Goal: Transaction & Acquisition: Book appointment/travel/reservation

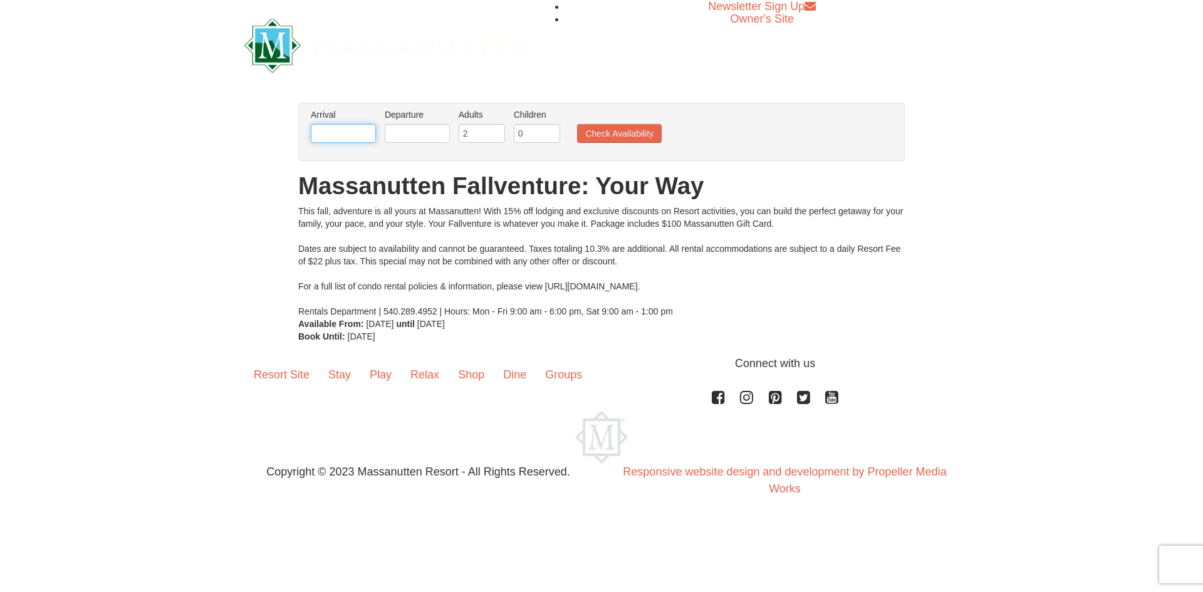
click at [350, 136] on input "text" at bounding box center [343, 133] width 65 height 19
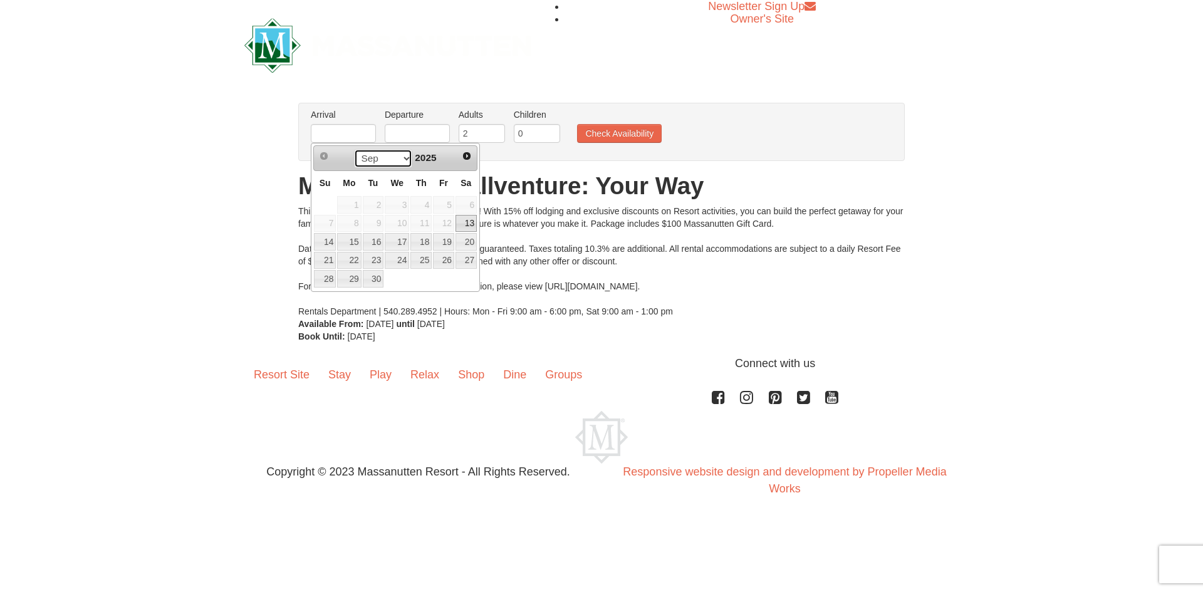
click at [401, 157] on select "Sep Oct Nov Dec" at bounding box center [383, 158] width 58 height 19
click at [428, 220] on link "9" at bounding box center [420, 224] width 21 height 18
type input "[DATE]"
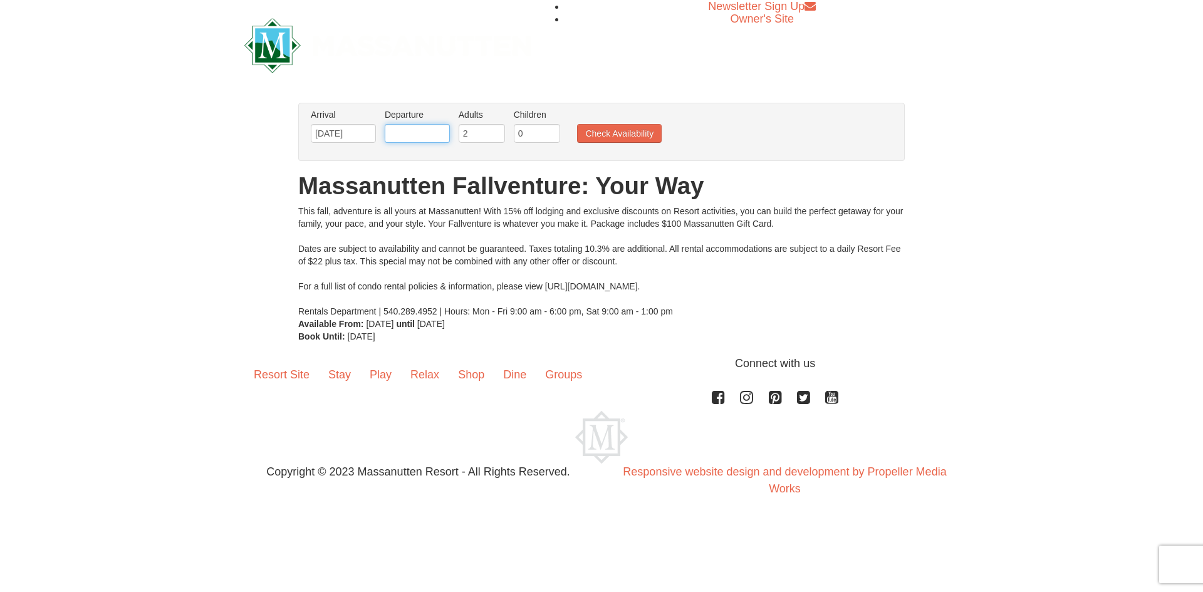
click at [421, 133] on input "text" at bounding box center [417, 133] width 65 height 19
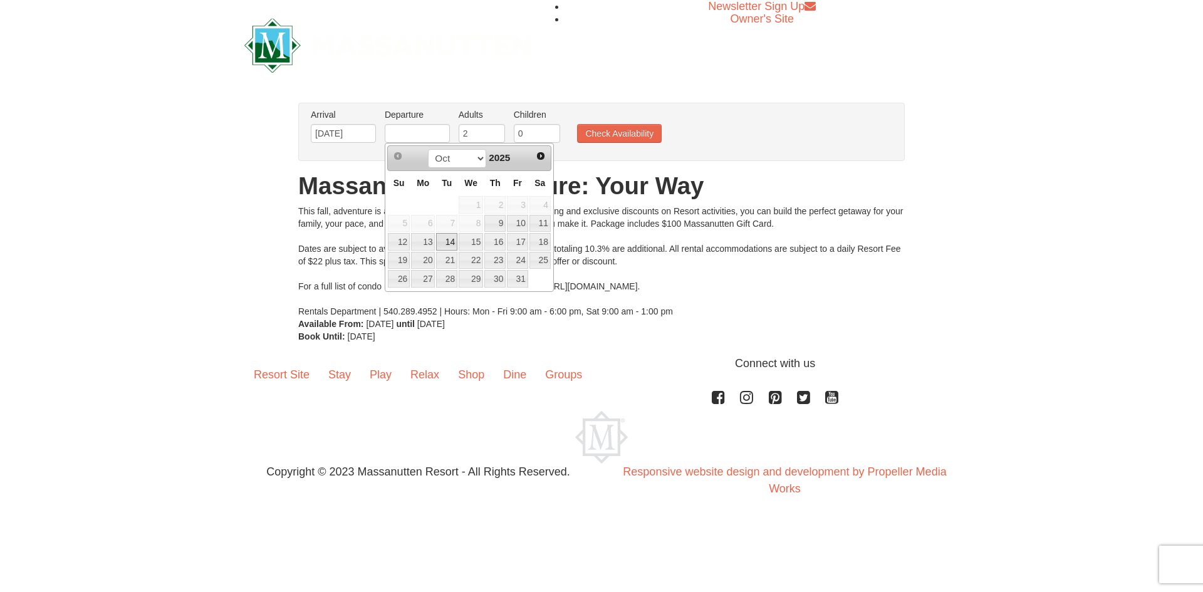
click at [440, 241] on link "14" at bounding box center [446, 242] width 21 height 18
type input "[DATE]"
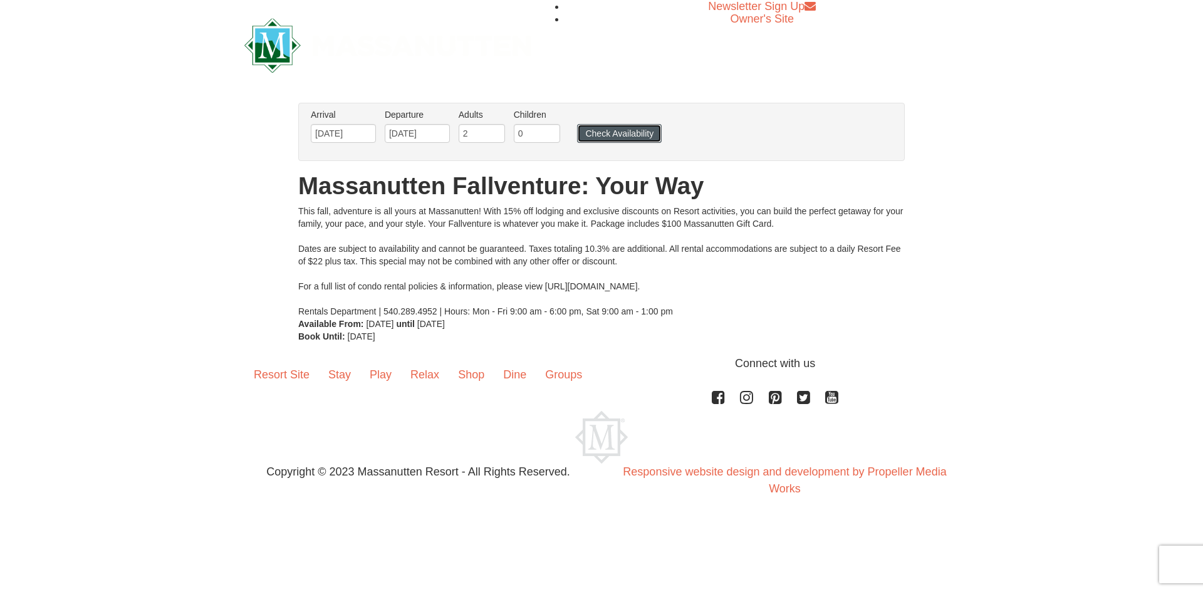
click at [613, 134] on button "Check Availability" at bounding box center [619, 133] width 85 height 19
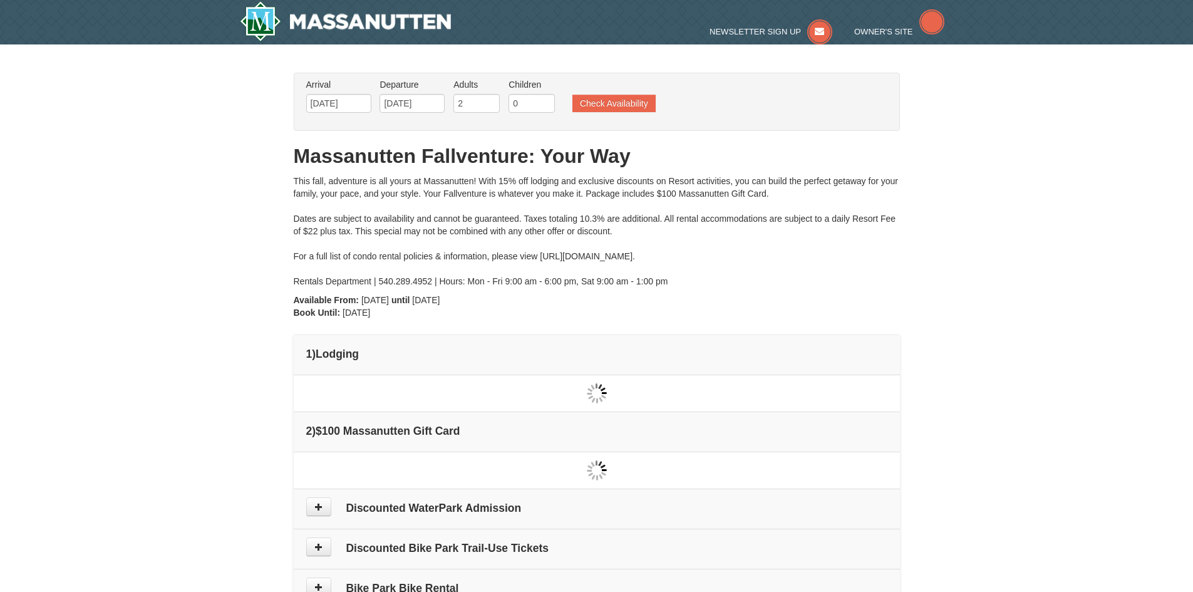
type input "[DATE]"
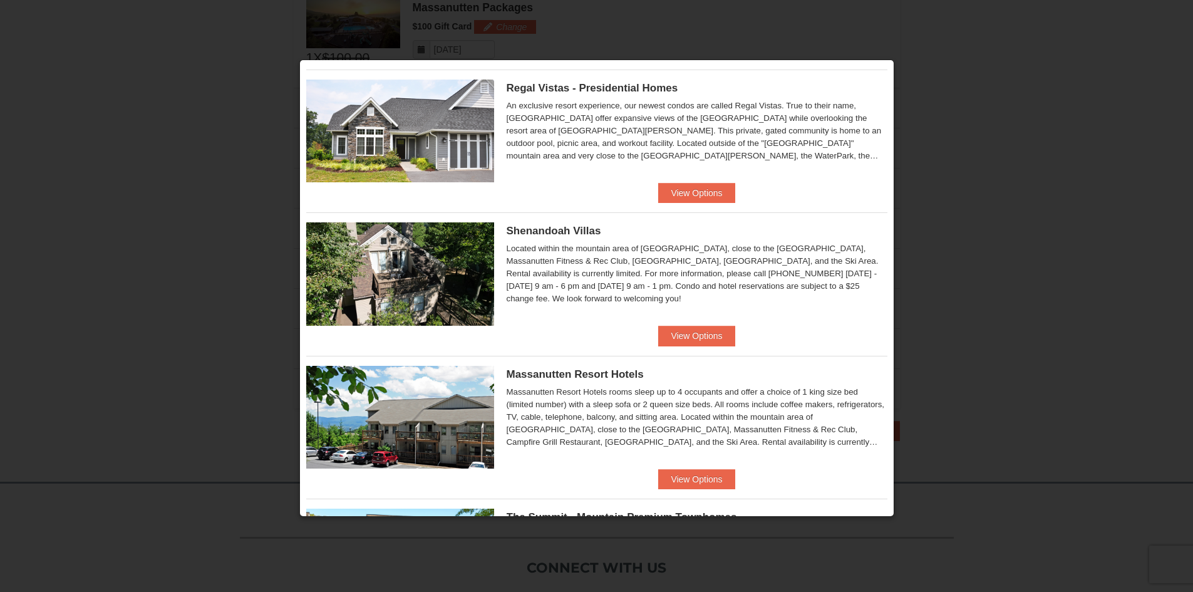
scroll to position [251, 0]
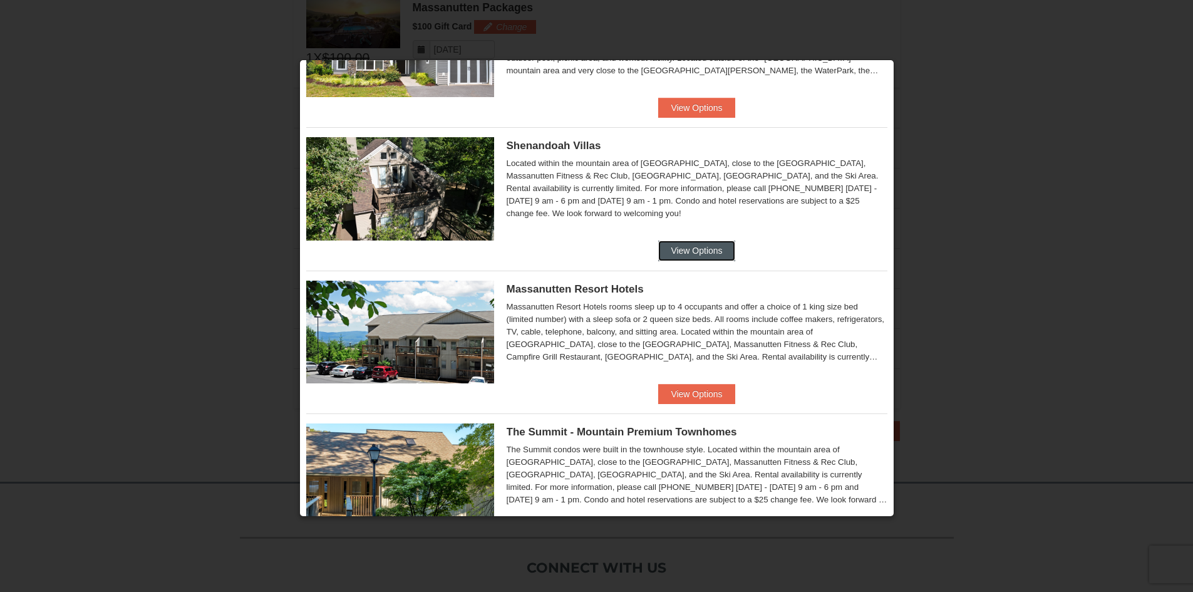
click at [681, 247] on button "View Options" at bounding box center [696, 251] width 76 height 20
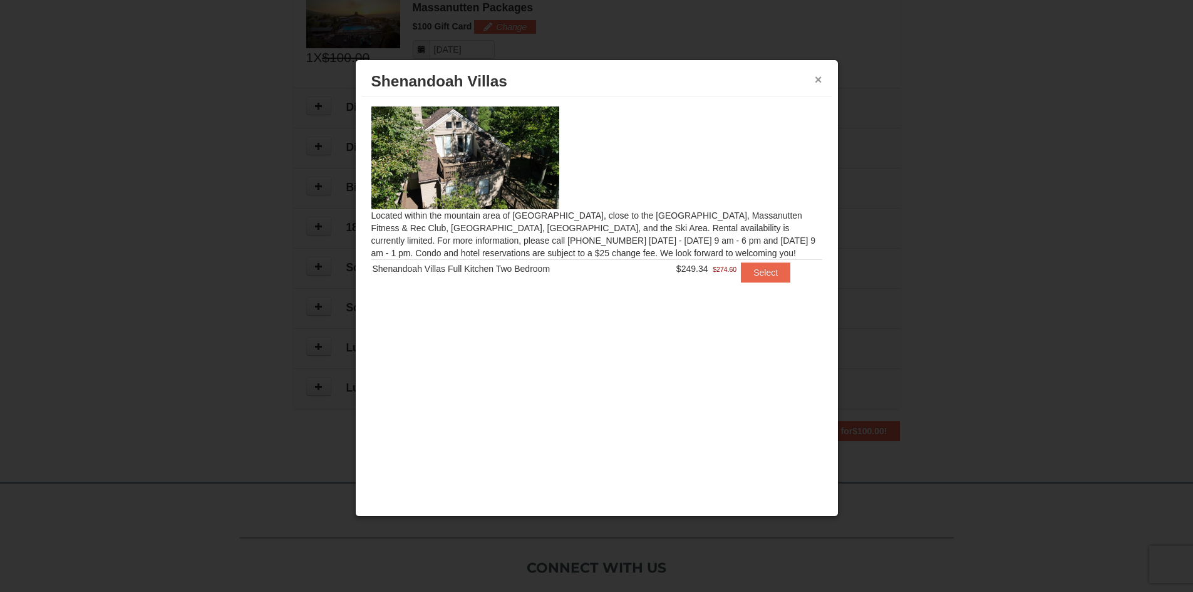
click at [821, 76] on button "×" at bounding box center [819, 79] width 8 height 13
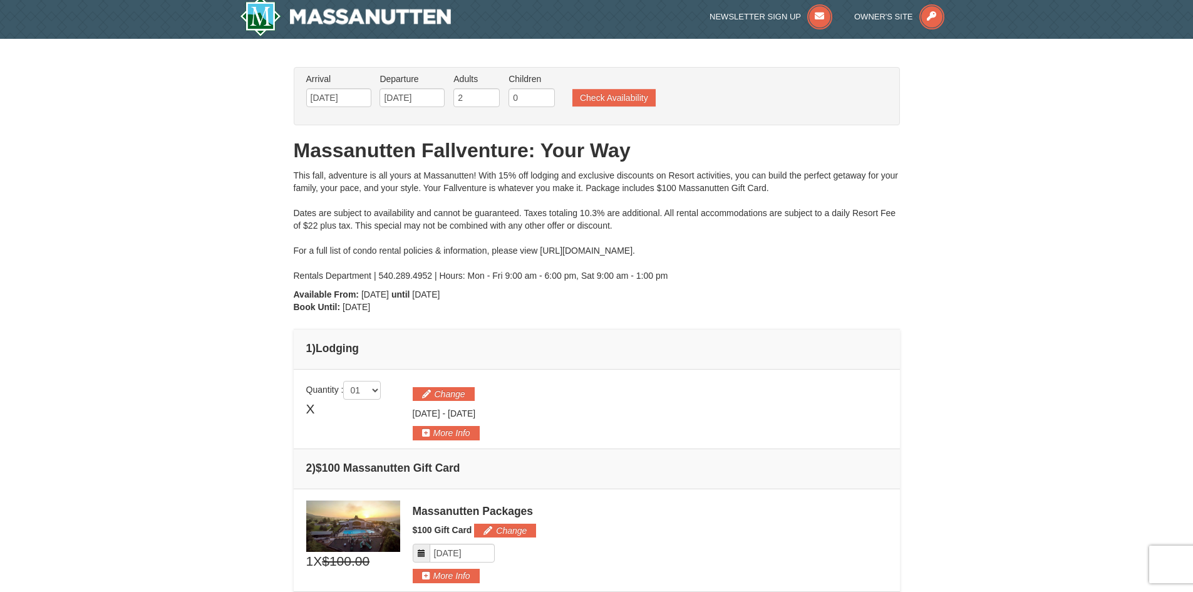
scroll to position [0, 0]
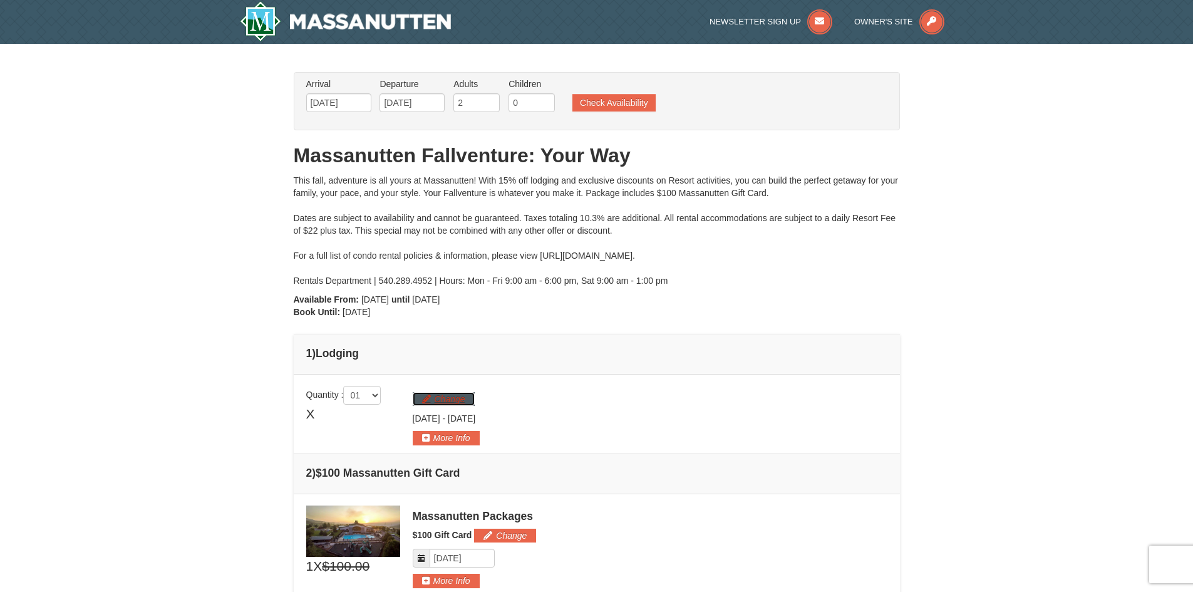
click at [461, 399] on button "Change" at bounding box center [444, 399] width 62 height 14
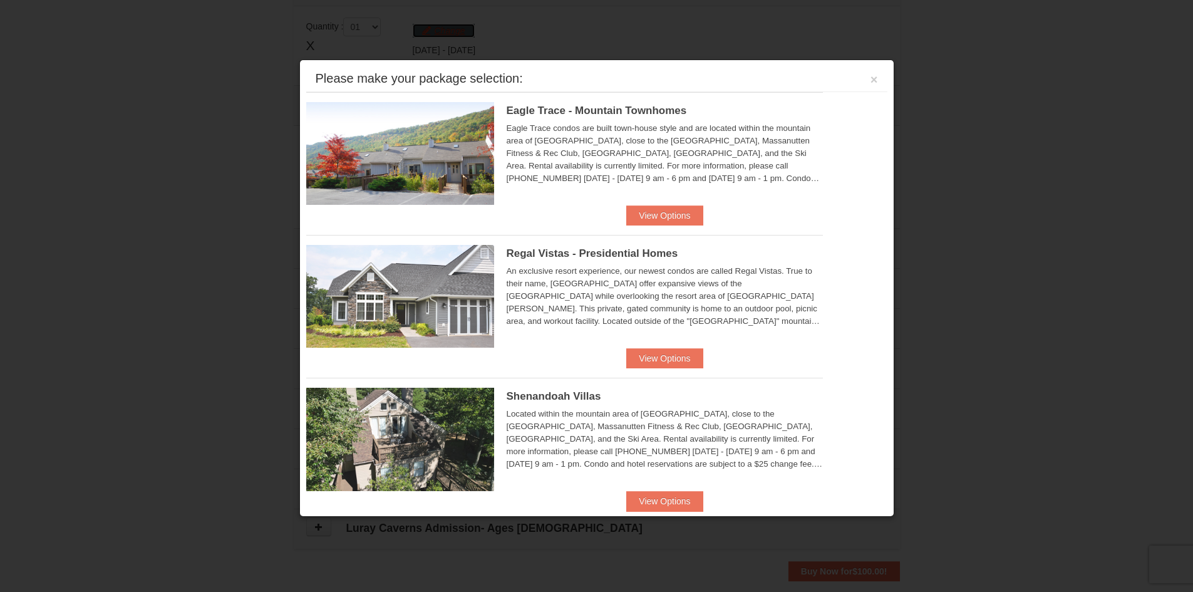
scroll to position [386, 0]
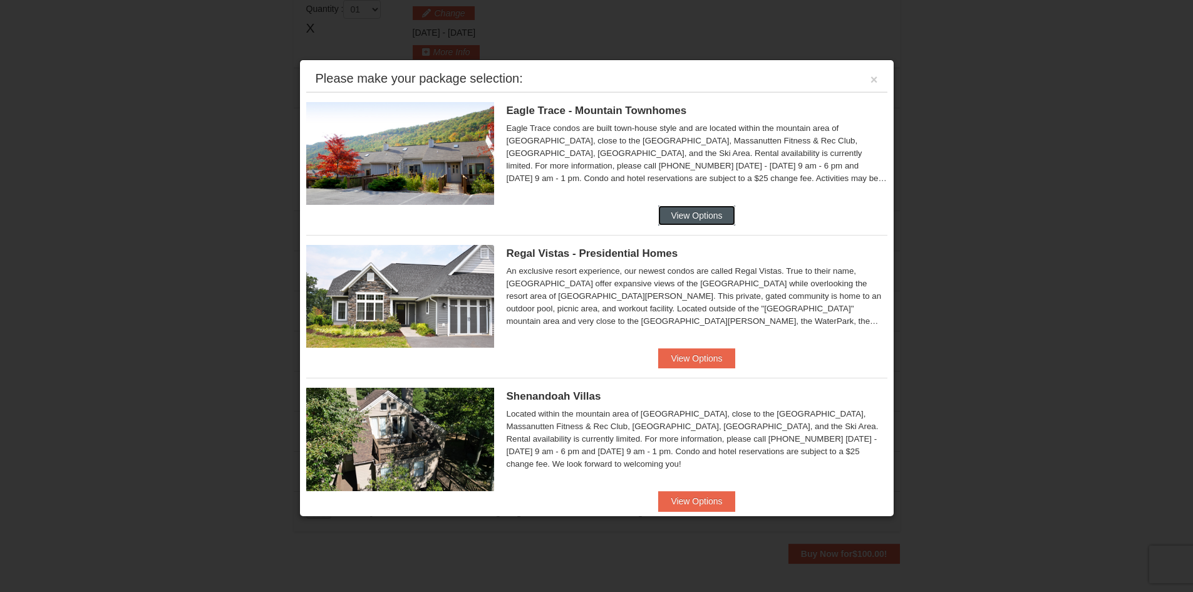
click at [705, 215] on button "View Options" at bounding box center [696, 215] width 76 height 20
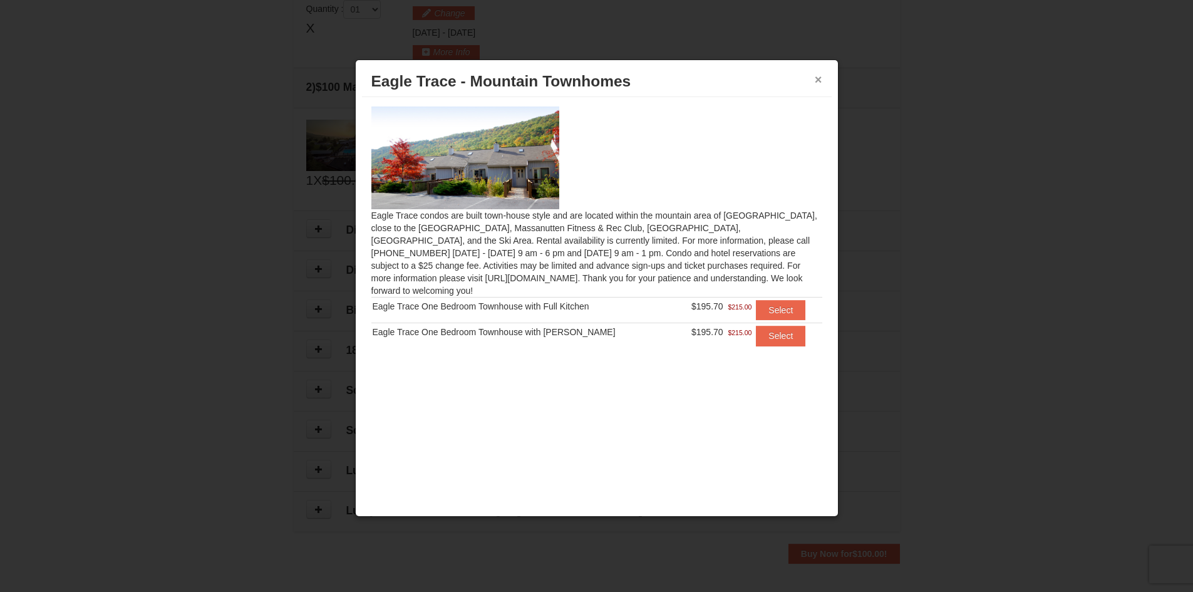
click at [816, 80] on button "×" at bounding box center [819, 79] width 8 height 13
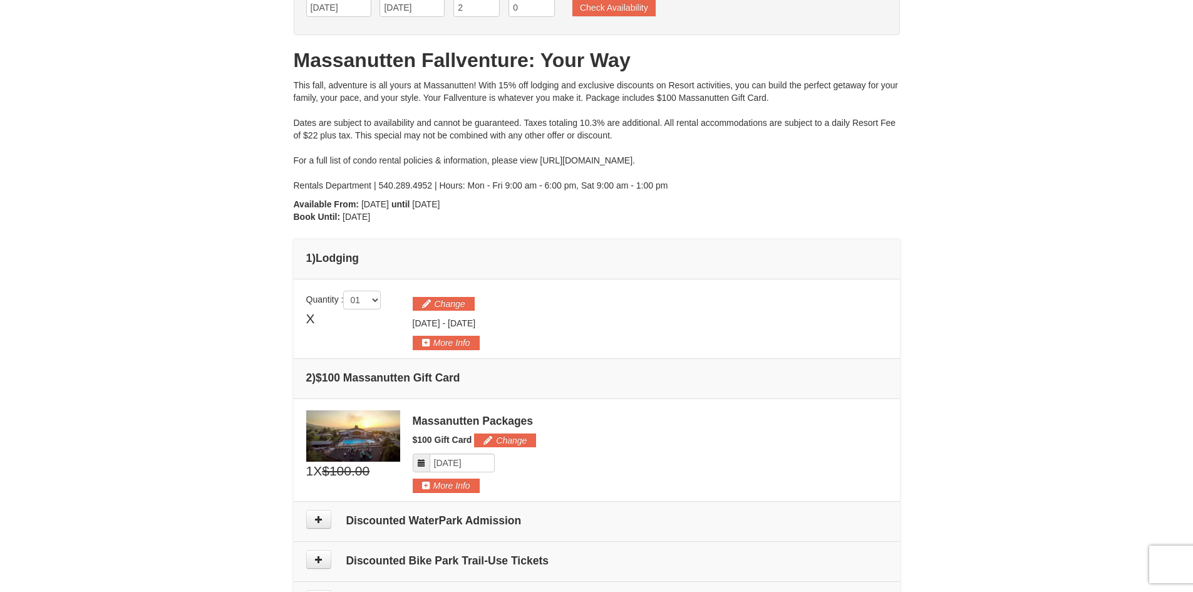
scroll to position [73, 0]
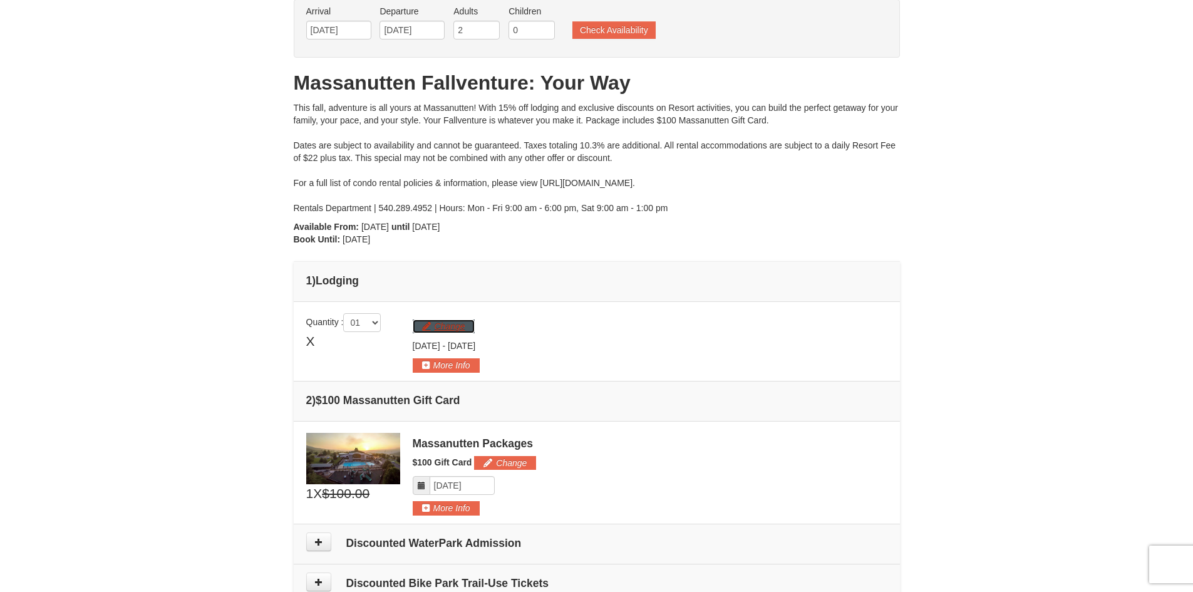
click at [455, 326] on button "Change" at bounding box center [444, 326] width 62 height 14
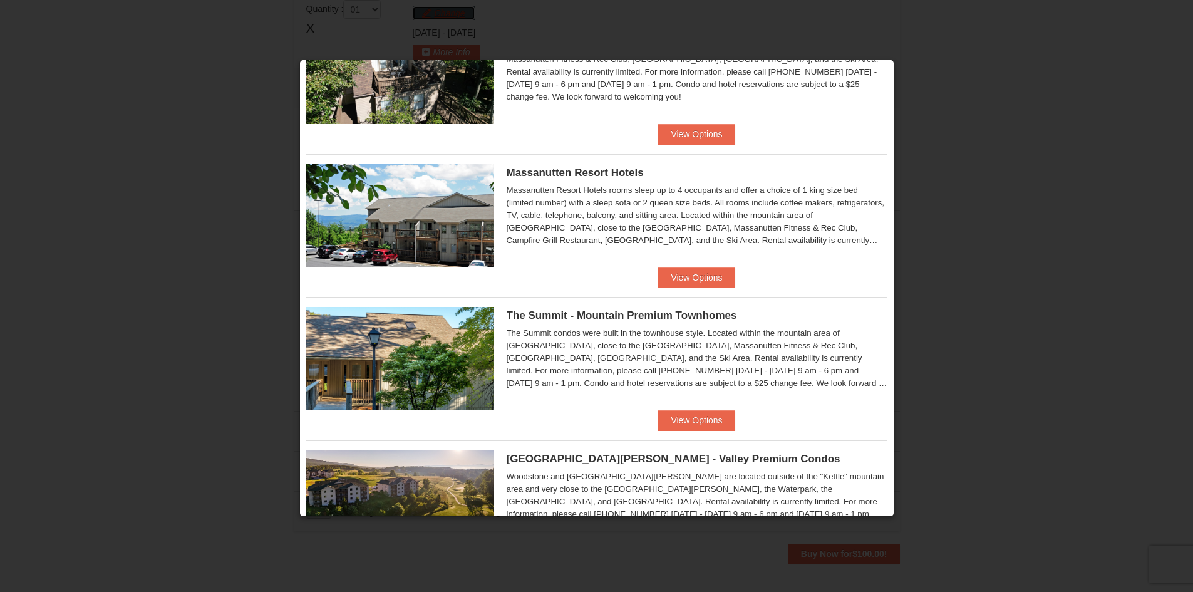
scroll to position [438, 0]
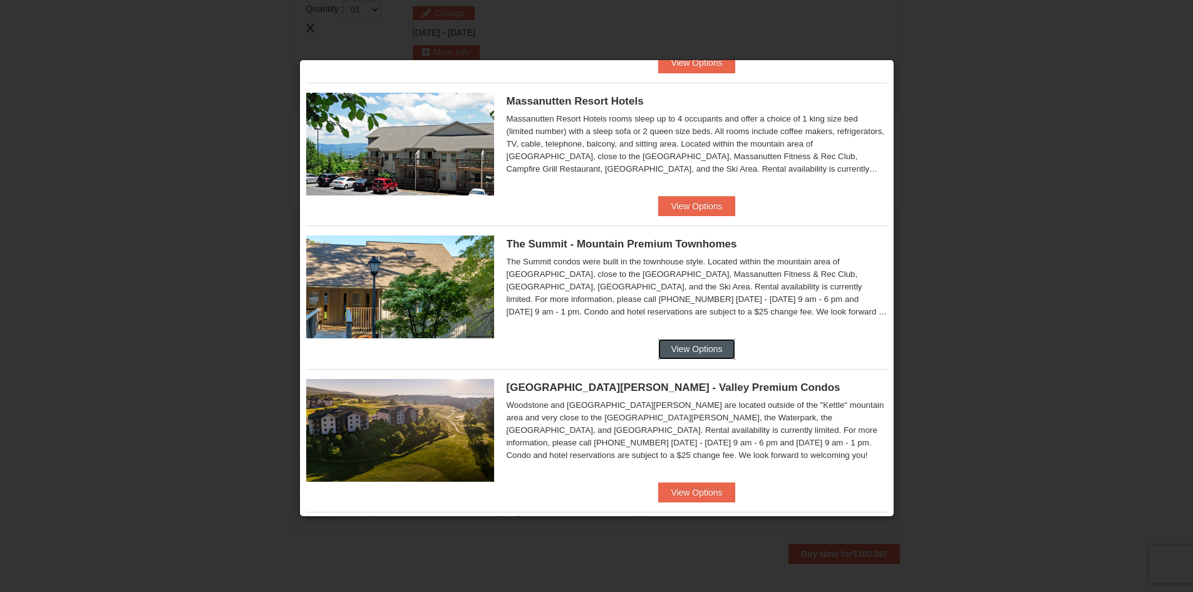
click at [706, 351] on button "View Options" at bounding box center [696, 349] width 76 height 20
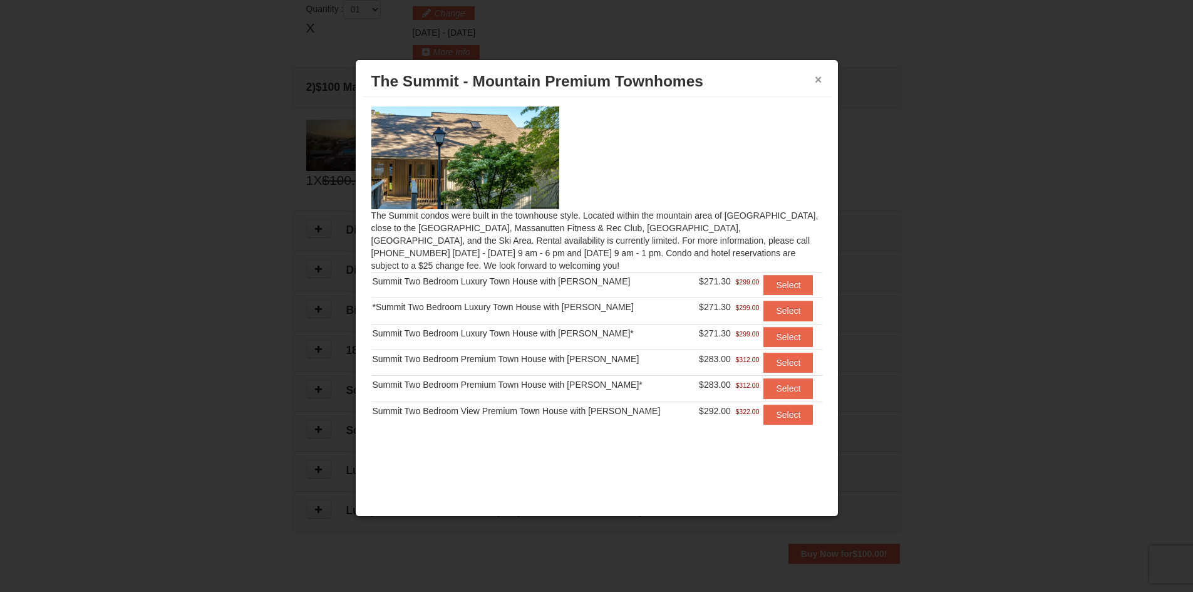
click at [821, 81] on button "×" at bounding box center [819, 79] width 8 height 13
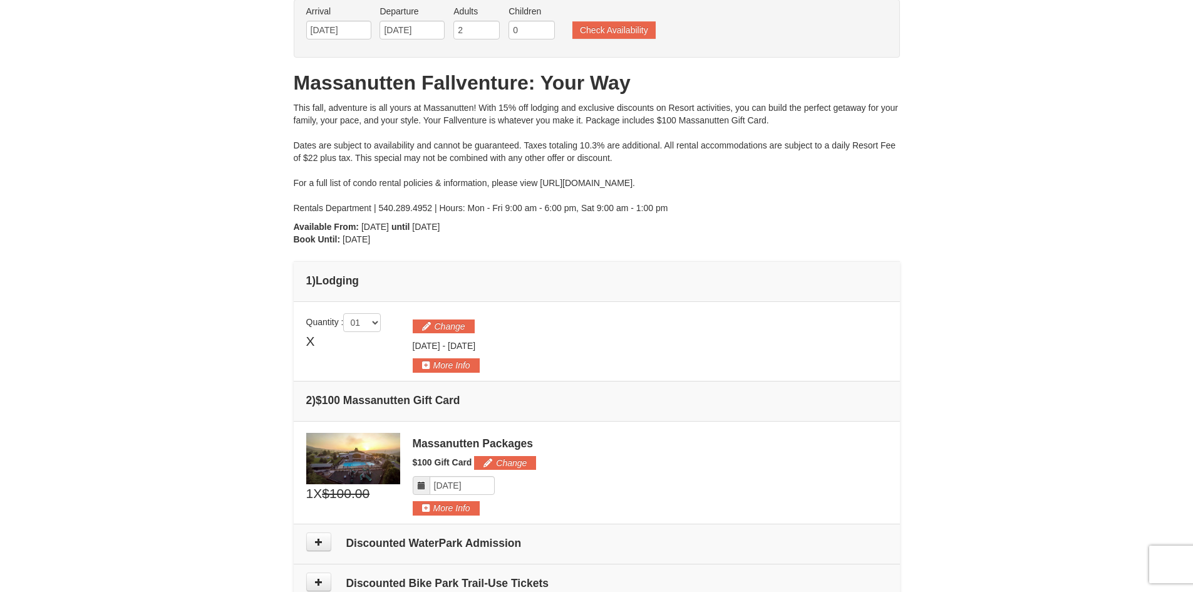
scroll to position [0, 0]
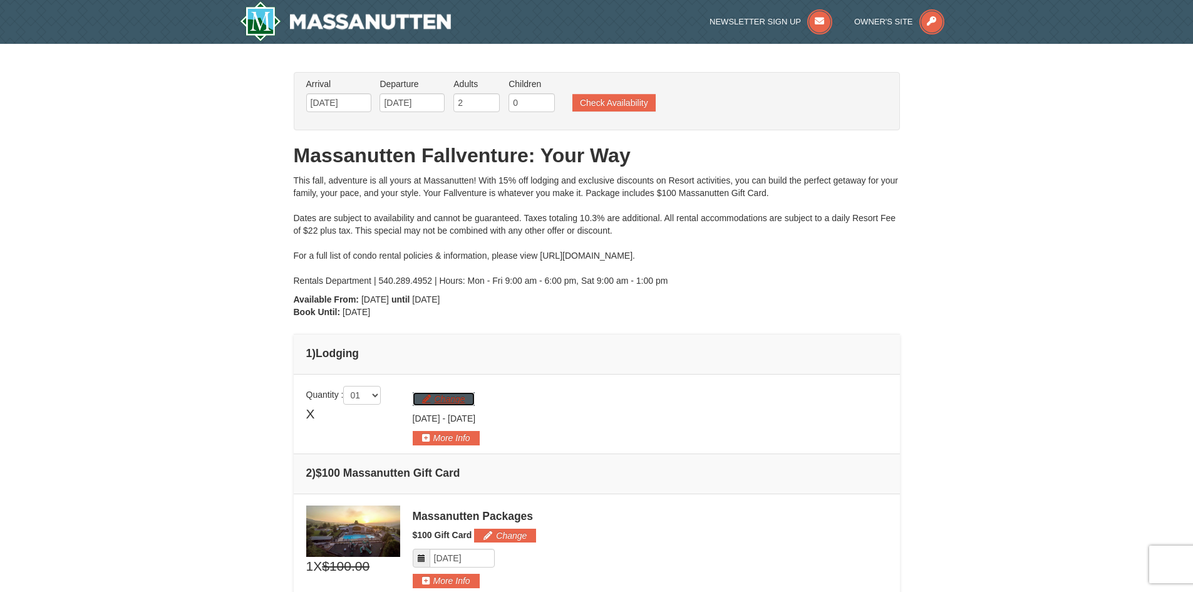
click at [460, 396] on button "Change" at bounding box center [444, 399] width 62 height 14
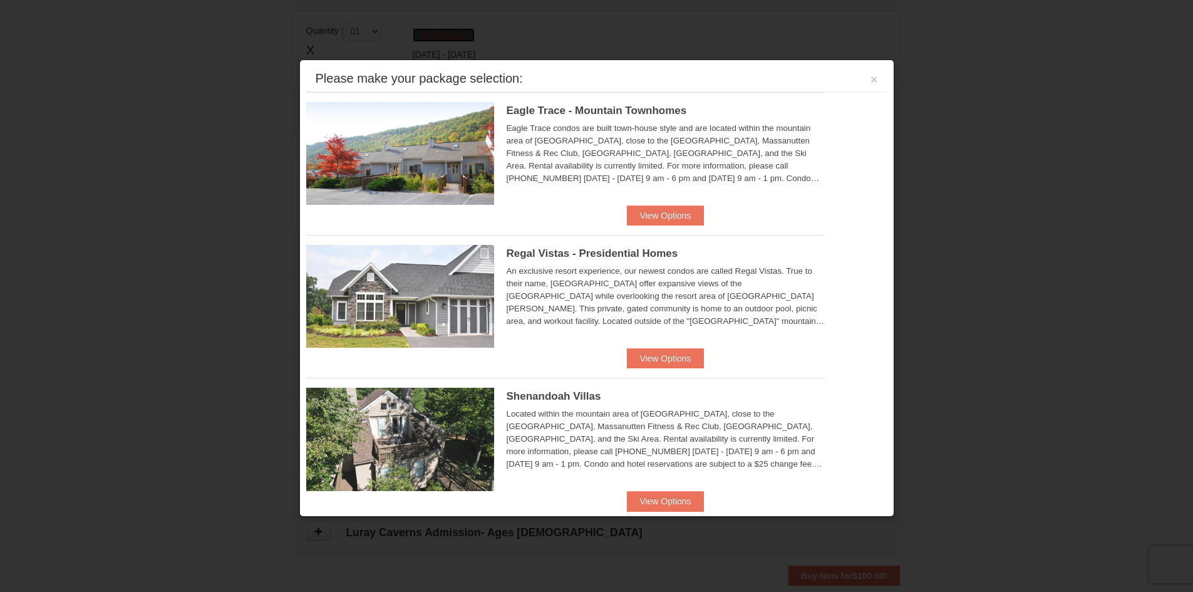
scroll to position [386, 0]
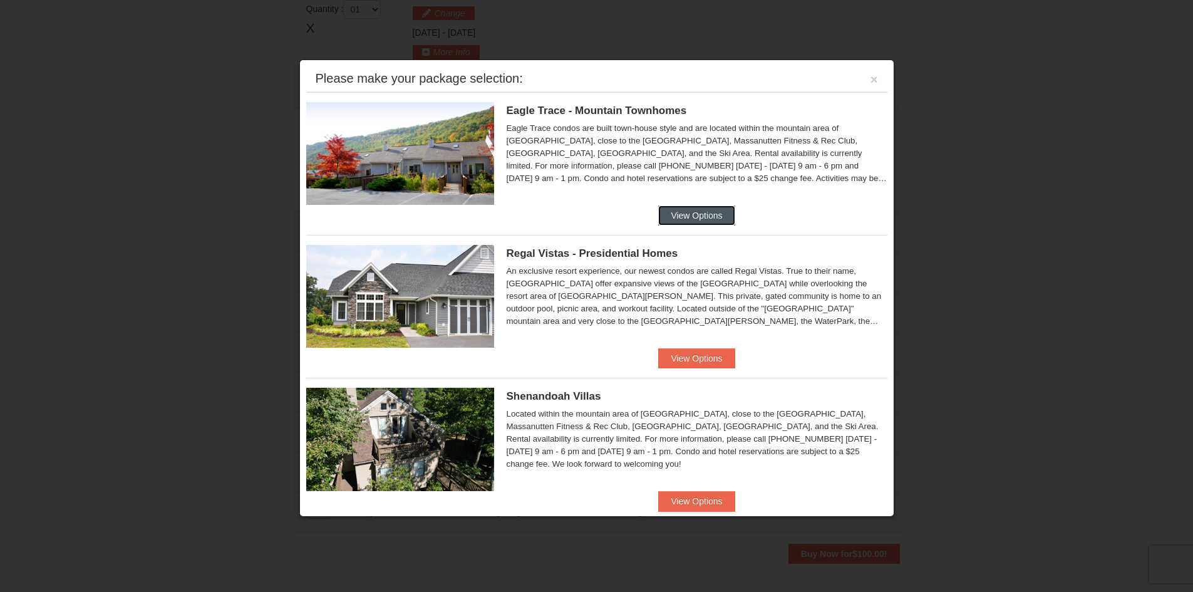
click at [674, 214] on button "View Options" at bounding box center [696, 215] width 76 height 20
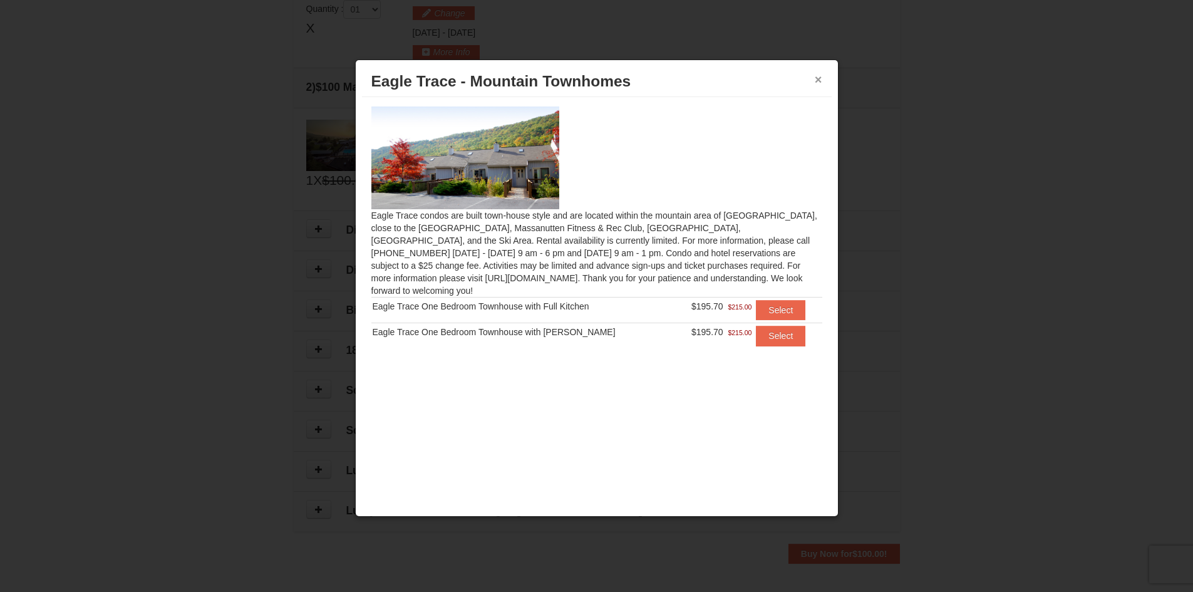
click at [819, 80] on button "×" at bounding box center [819, 79] width 8 height 13
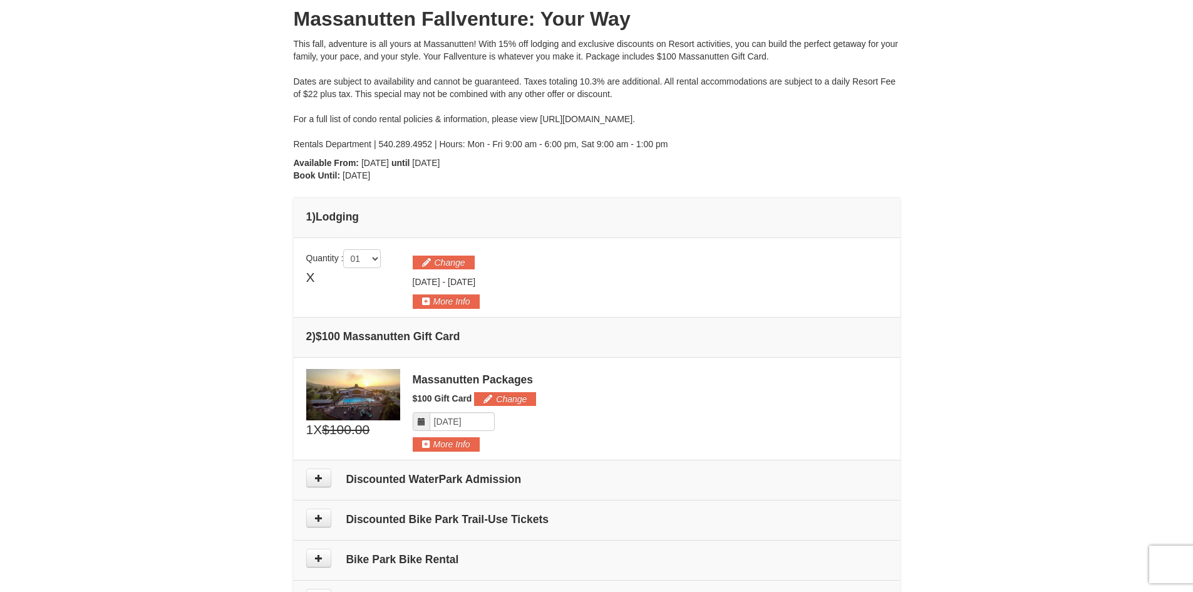
scroll to position [135, 0]
click at [450, 266] on button "Change" at bounding box center [444, 264] width 62 height 14
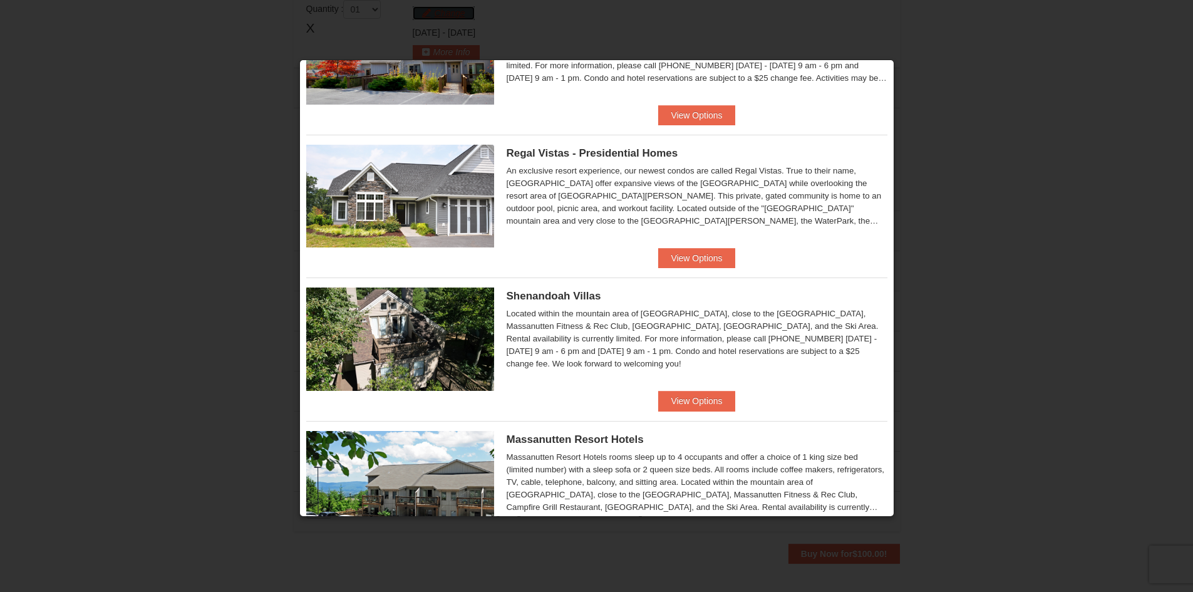
scroll to position [125, 0]
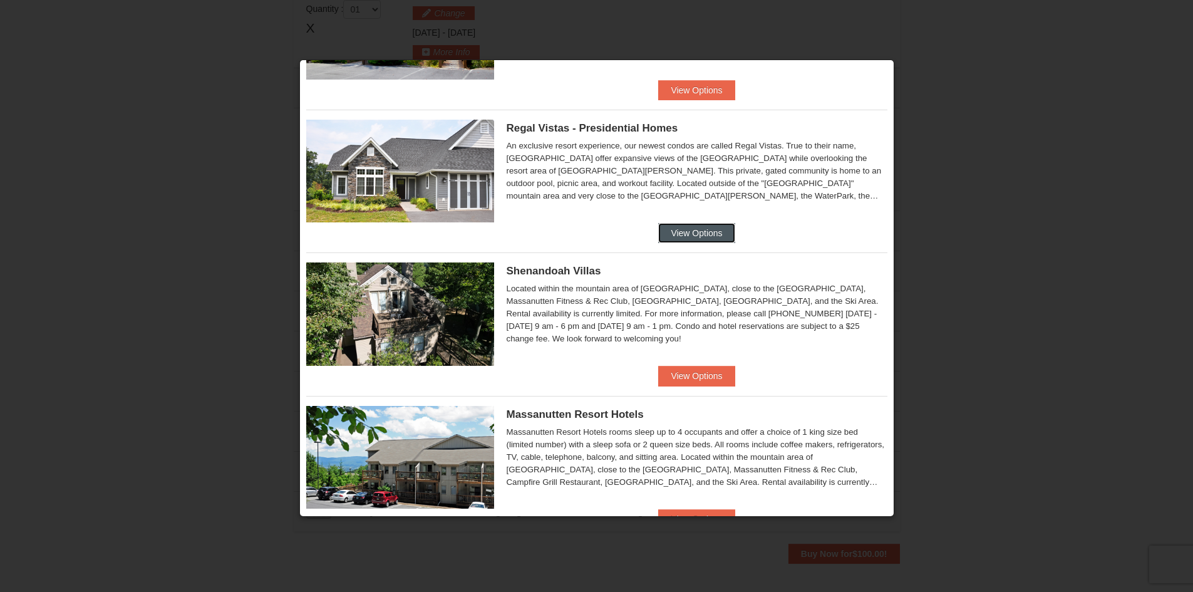
click at [675, 227] on button "View Options" at bounding box center [696, 233] width 76 height 20
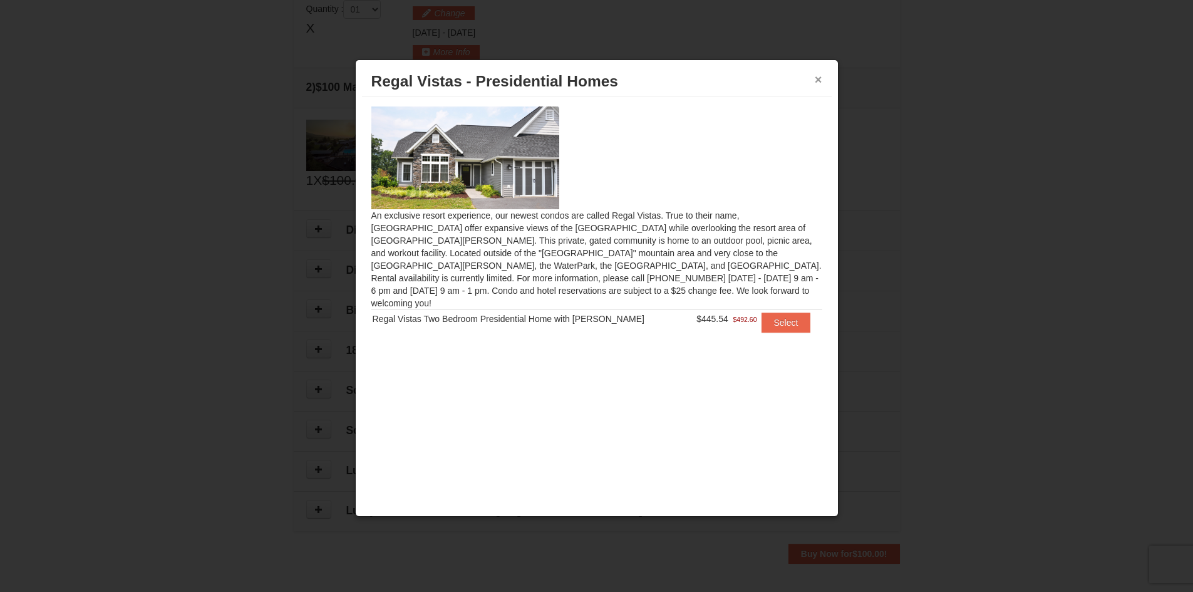
click at [820, 81] on button "×" at bounding box center [819, 79] width 8 height 13
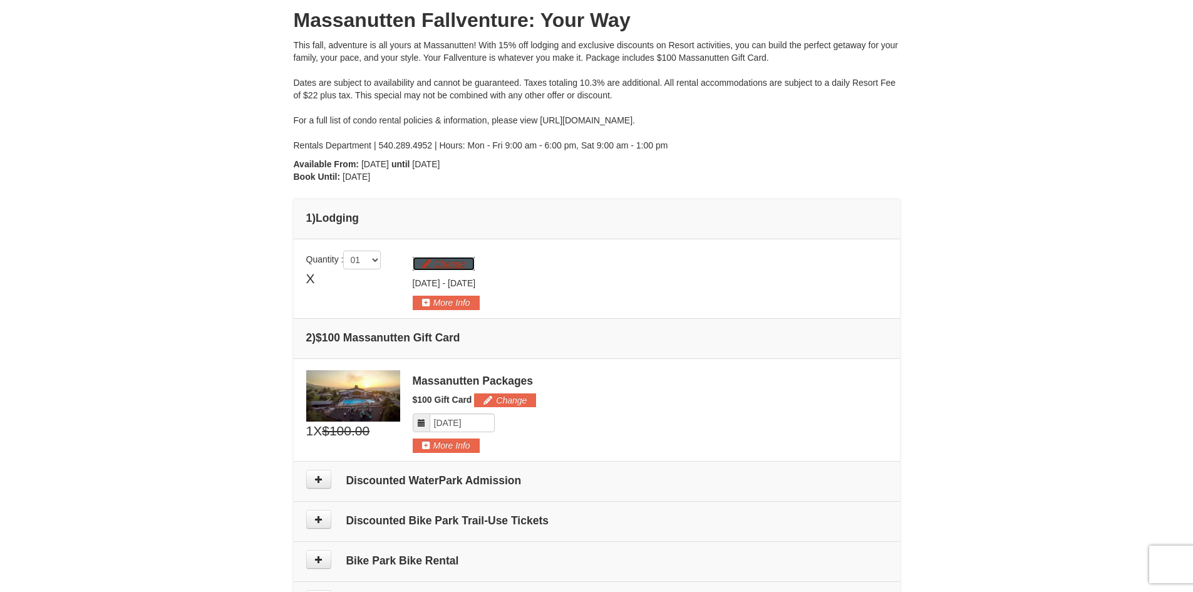
click at [460, 268] on button "Change" at bounding box center [444, 264] width 62 height 14
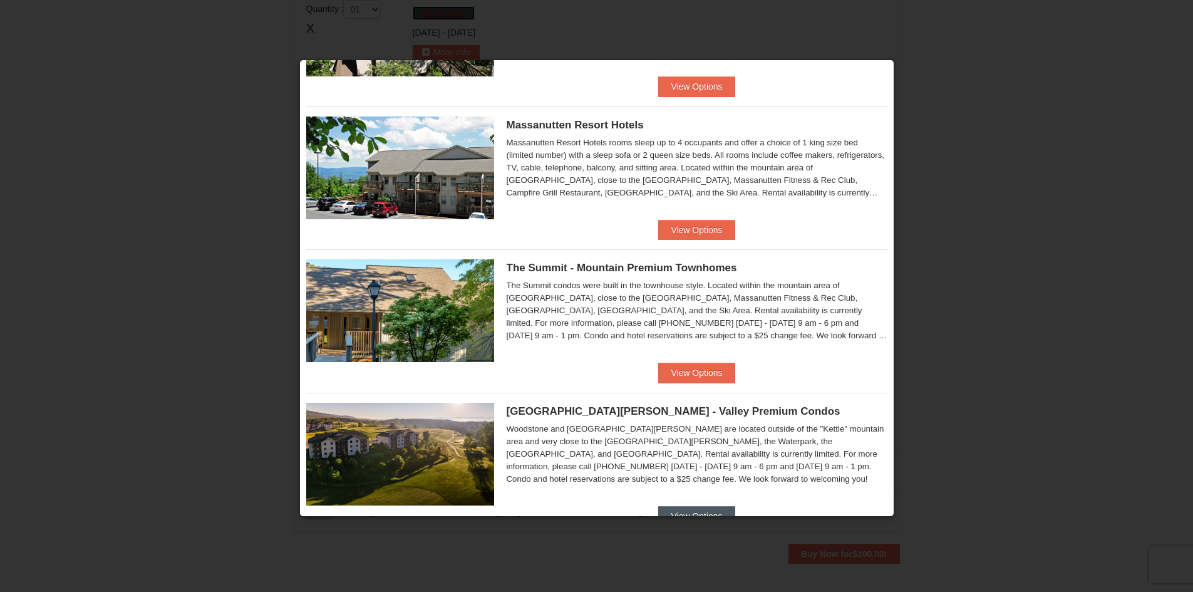
scroll to position [408, 0]
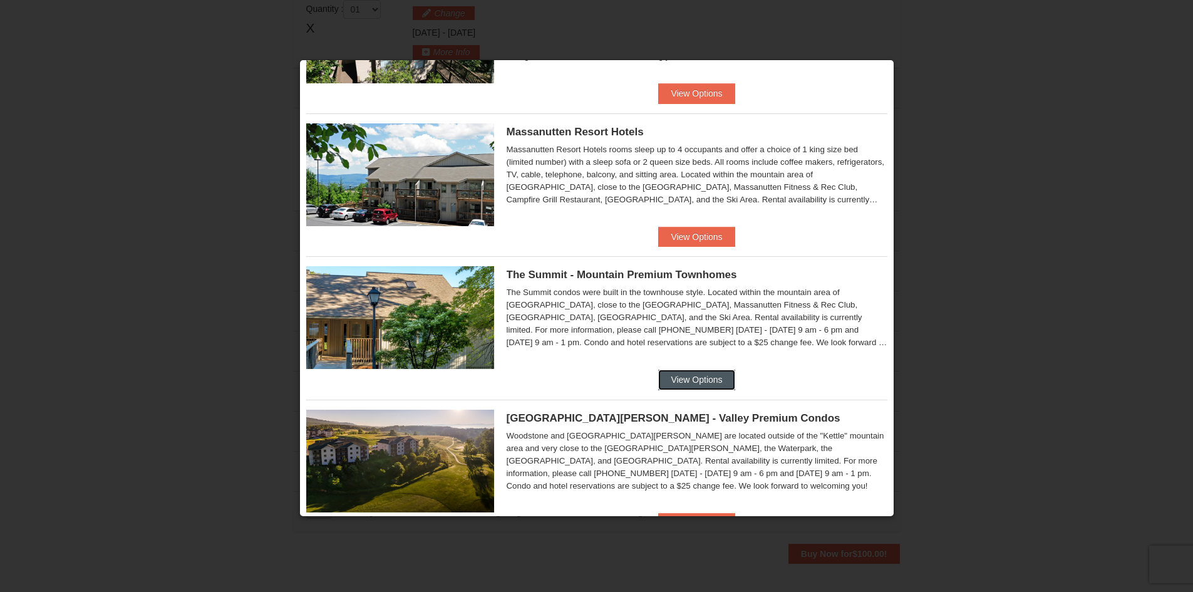
click at [696, 375] on button "View Options" at bounding box center [696, 380] width 76 height 20
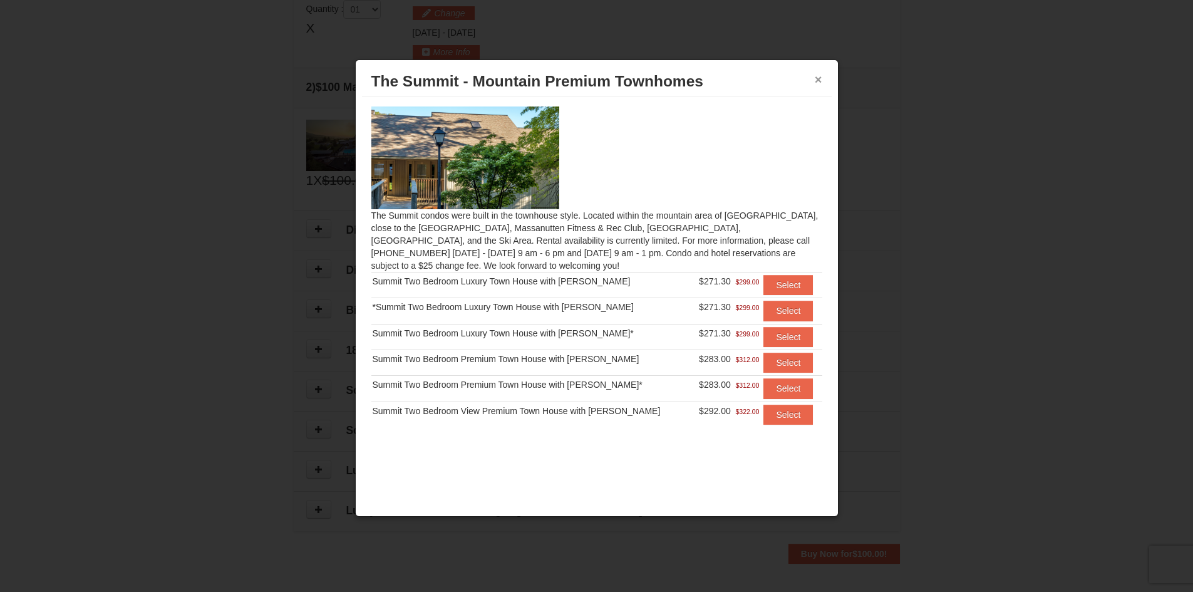
click at [818, 80] on button "×" at bounding box center [819, 79] width 8 height 13
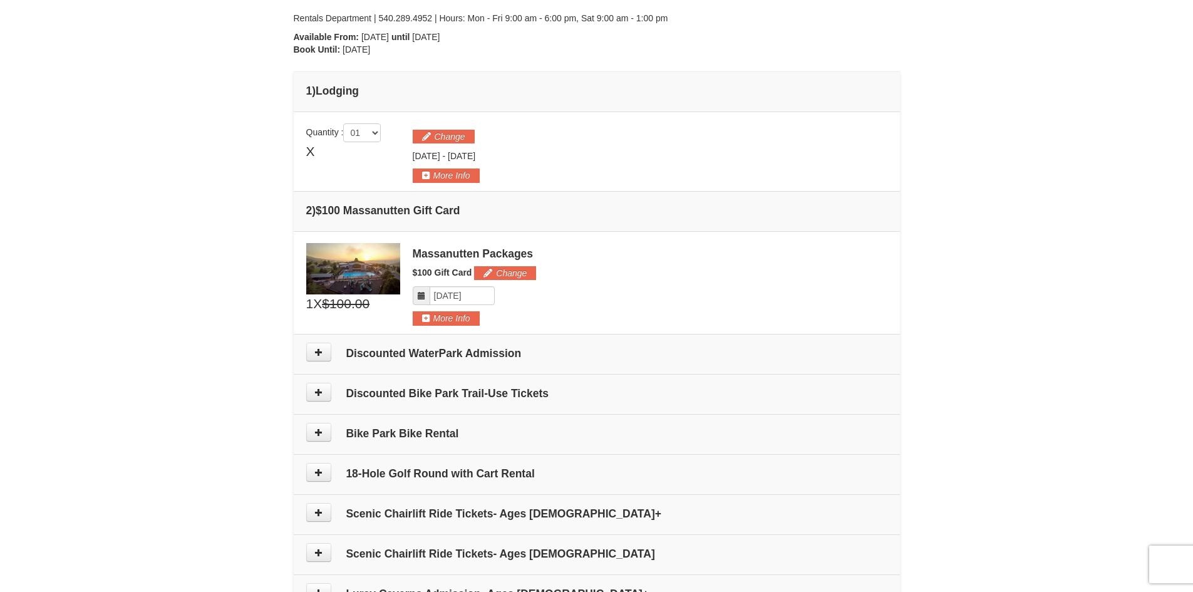
scroll to position [0, 0]
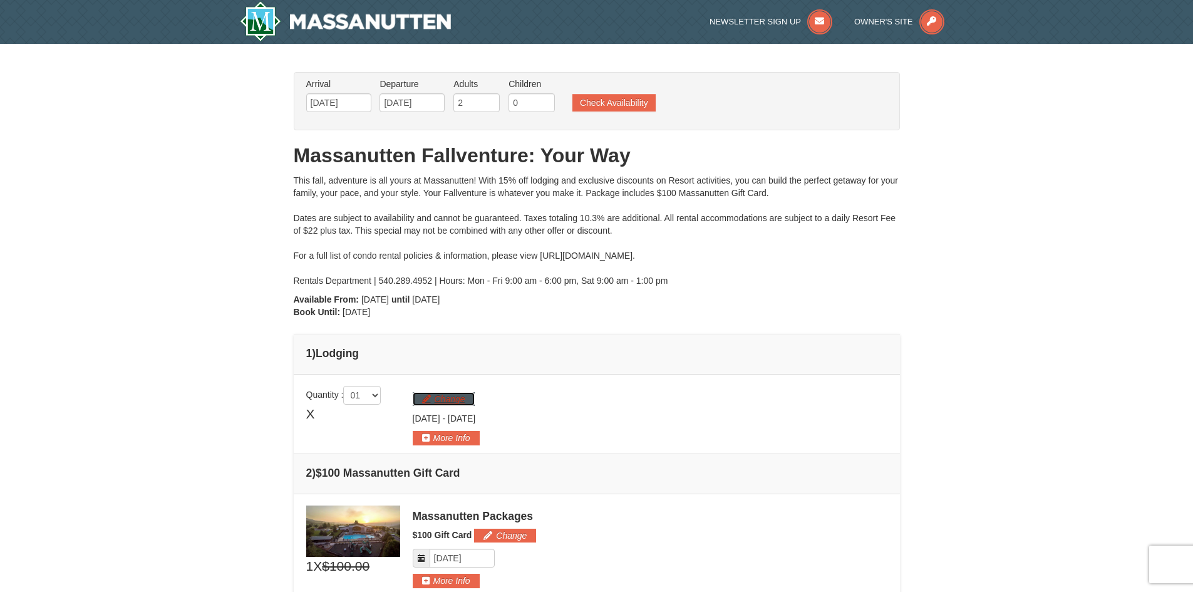
click at [455, 400] on button "Change" at bounding box center [444, 399] width 62 height 14
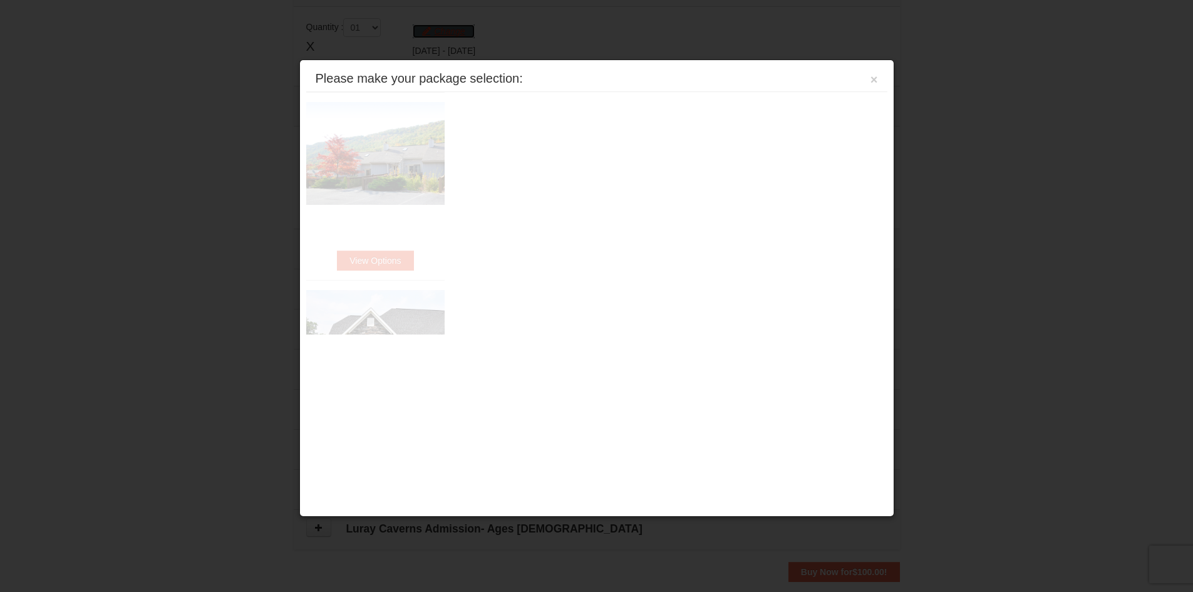
scroll to position [386, 0]
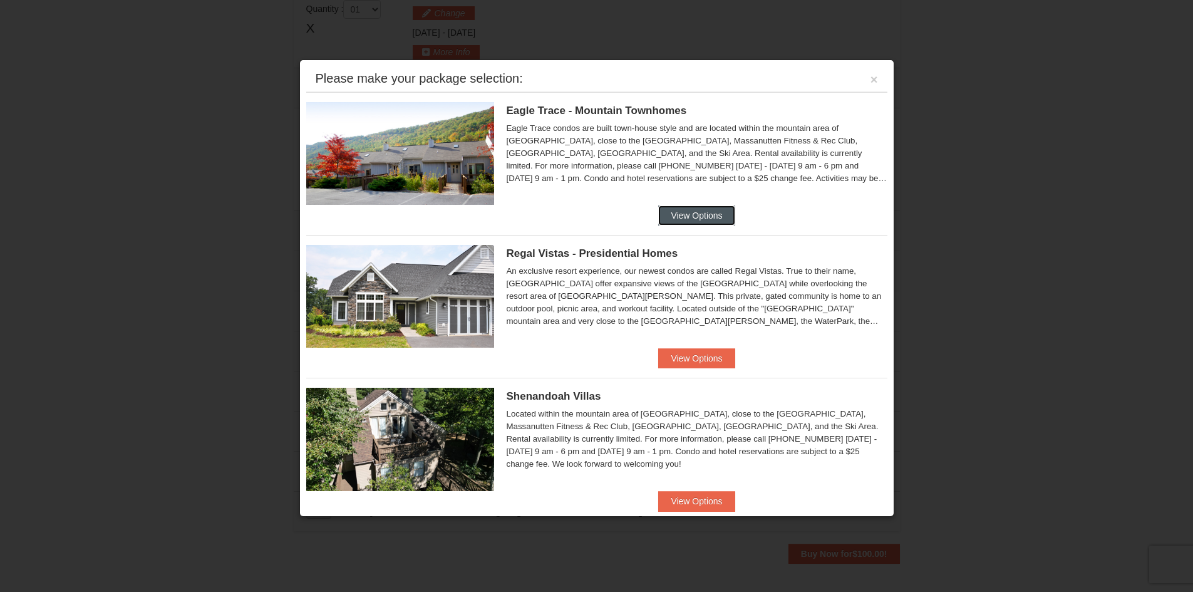
click at [707, 217] on button "View Options" at bounding box center [696, 215] width 76 height 20
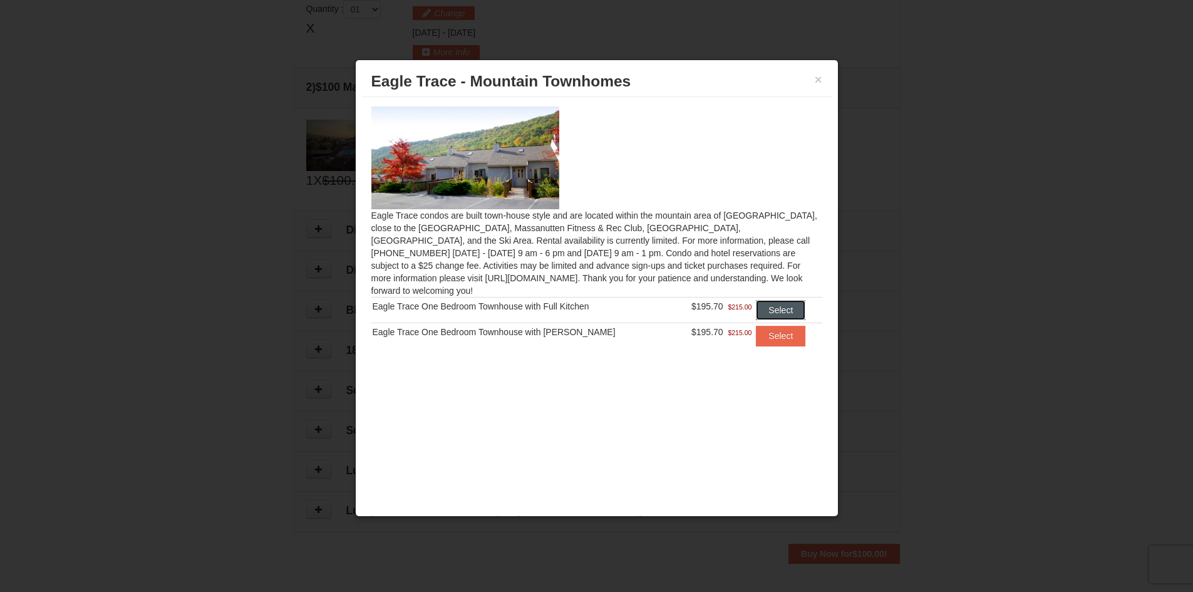
click at [788, 300] on button "Select" at bounding box center [780, 310] width 49 height 20
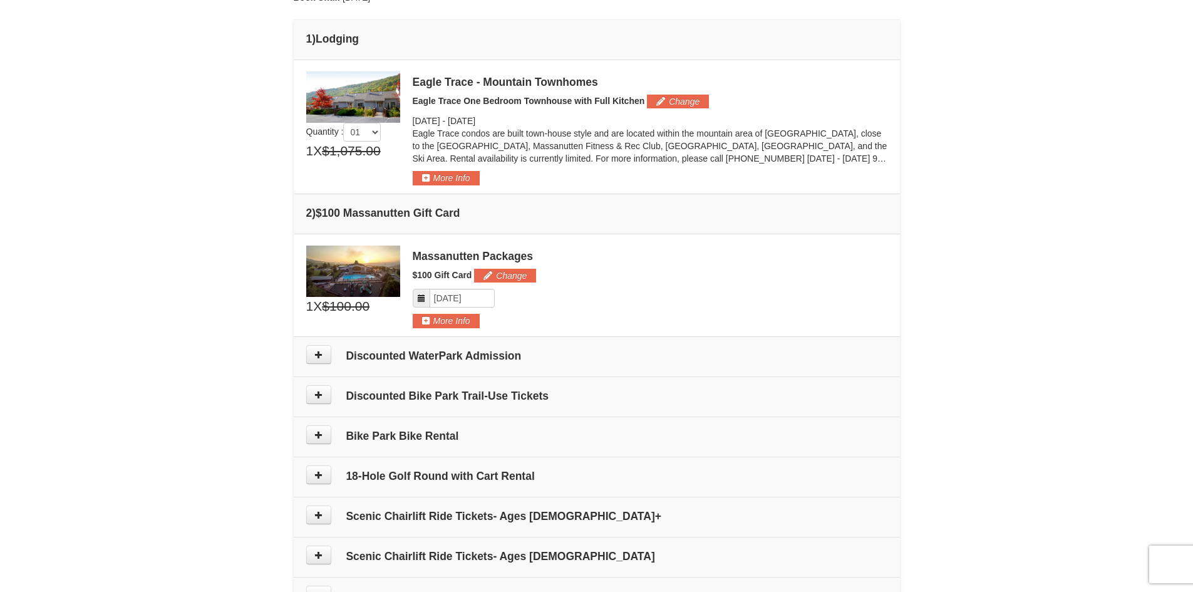
scroll to position [438, 0]
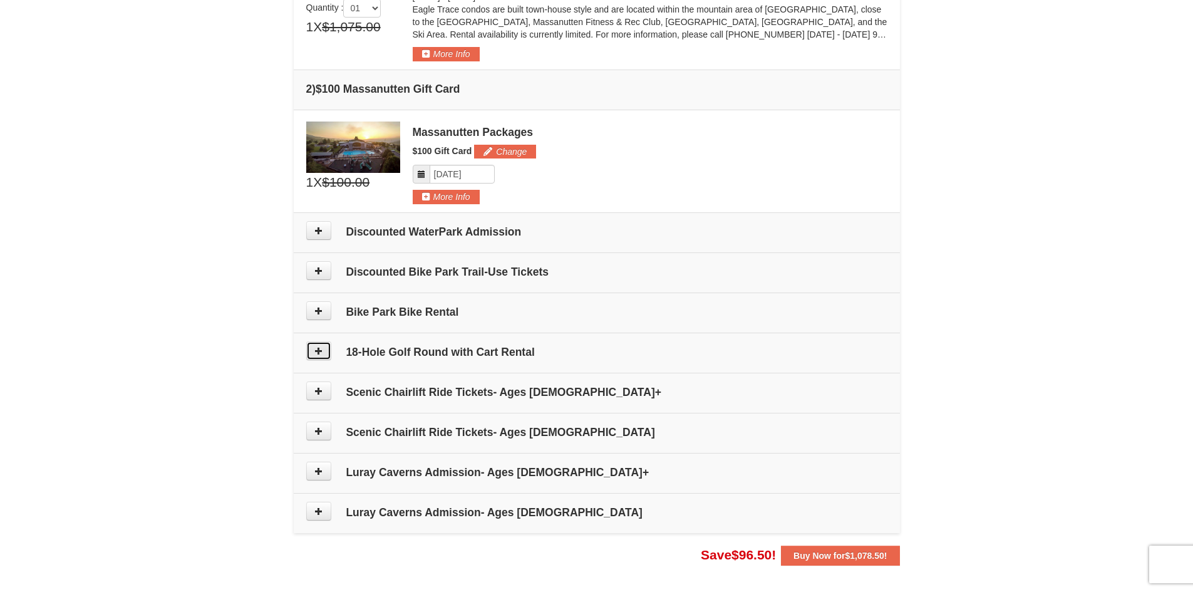
click at [326, 354] on button at bounding box center [318, 350] width 25 height 19
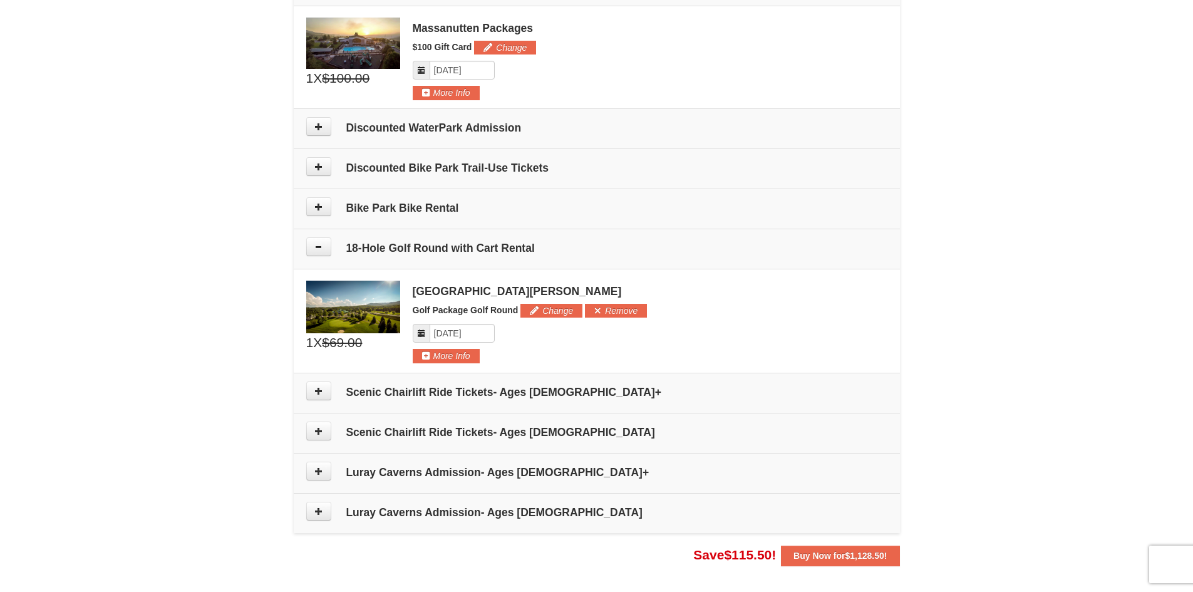
scroll to position [521, 0]
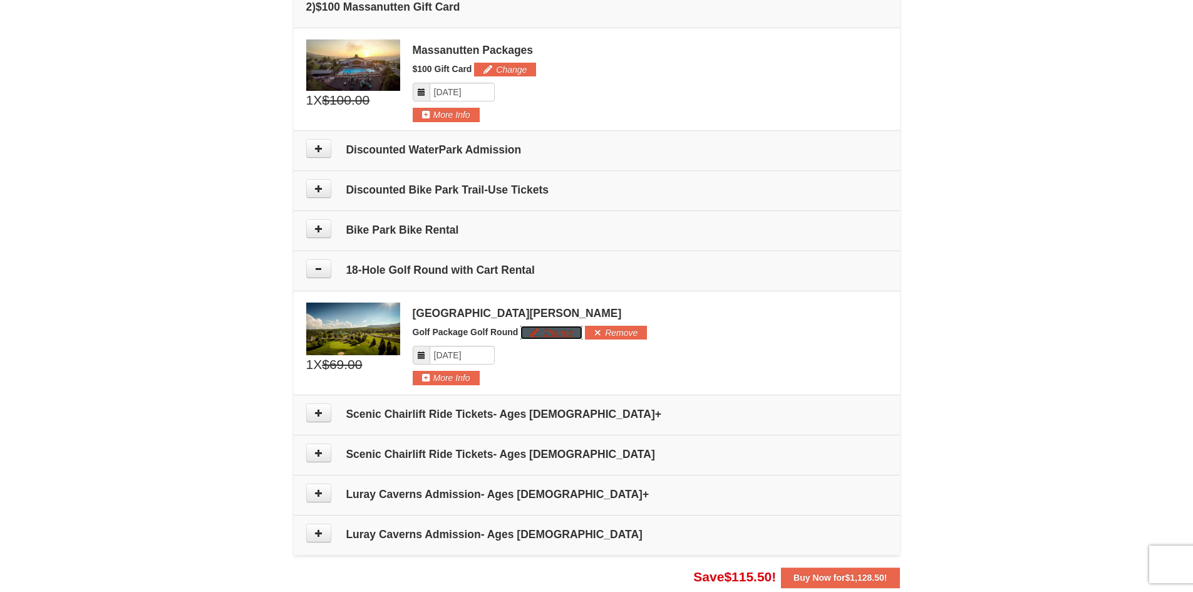
click at [545, 333] on button "Change" at bounding box center [552, 333] width 62 height 14
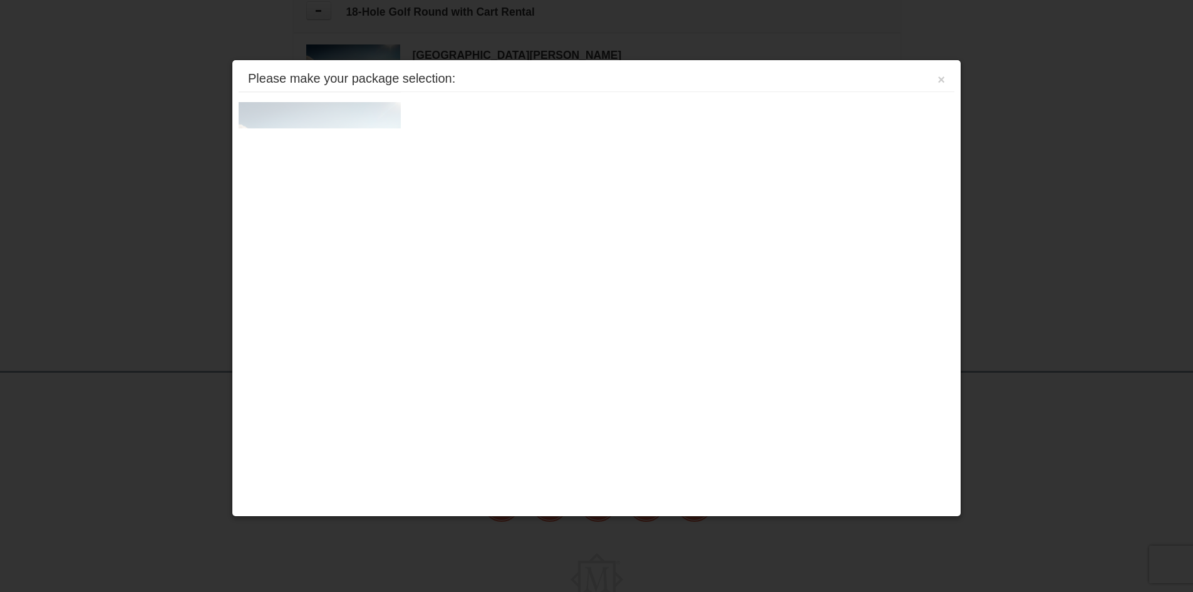
scroll to position [823, 0]
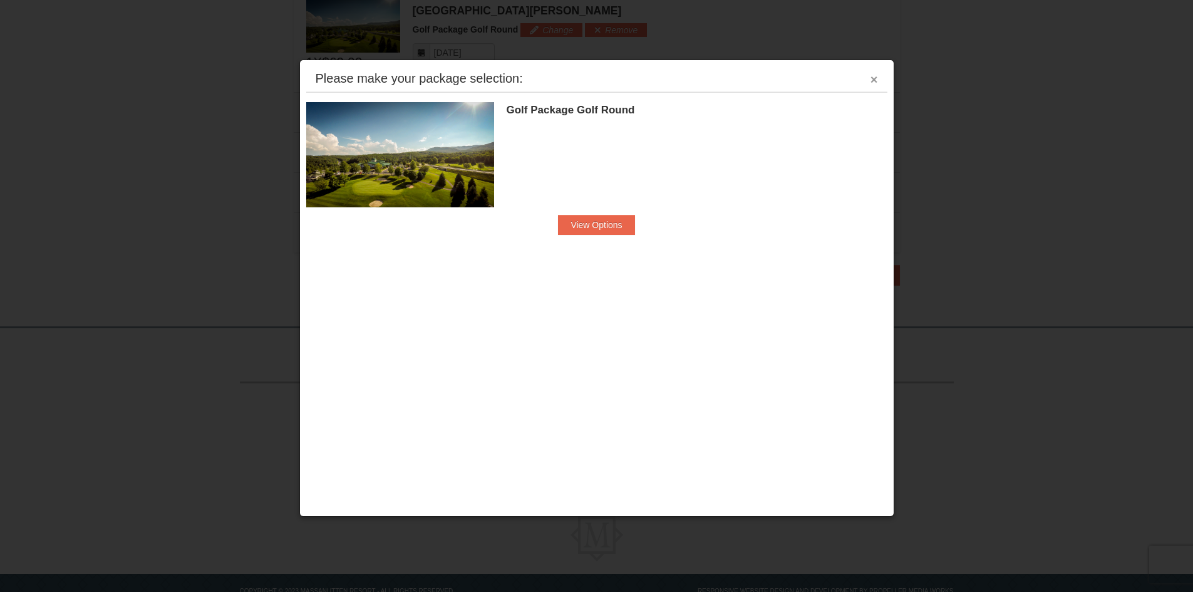
click at [872, 81] on button "×" at bounding box center [875, 79] width 8 height 13
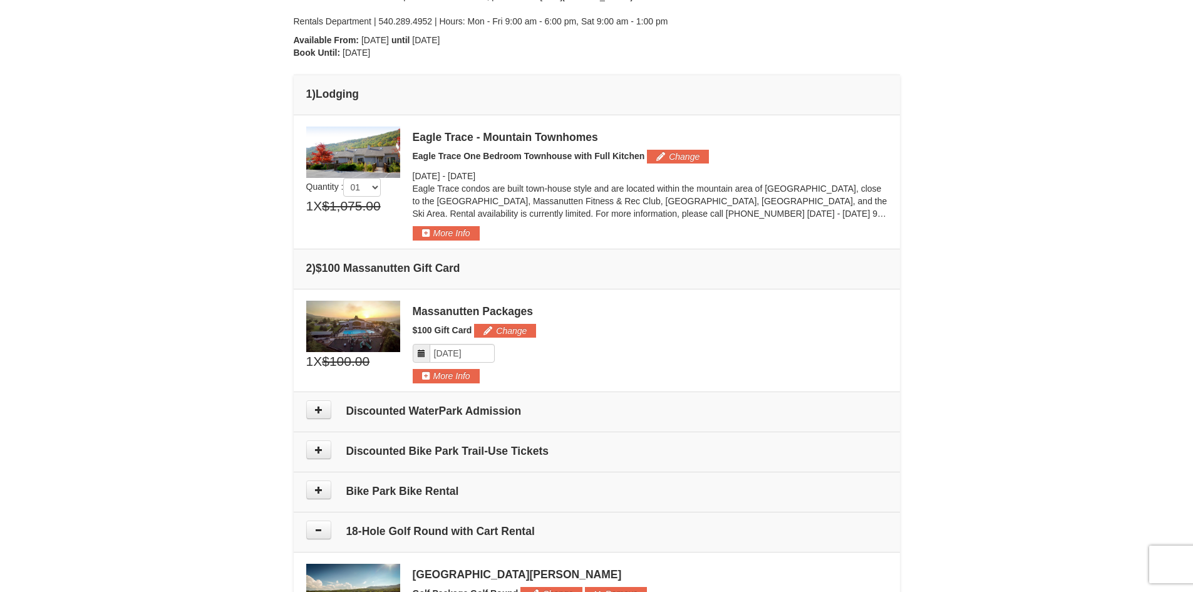
scroll to position [572, 0]
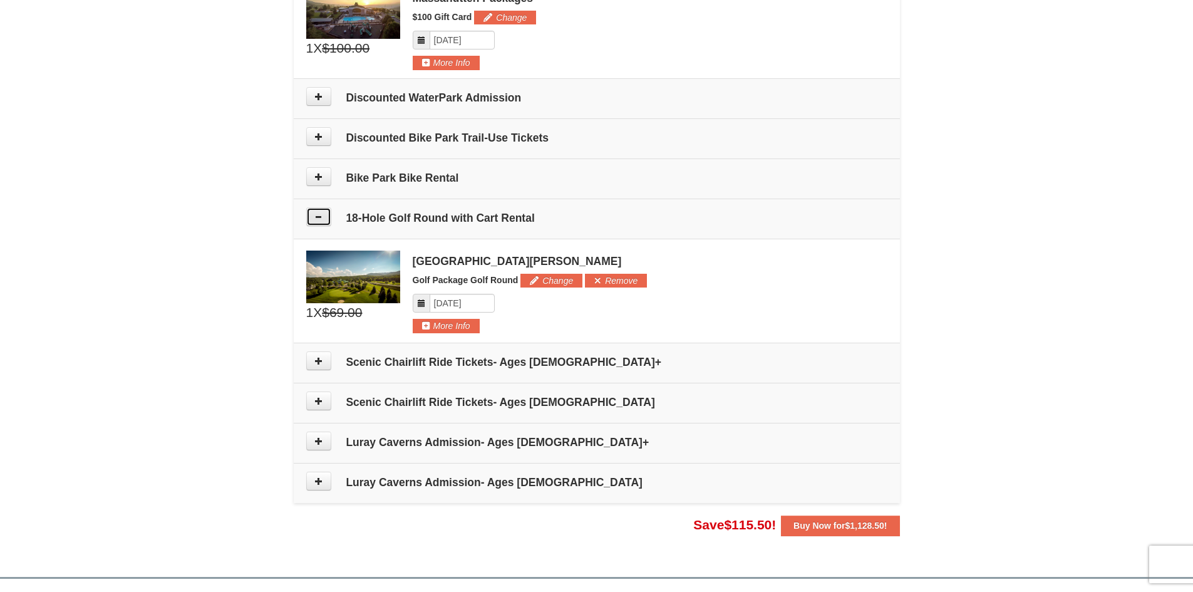
click at [319, 215] on icon at bounding box center [318, 216] width 9 height 9
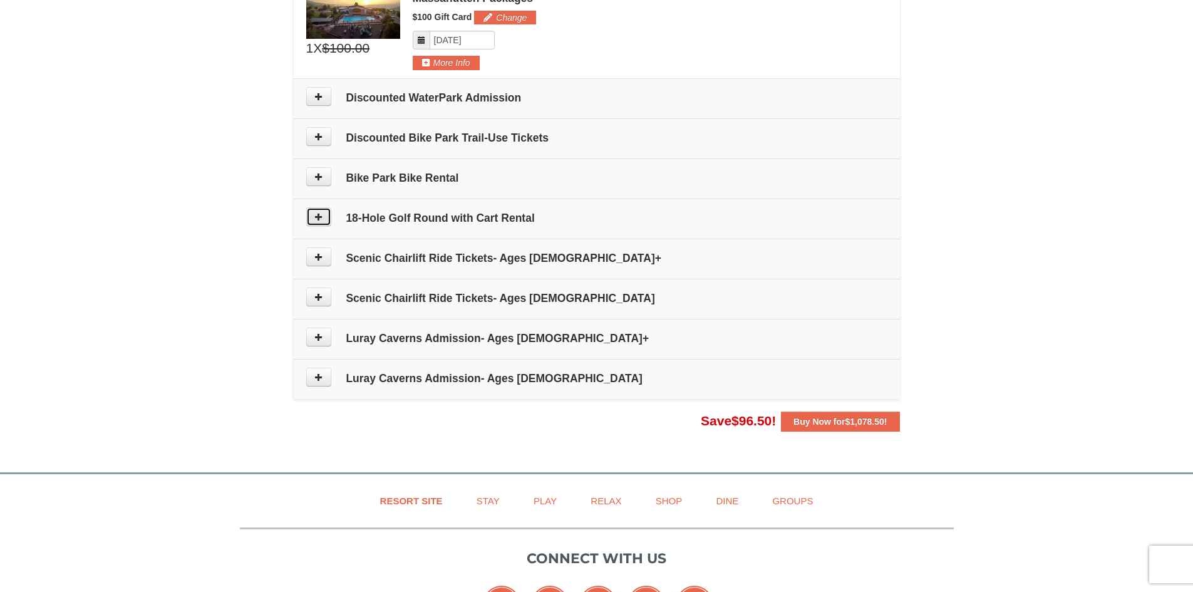
click at [319, 207] on button at bounding box center [318, 216] width 25 height 19
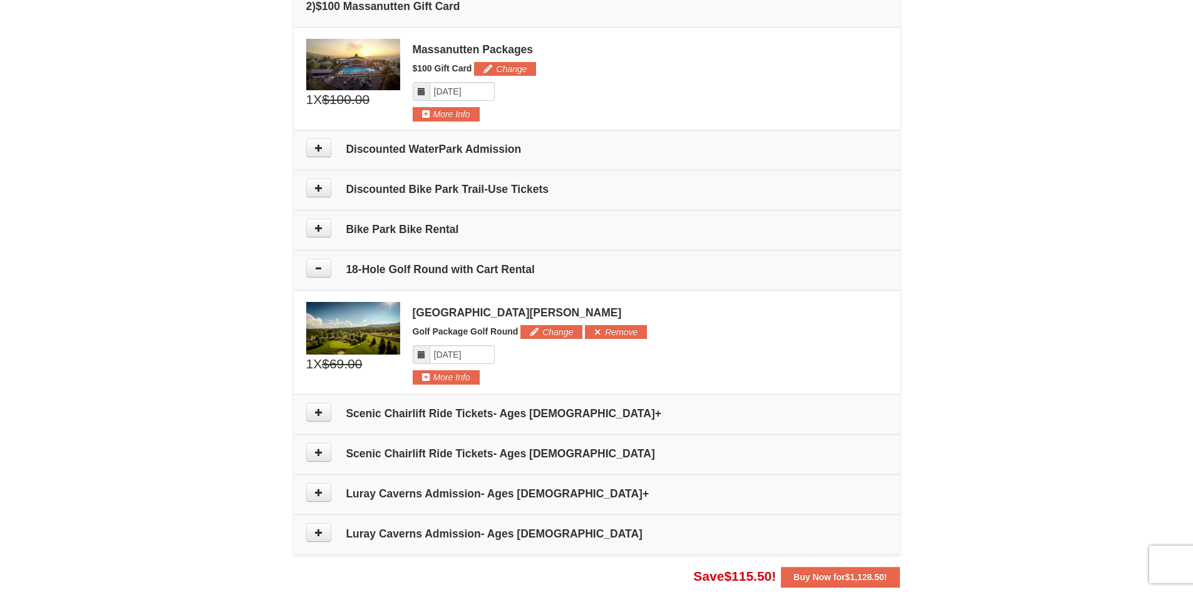
scroll to position [521, 0]
click at [323, 267] on icon at bounding box center [318, 268] width 9 height 9
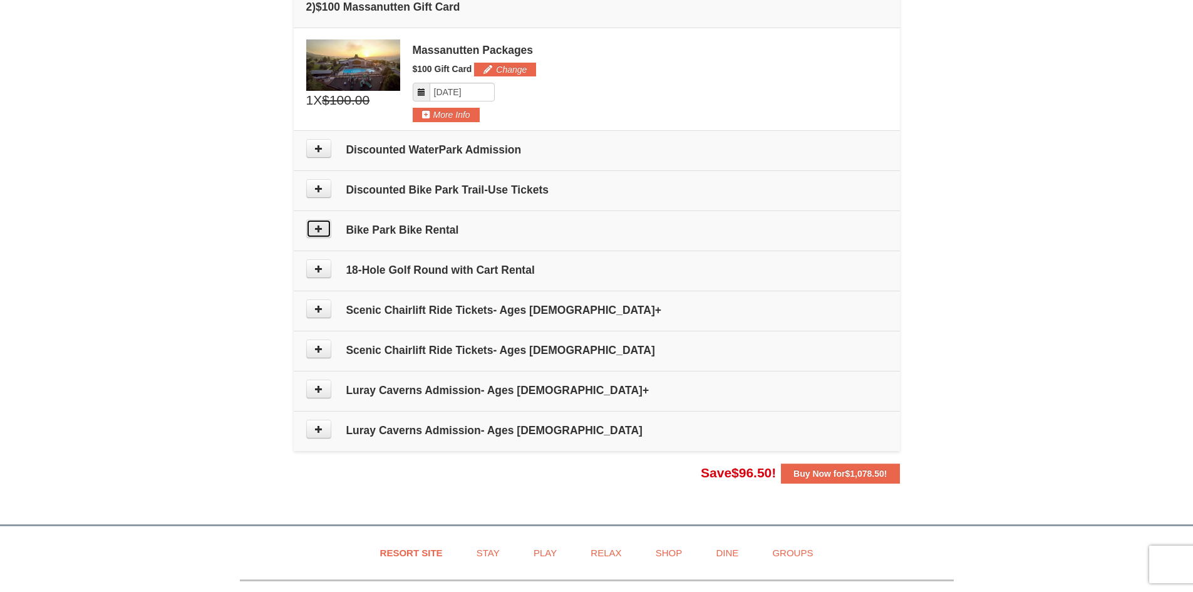
click at [322, 229] on icon at bounding box center [318, 228] width 9 height 9
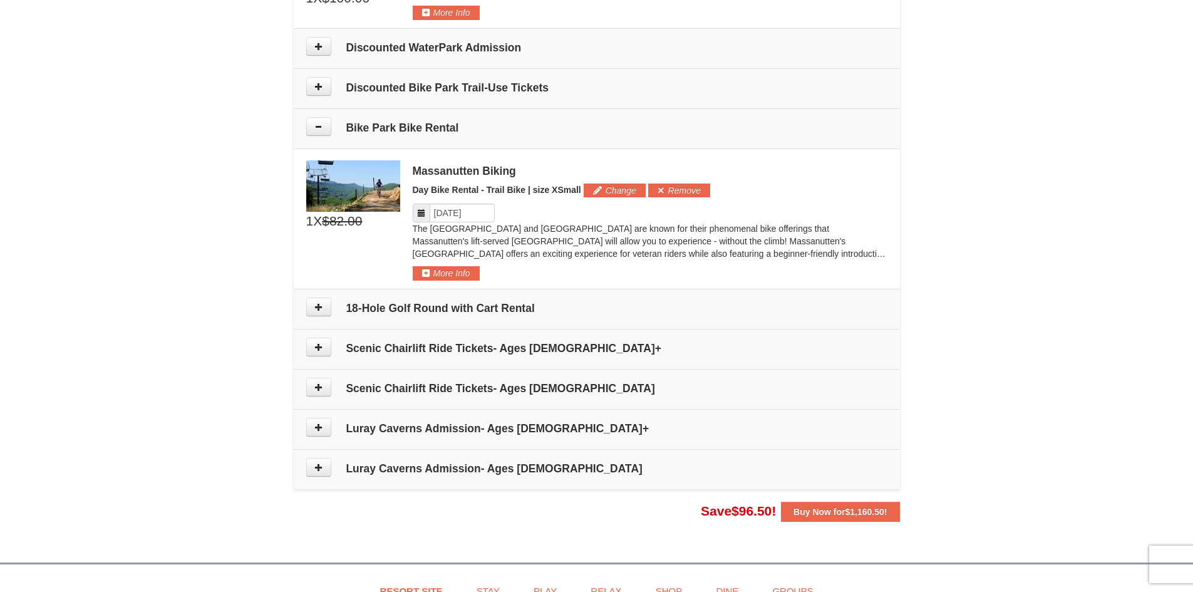
scroll to position [606, 0]
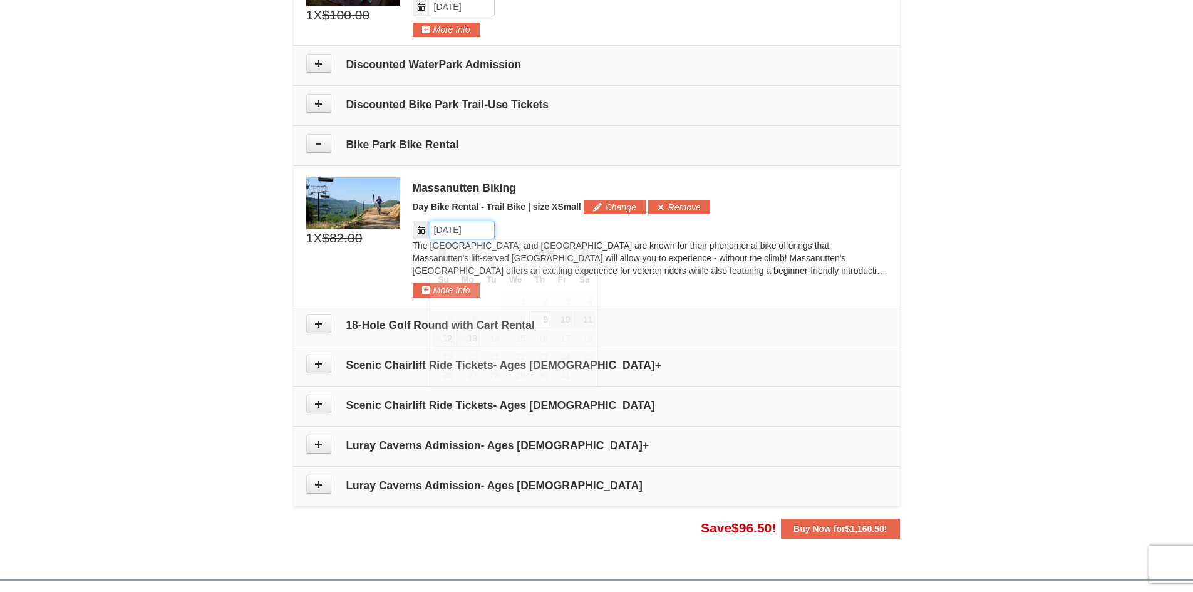
click at [471, 230] on input "Please format dates MM/DD/YYYY" at bounding box center [462, 229] width 65 height 19
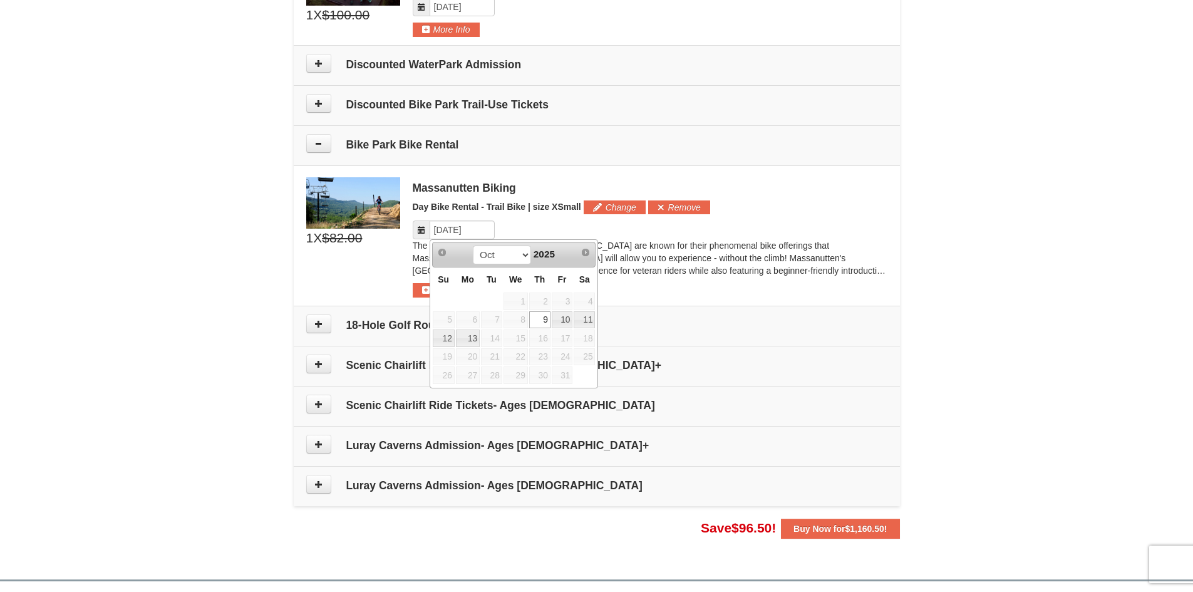
click at [544, 216] on div "Massanutten Biking Day Bike Rental - Trail Bike | size XSmall Change Add Remove…" at bounding box center [650, 237] width 475 height 120
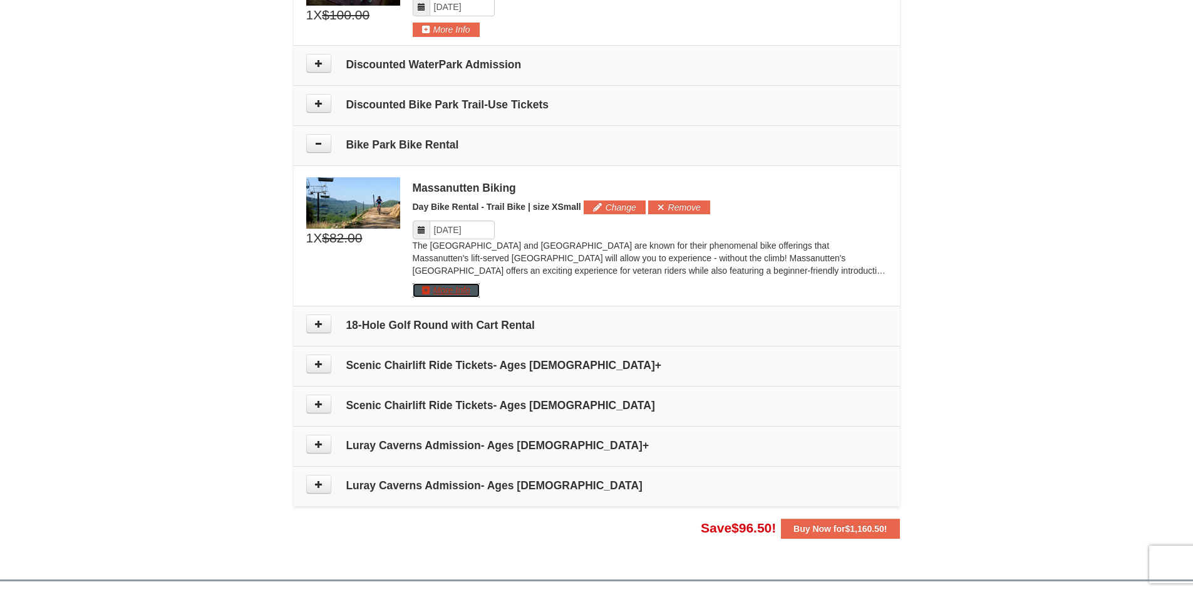
click at [423, 292] on button "More Info" at bounding box center [446, 290] width 67 height 14
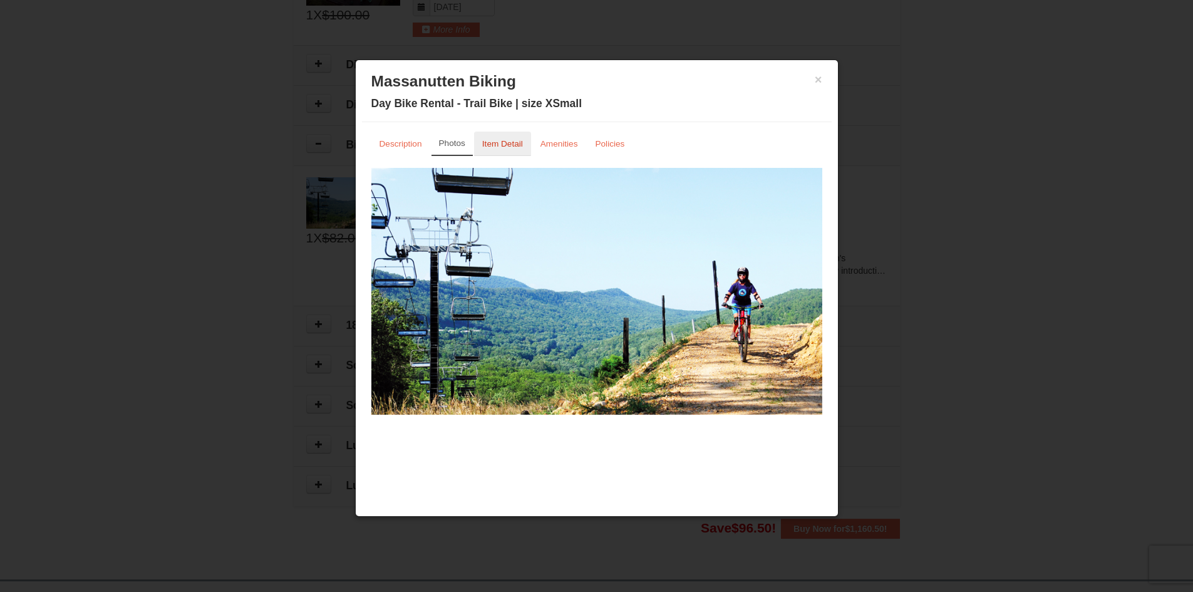
click at [494, 143] on small "Item Detail" at bounding box center [502, 143] width 41 height 9
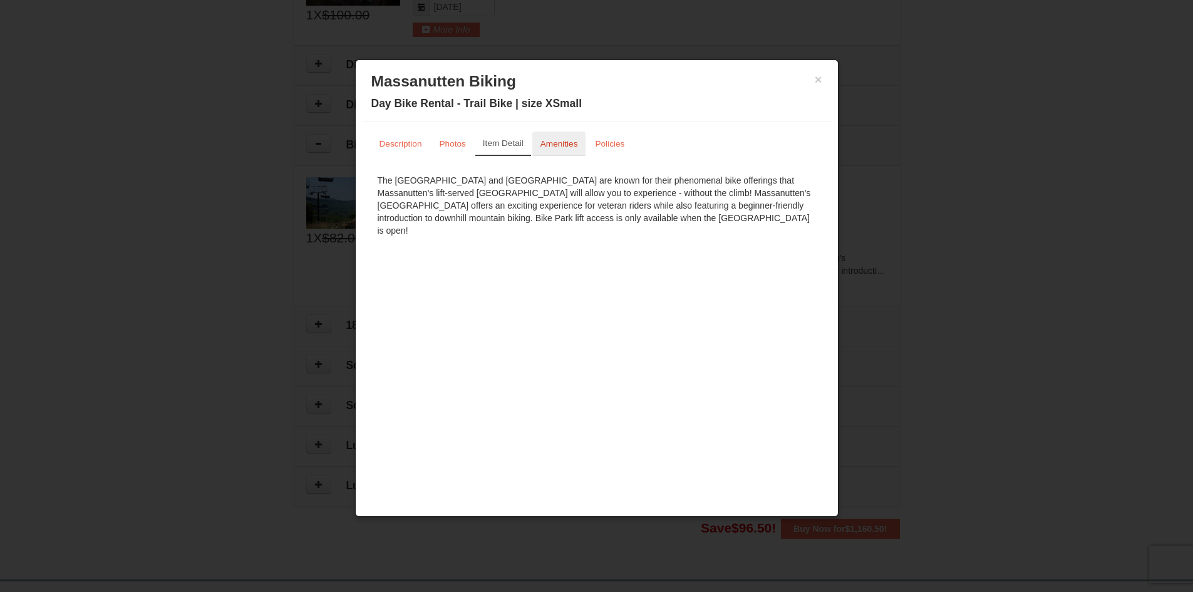
click at [556, 143] on small "Amenities" at bounding box center [560, 143] width 38 height 9
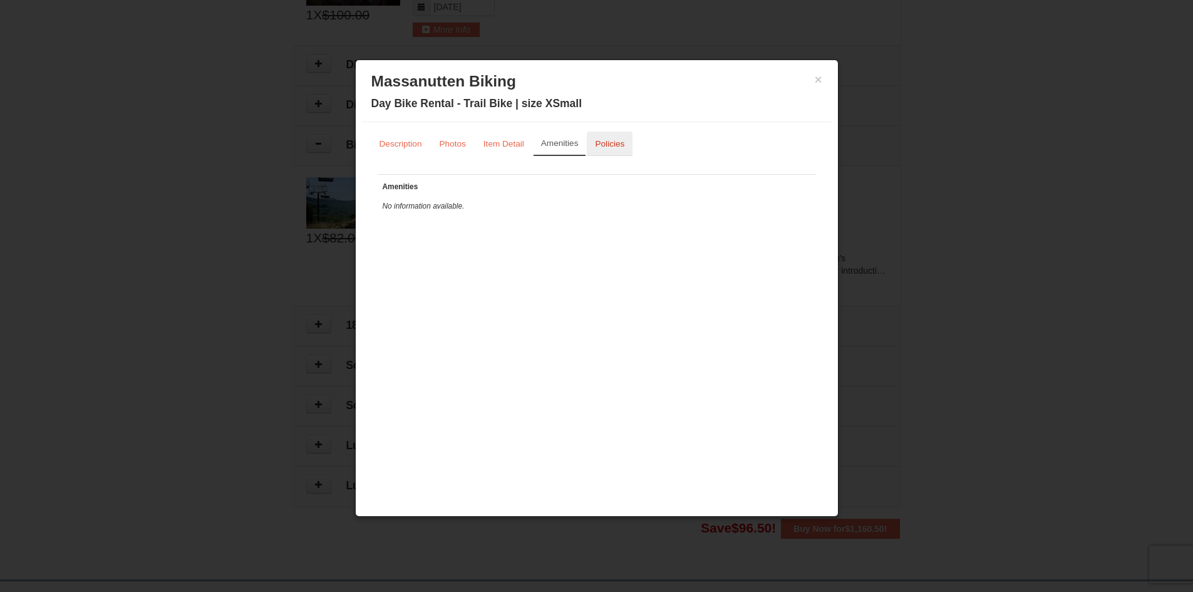
click at [596, 146] on small "Policies" at bounding box center [609, 143] width 29 height 9
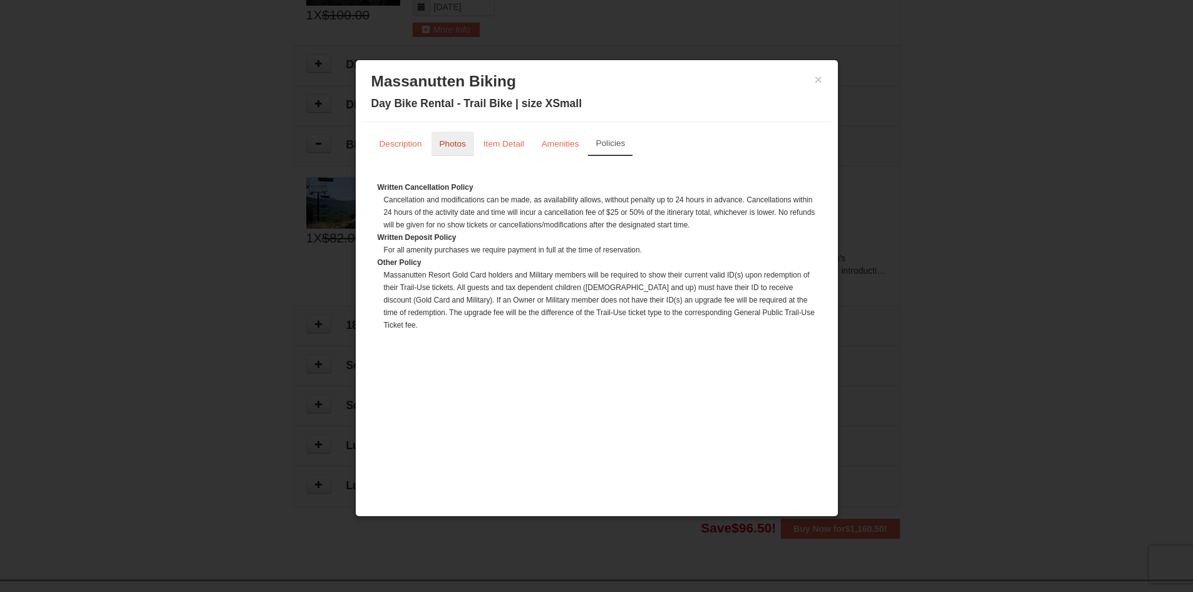
click at [445, 148] on small "Photos" at bounding box center [453, 143] width 26 height 9
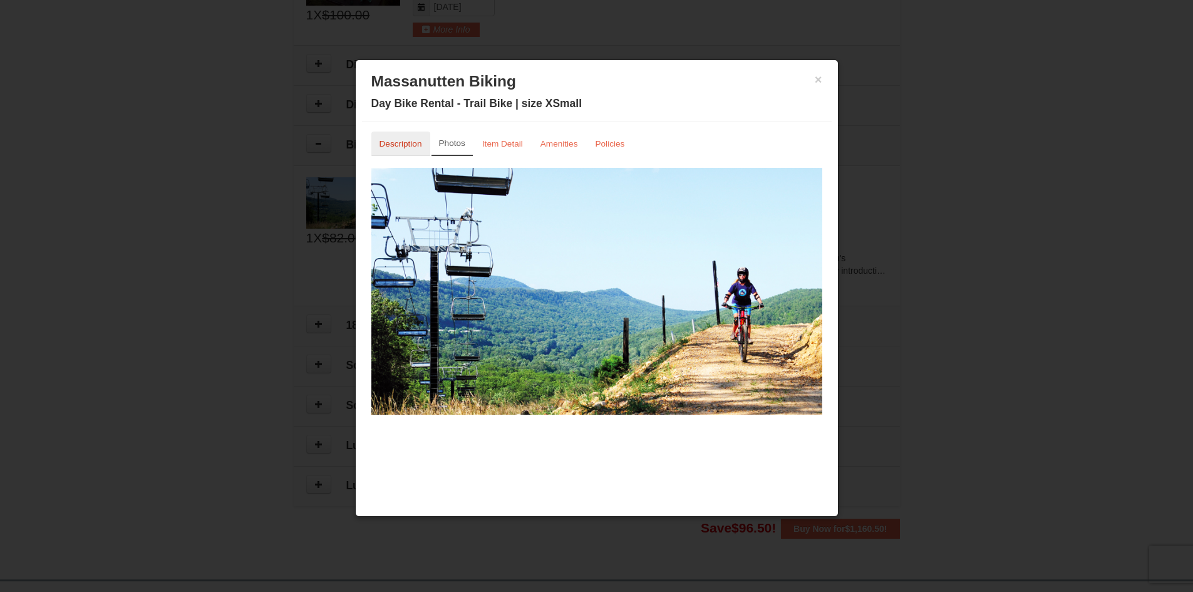
click at [400, 144] on small "Description" at bounding box center [401, 143] width 43 height 9
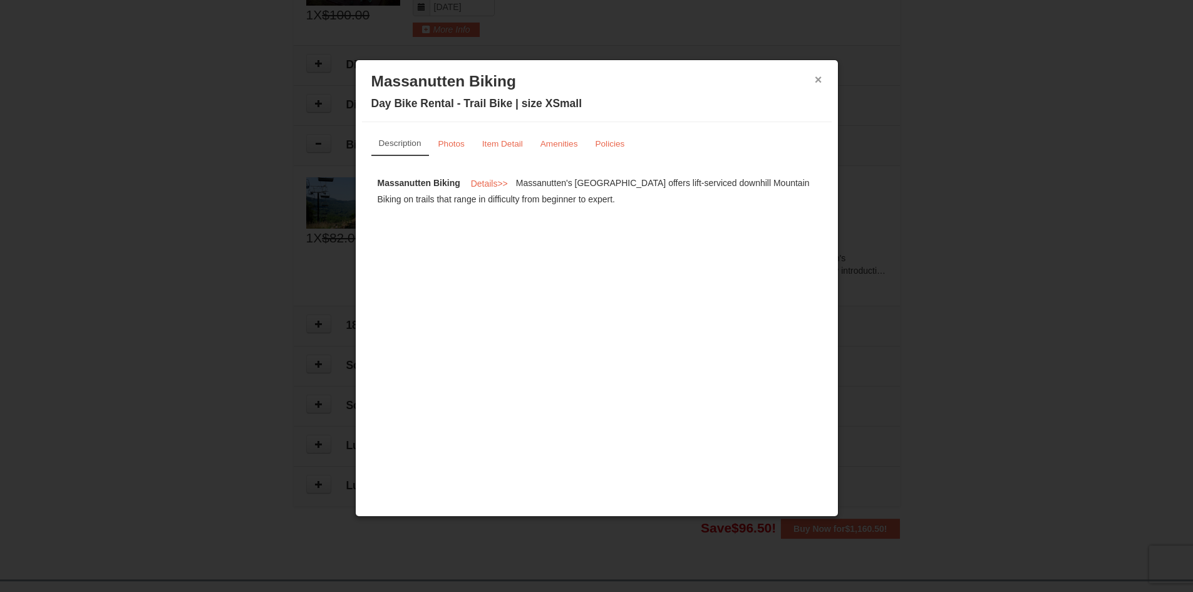
click at [817, 78] on button "×" at bounding box center [819, 79] width 8 height 13
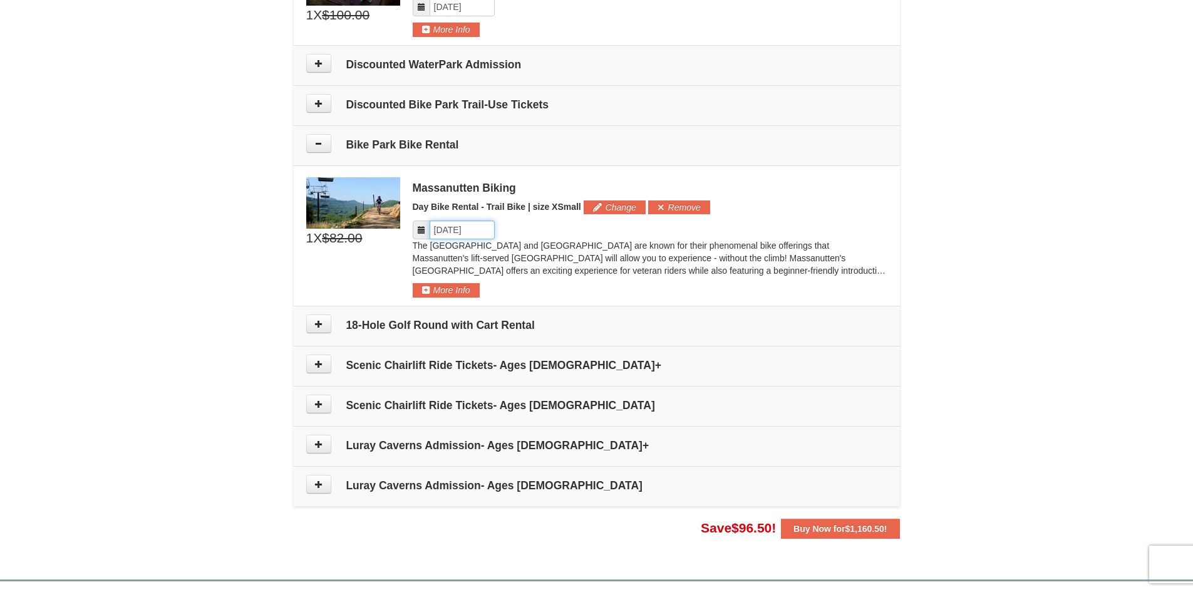
click at [458, 233] on input "Please format dates MM/DD/YYYY" at bounding box center [462, 229] width 65 height 19
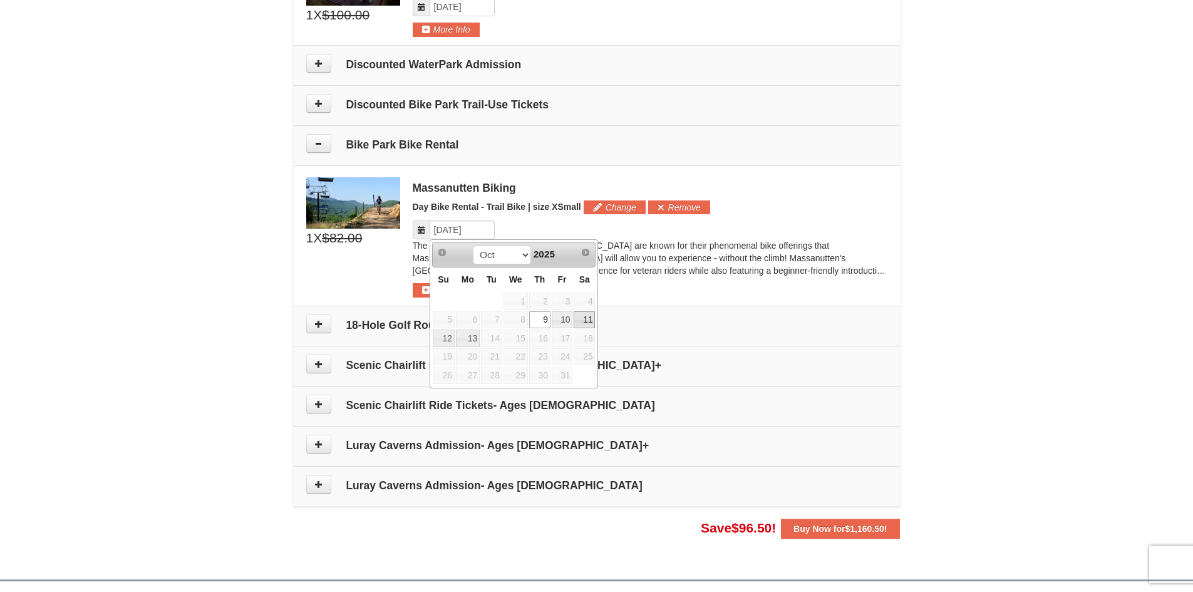
click at [588, 319] on link "11" at bounding box center [584, 320] width 21 height 18
type input "10/11/2025"
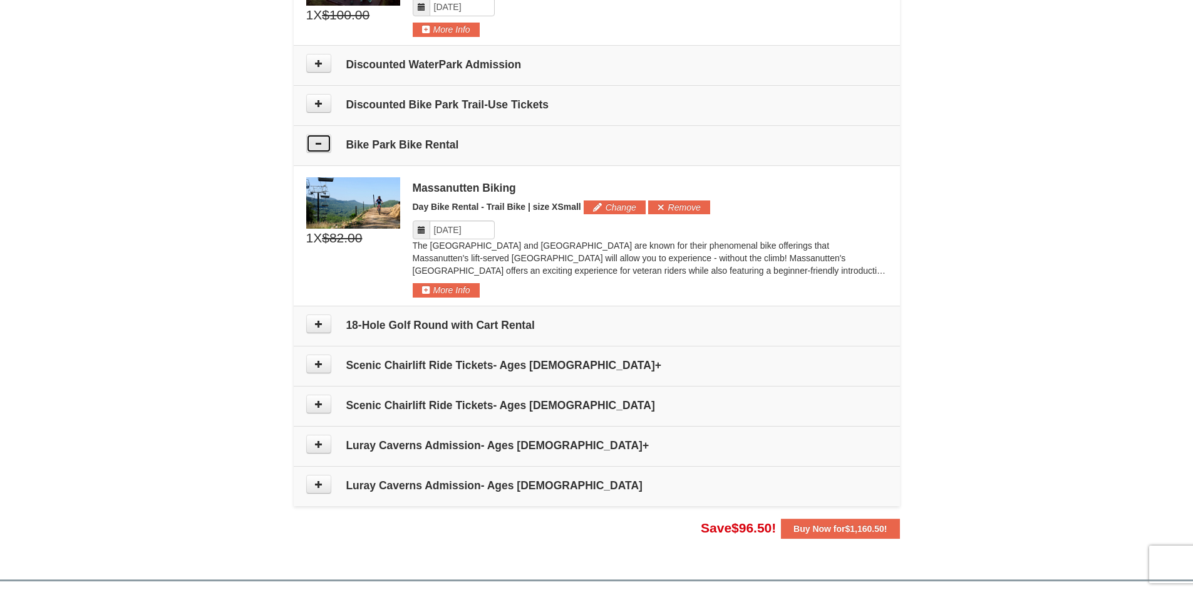
click at [314, 145] on icon at bounding box center [318, 143] width 9 height 9
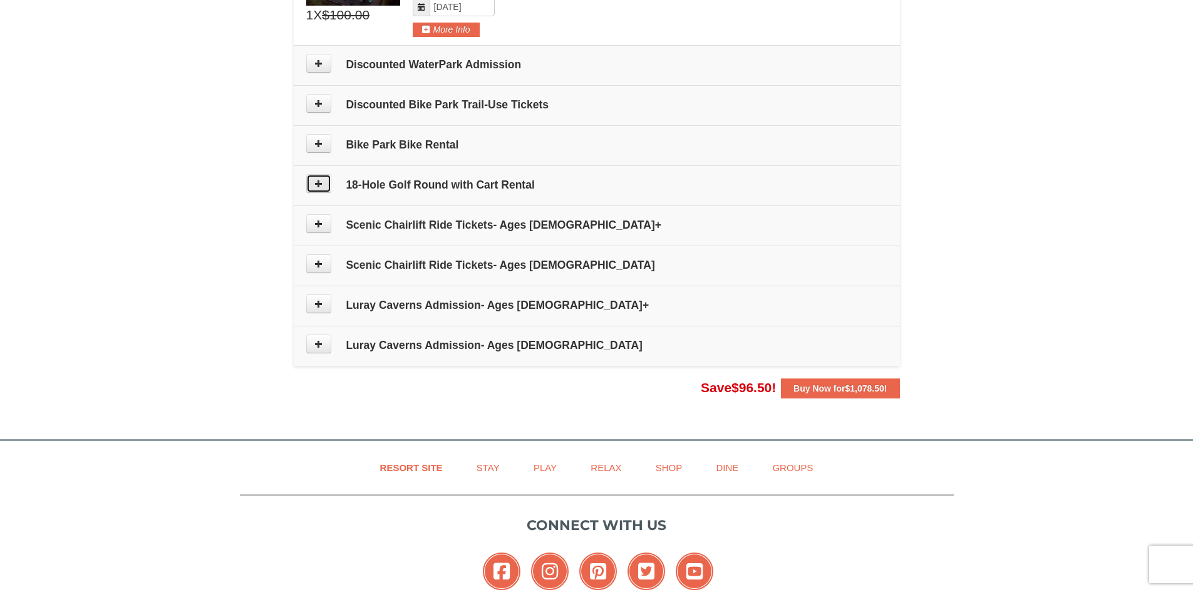
click at [320, 179] on icon at bounding box center [318, 183] width 9 height 9
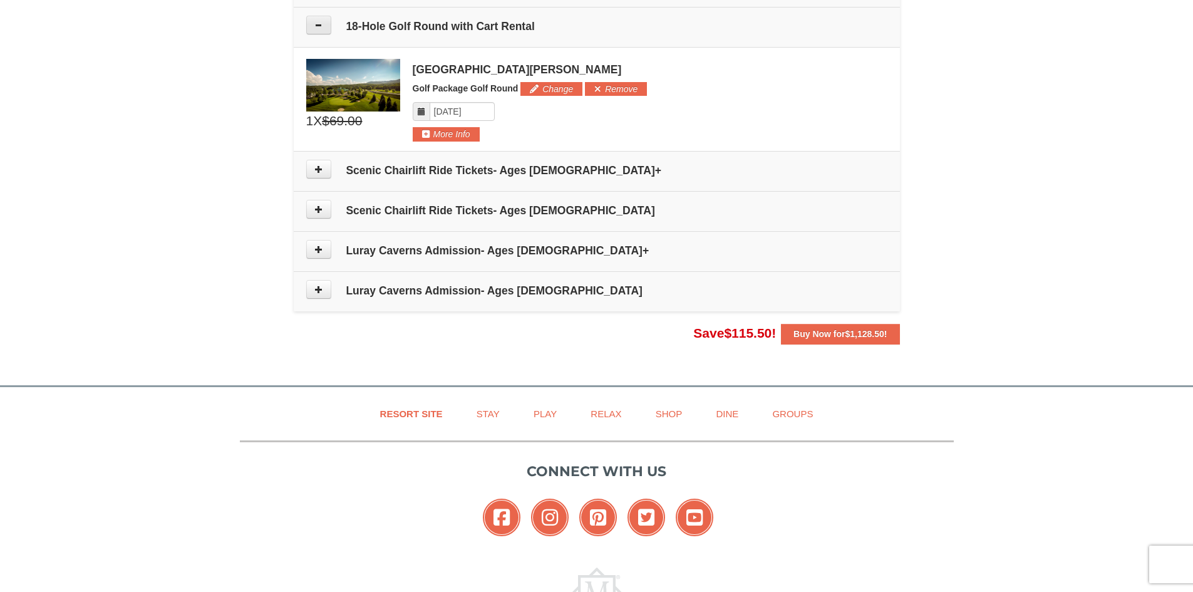
scroll to position [771, 0]
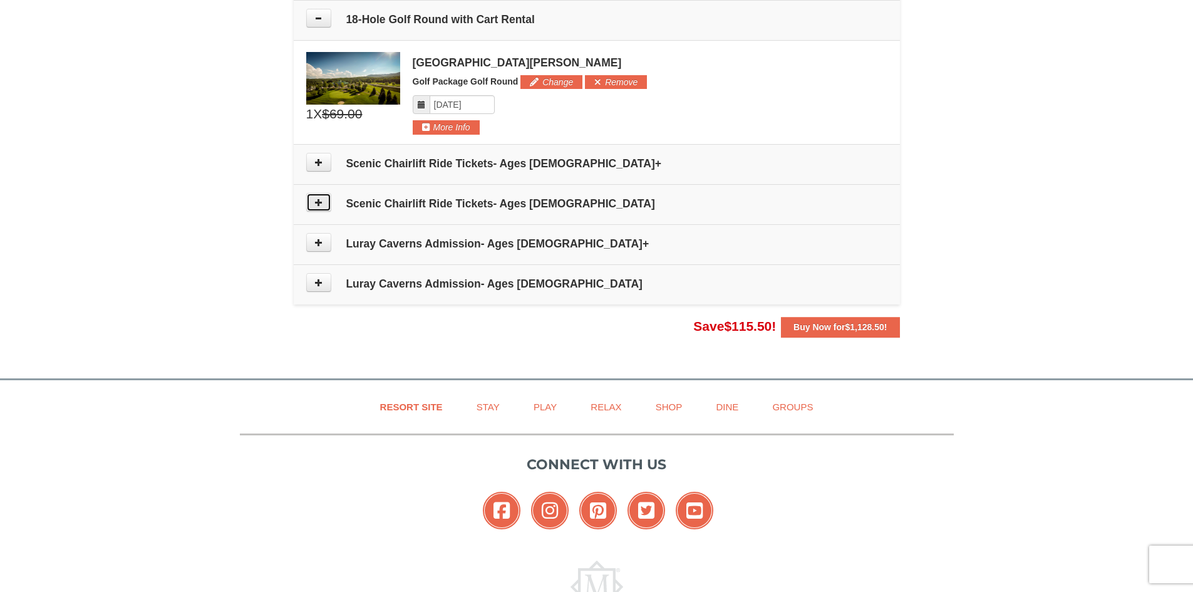
click at [323, 206] on icon at bounding box center [318, 202] width 9 height 9
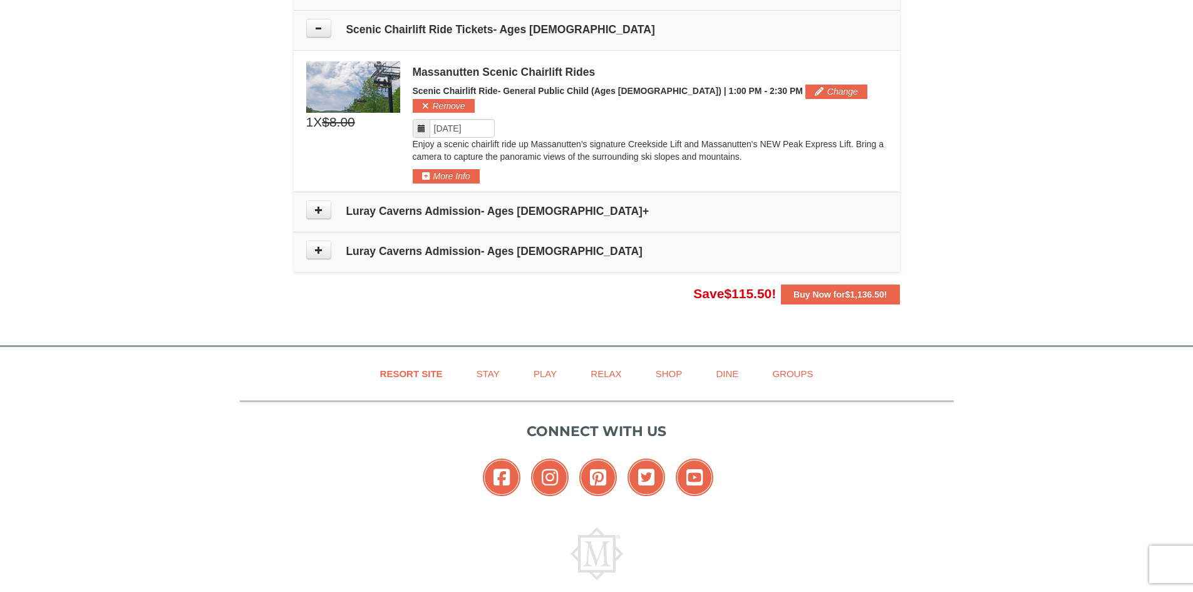
scroll to position [956, 0]
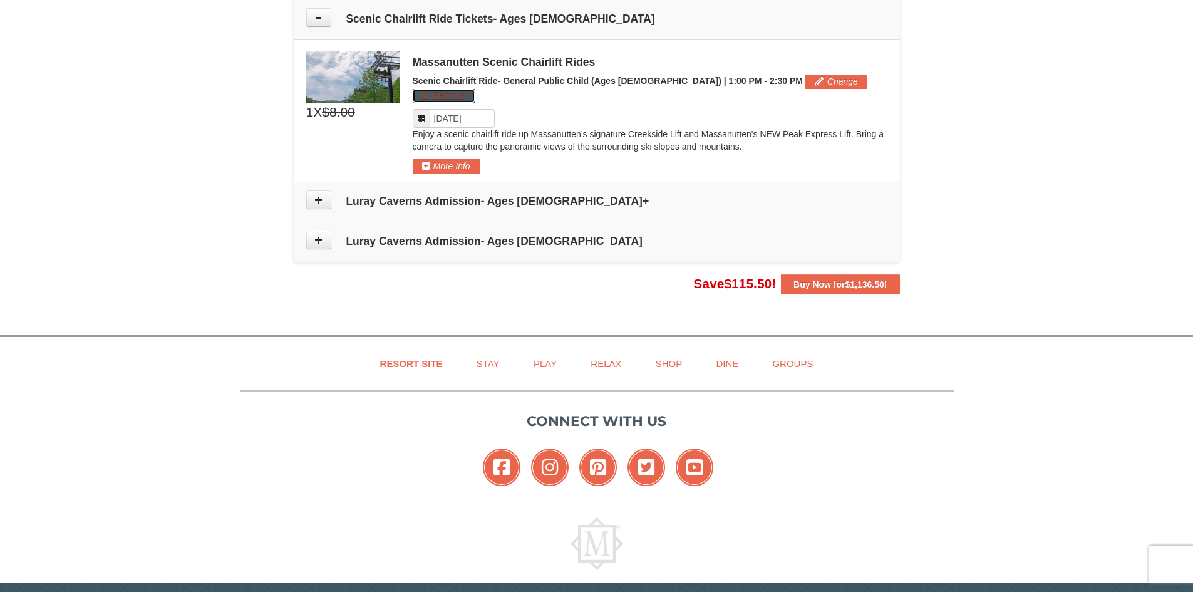
click at [475, 89] on button "Remove" at bounding box center [444, 96] width 62 height 14
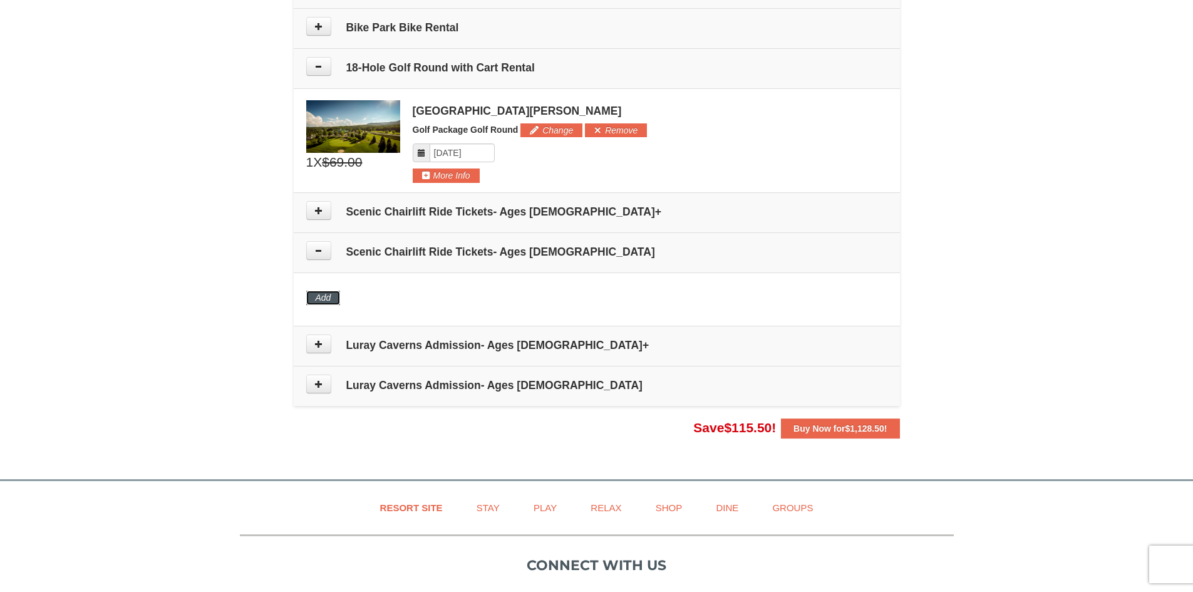
click at [321, 298] on button "Add" at bounding box center [323, 298] width 34 height 14
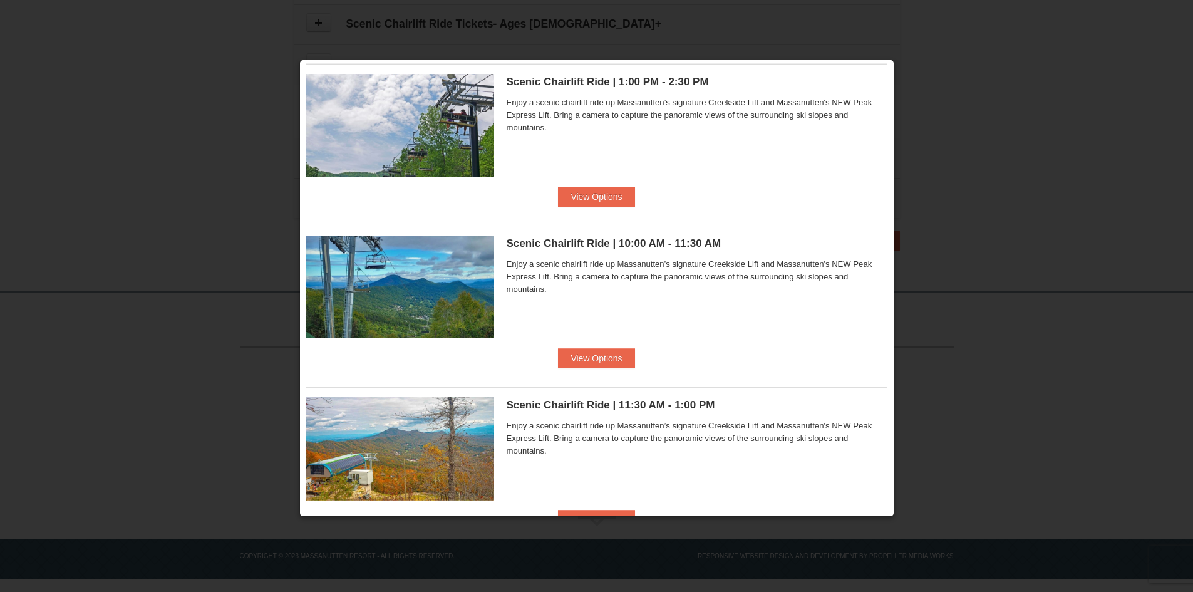
scroll to position [0, 0]
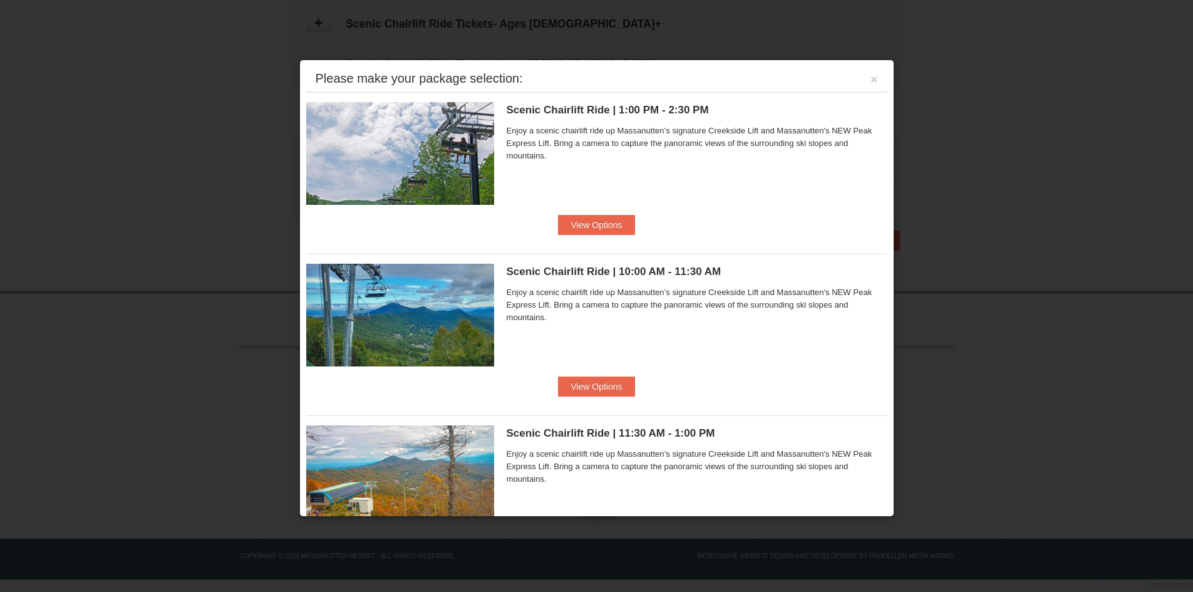
click at [871, 78] on div "Please make your package selection: ×" at bounding box center [596, 79] width 581 height 26
click at [871, 80] on button "×" at bounding box center [875, 79] width 8 height 13
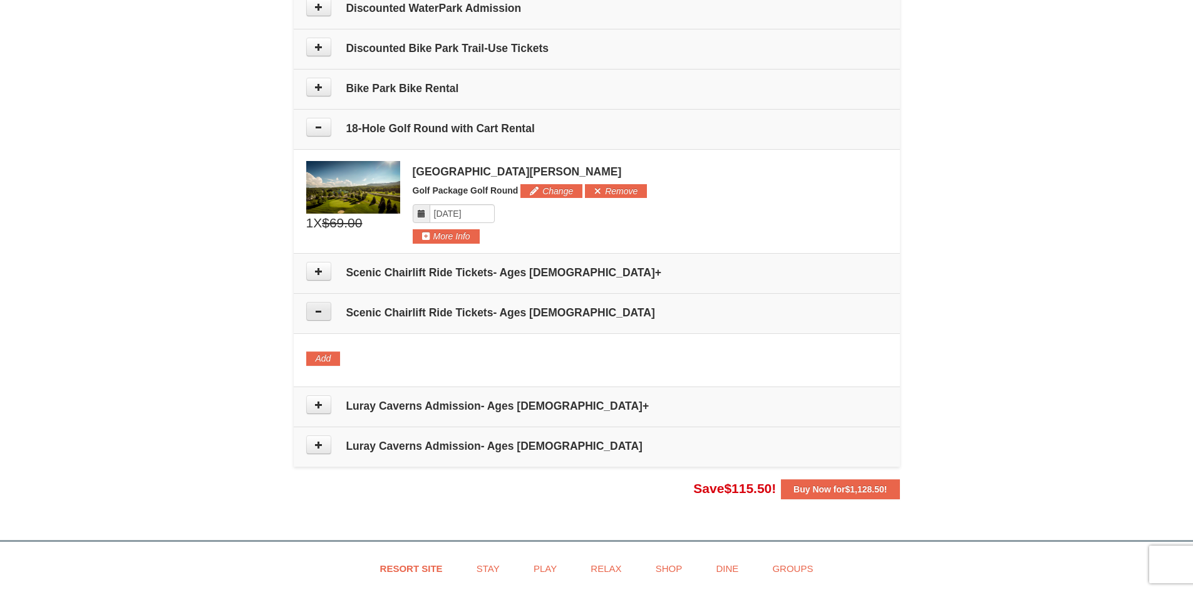
scroll to position [660, 0]
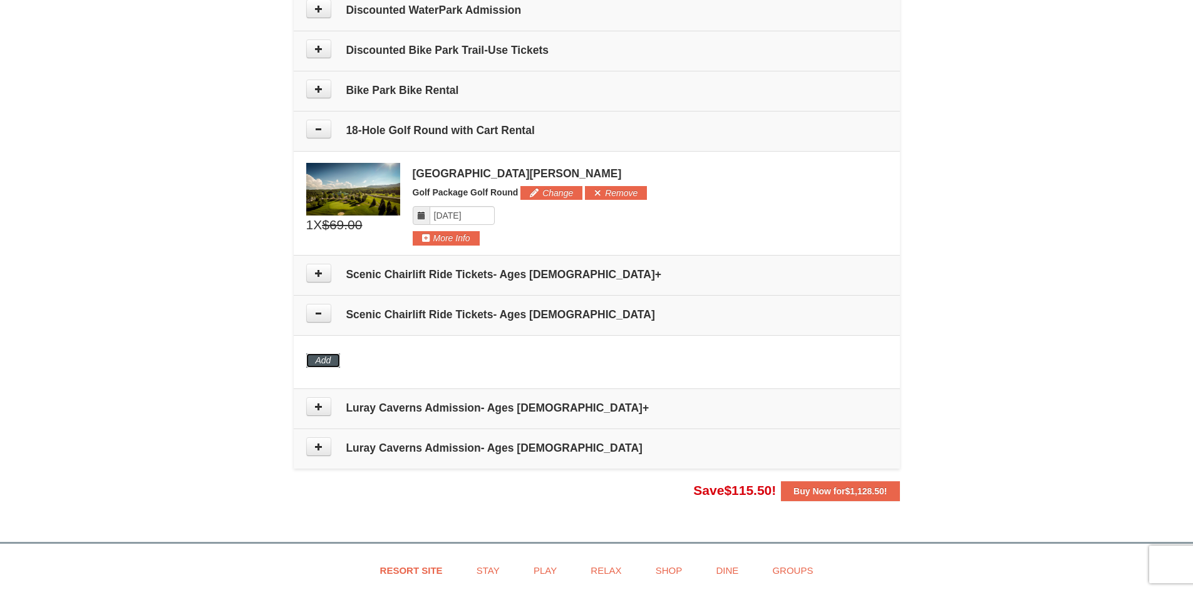
click at [331, 358] on button "Add" at bounding box center [323, 360] width 34 height 14
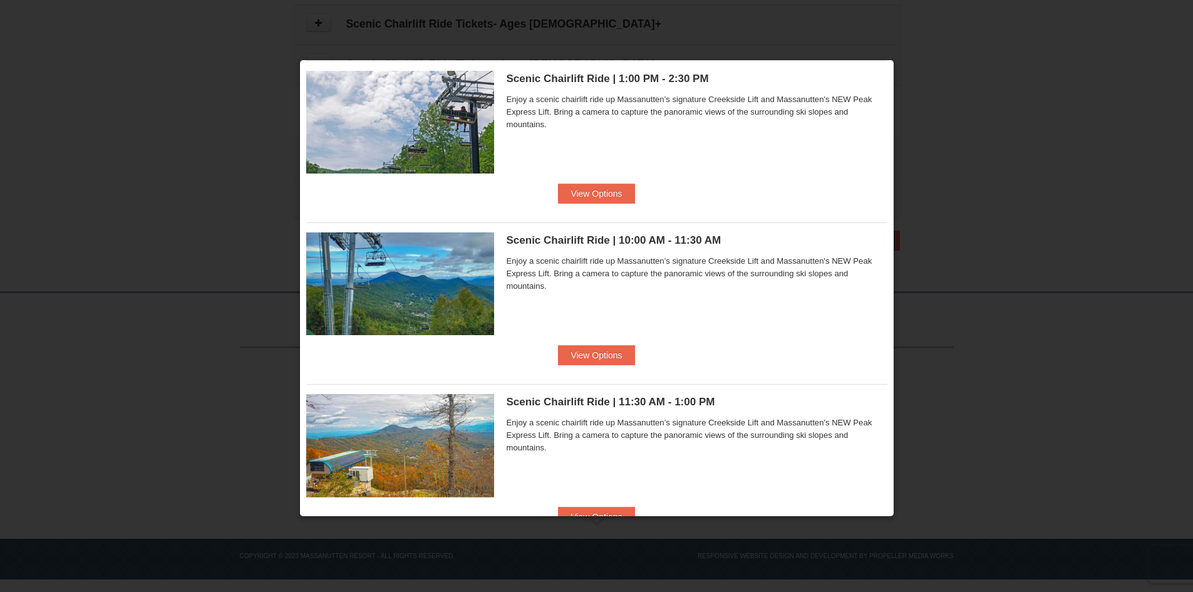
scroll to position [0, 0]
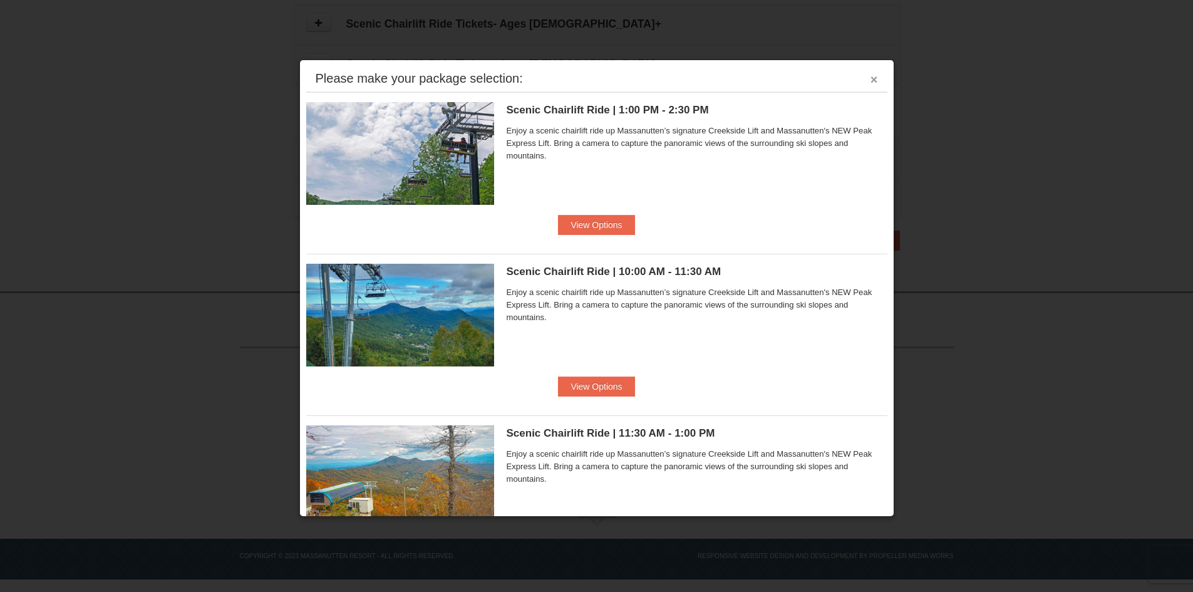
click at [871, 80] on button "×" at bounding box center [875, 79] width 8 height 13
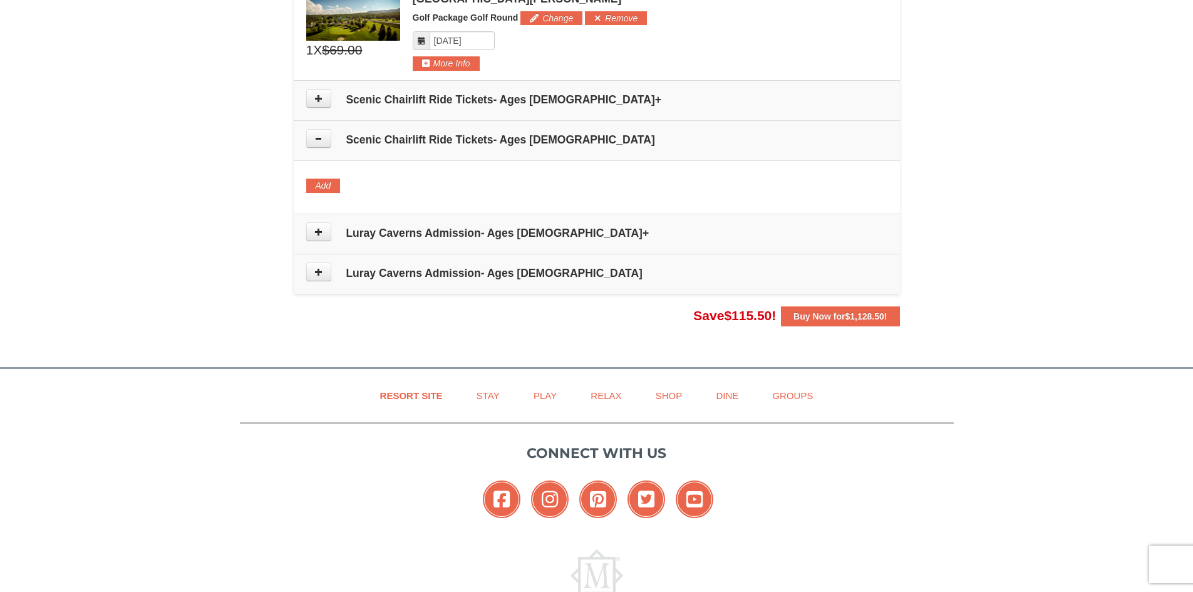
scroll to position [723, 0]
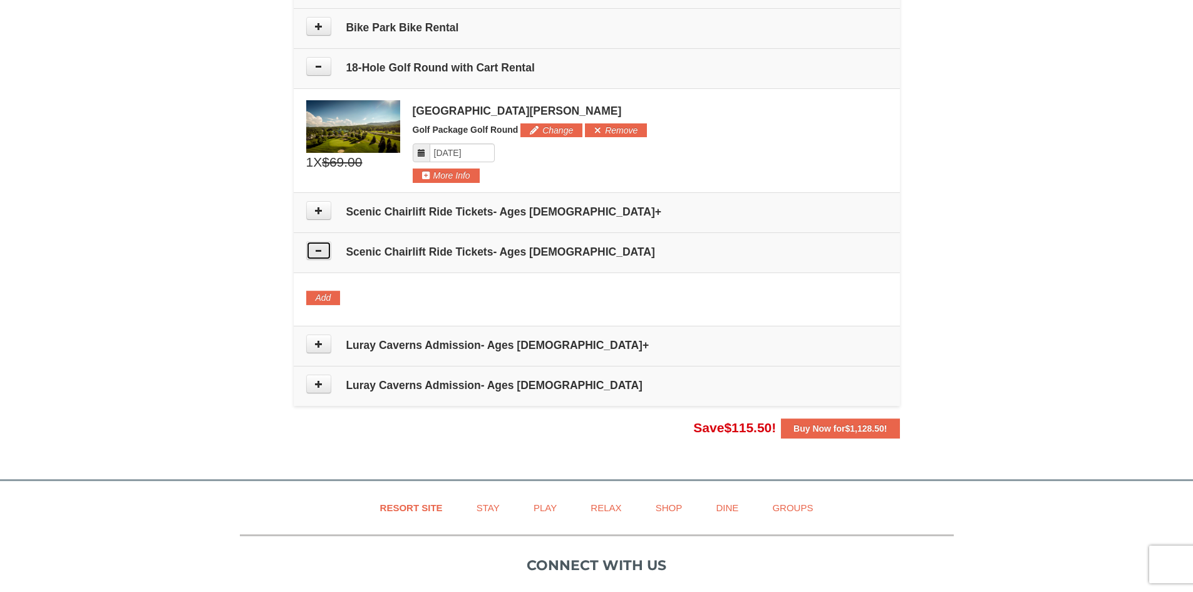
click at [321, 251] on icon at bounding box center [318, 250] width 9 height 9
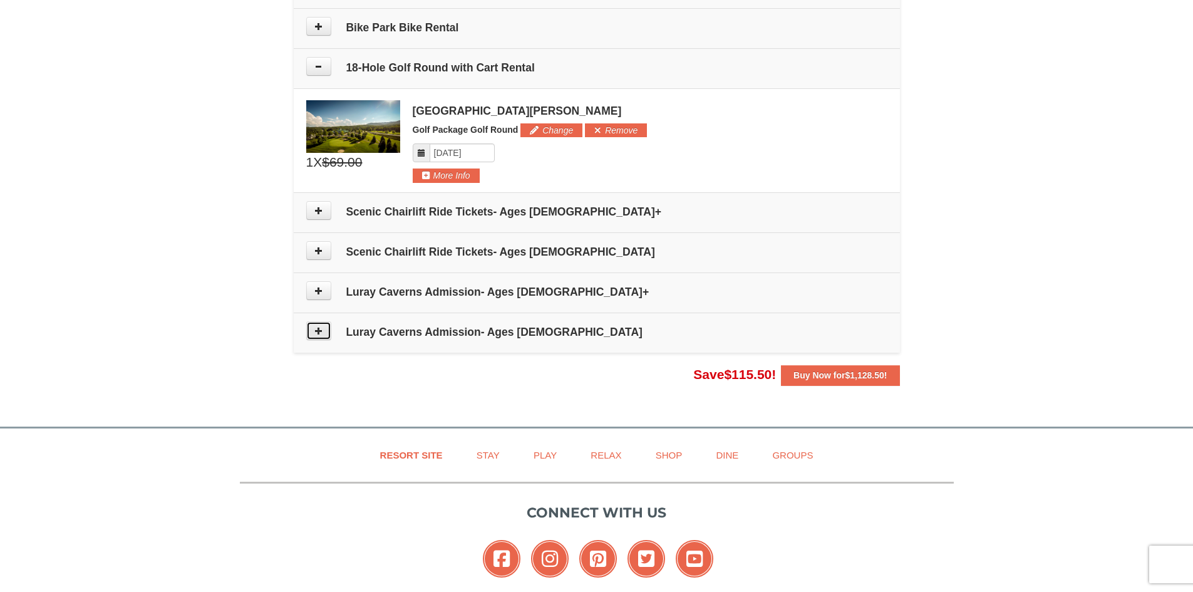
click at [326, 333] on button at bounding box center [318, 330] width 25 height 19
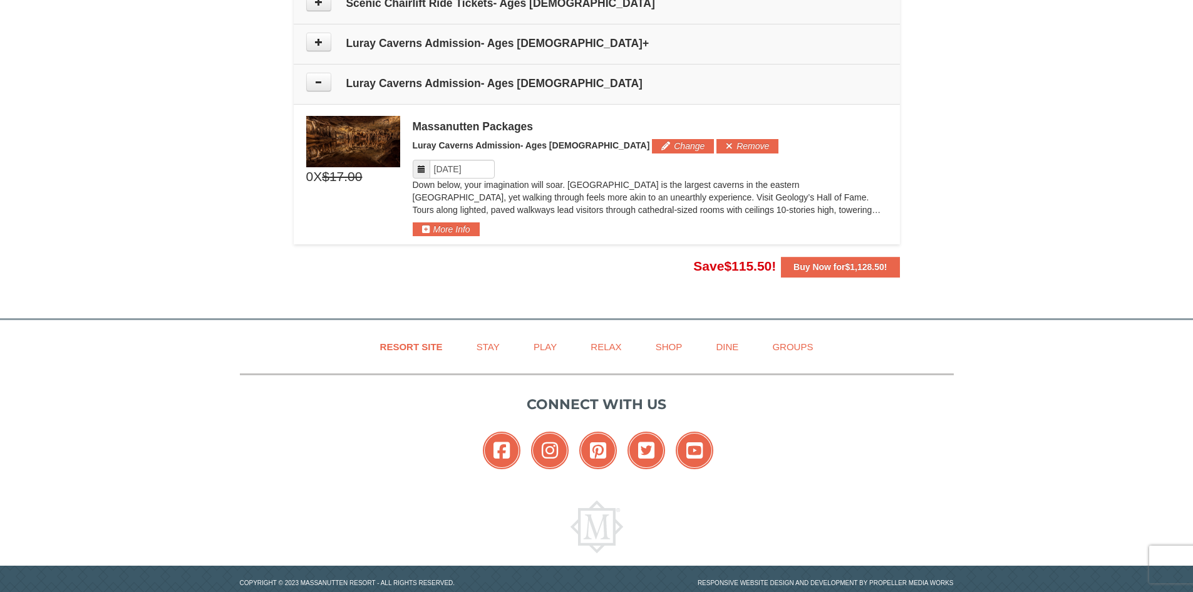
scroll to position [998, 0]
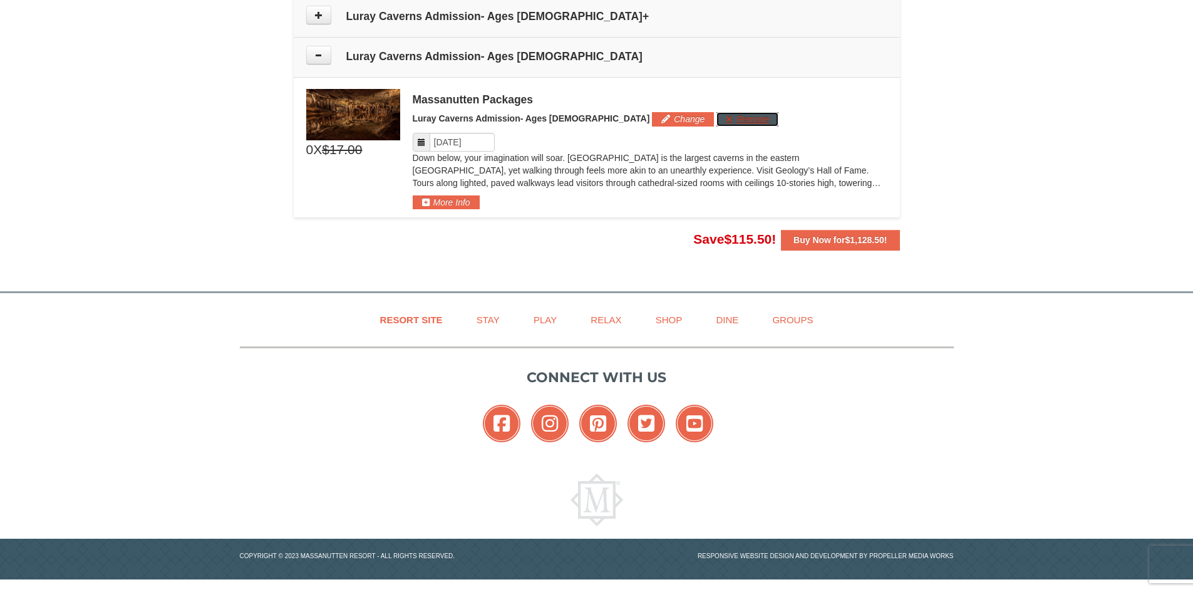
click at [717, 123] on button "Remove" at bounding box center [748, 119] width 62 height 14
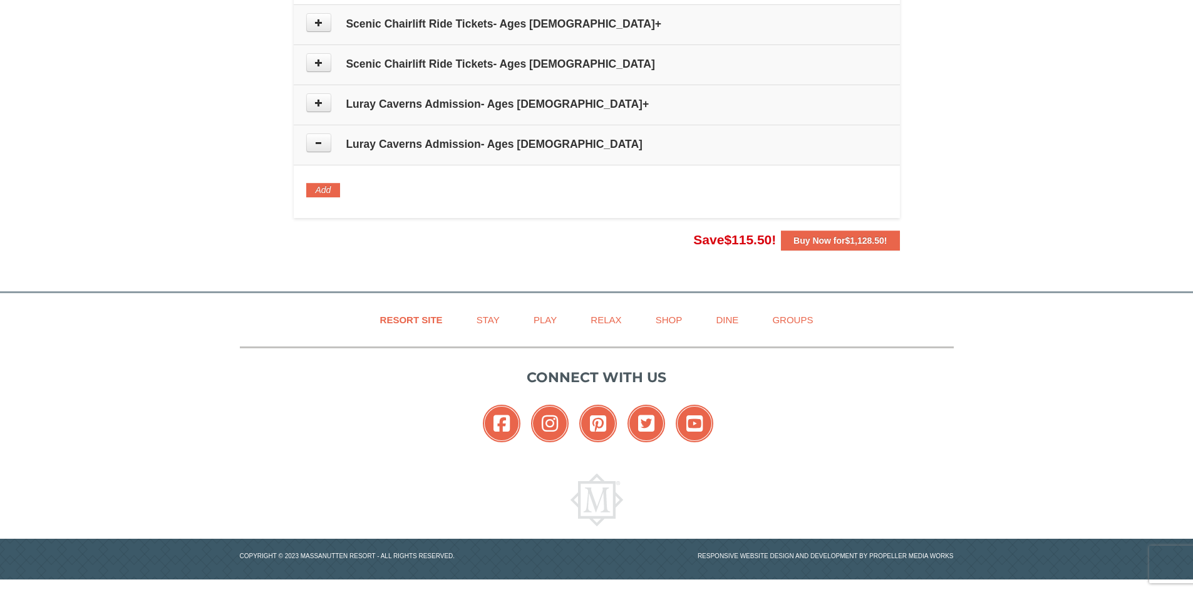
scroll to position [911, 0]
click at [319, 151] on button at bounding box center [318, 142] width 25 height 19
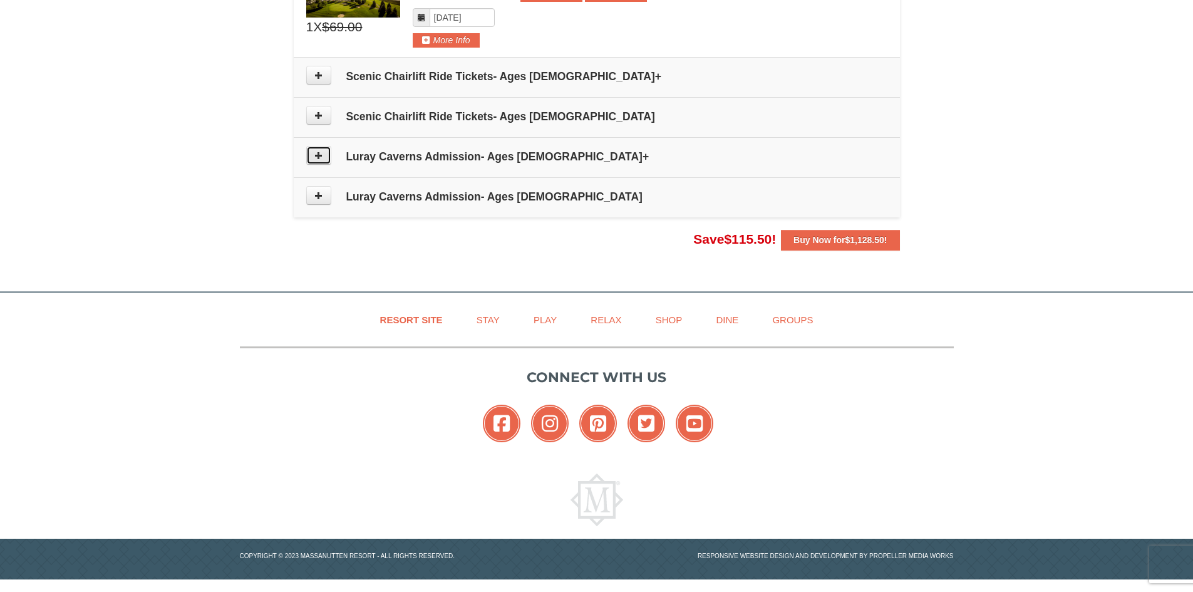
click at [317, 156] on icon at bounding box center [318, 155] width 9 height 9
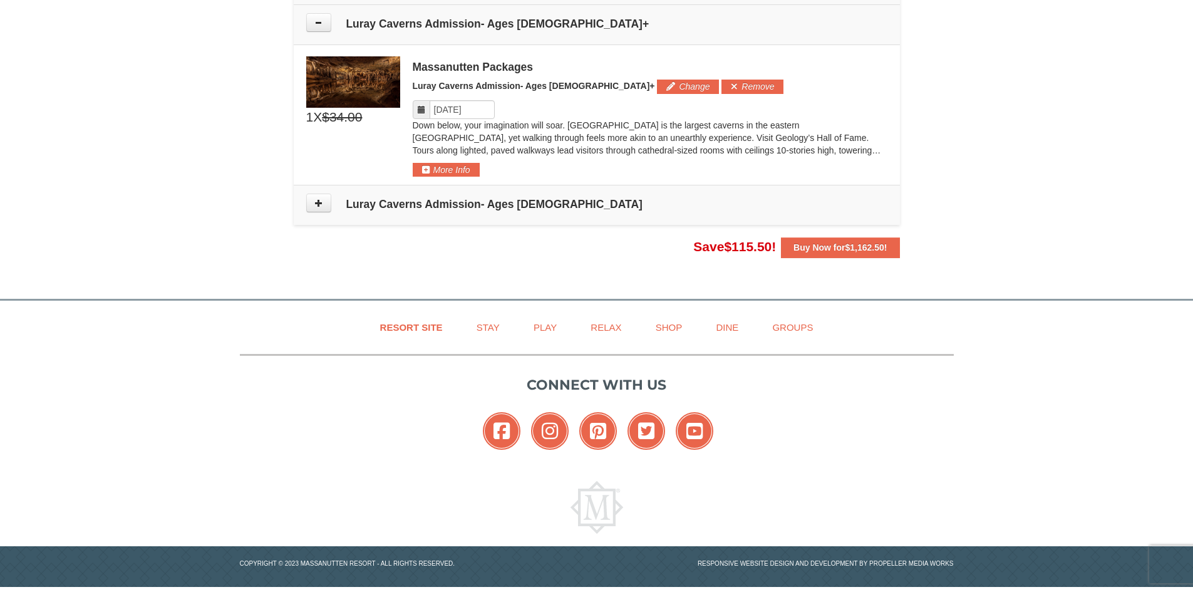
scroll to position [996, 0]
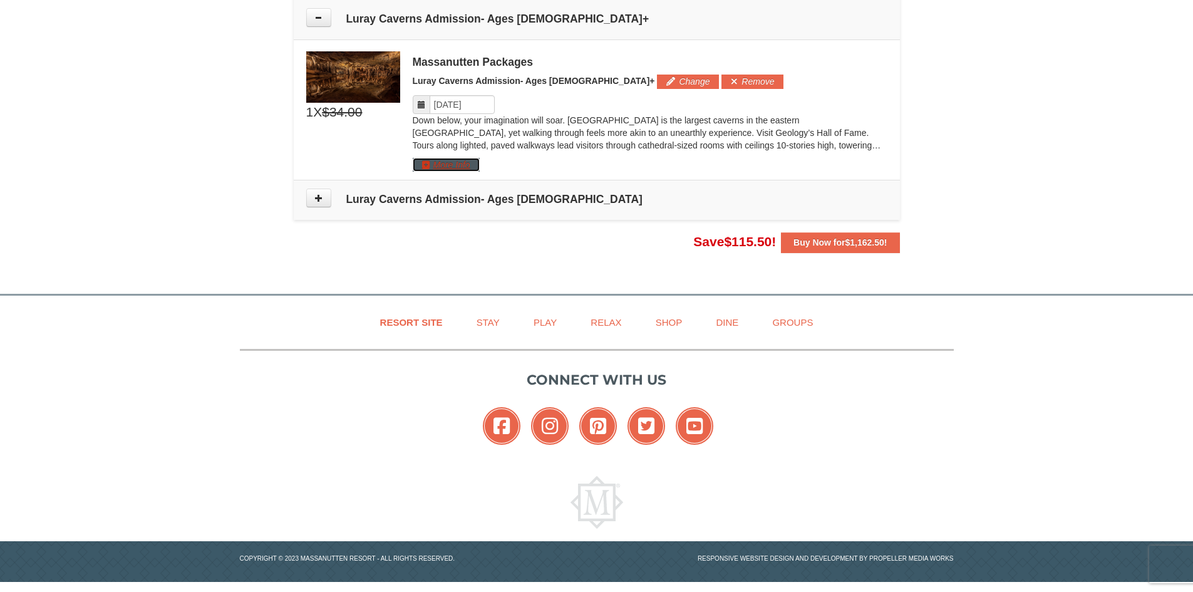
click at [472, 165] on button "More Info" at bounding box center [446, 165] width 67 height 14
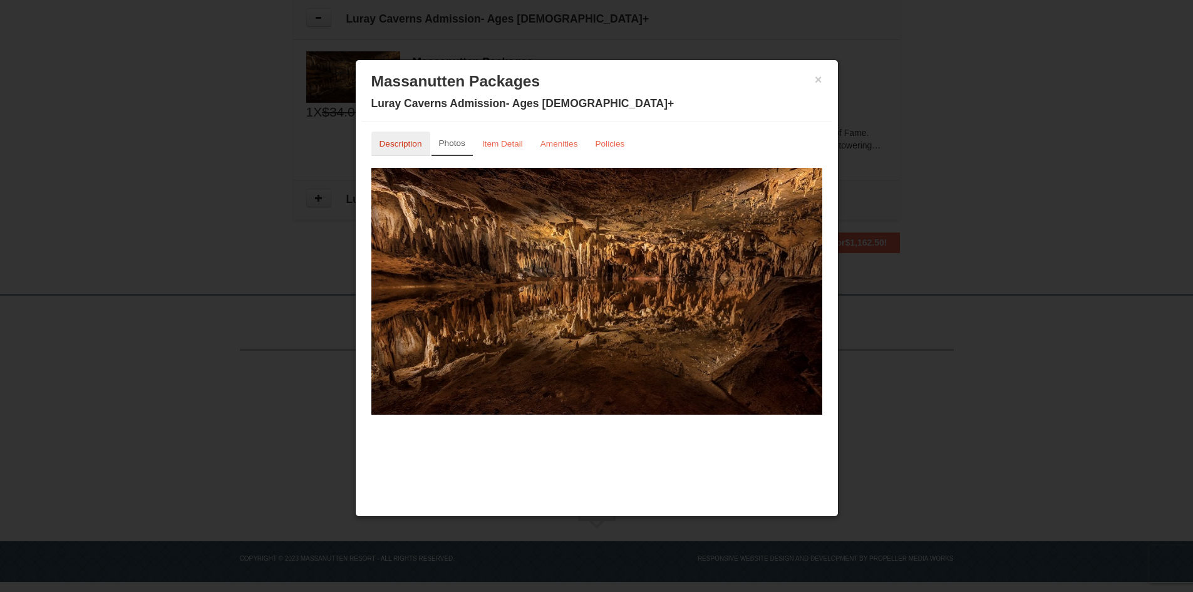
click at [397, 143] on small "Description" at bounding box center [401, 143] width 43 height 9
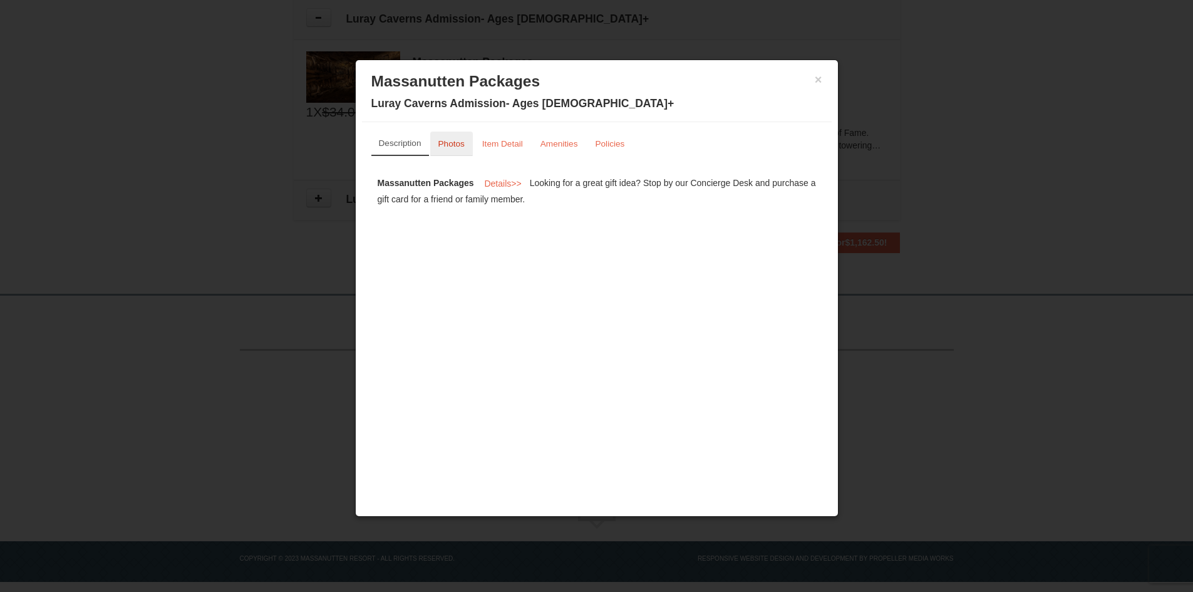
click at [455, 141] on small "Photos" at bounding box center [451, 143] width 26 height 9
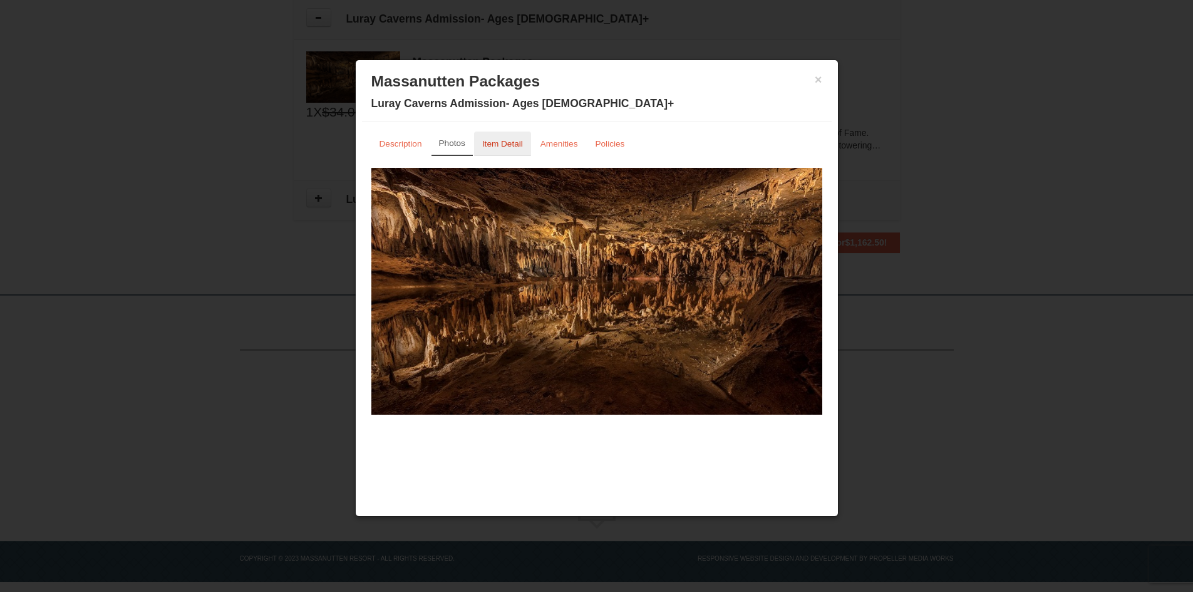
click at [505, 141] on small "Item Detail" at bounding box center [502, 143] width 41 height 9
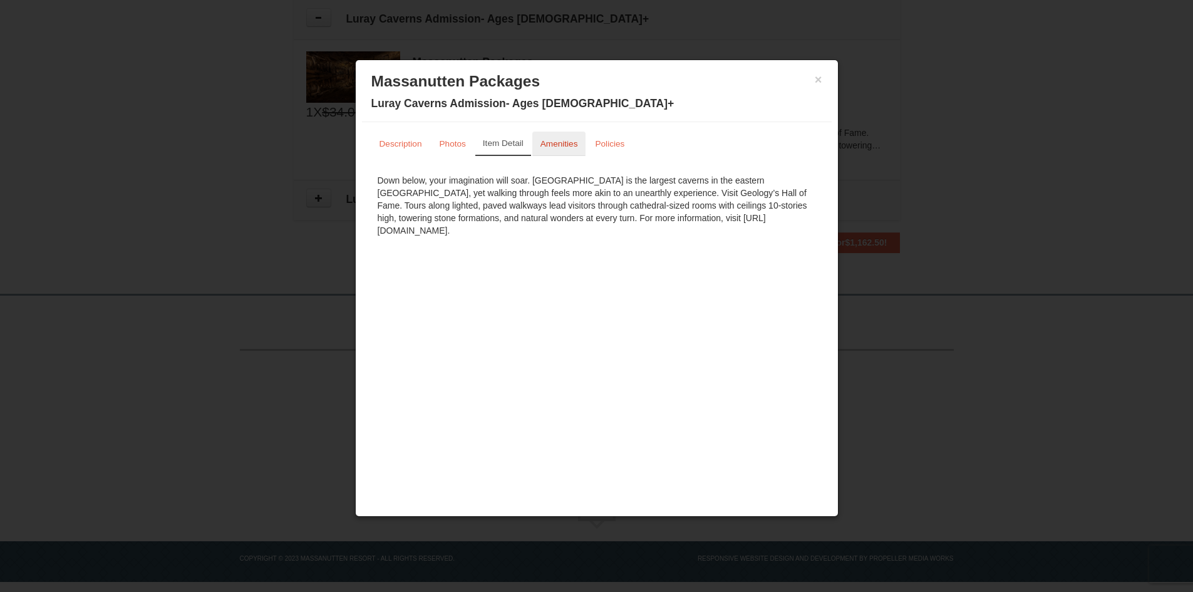
click at [562, 145] on small "Amenities" at bounding box center [560, 143] width 38 height 9
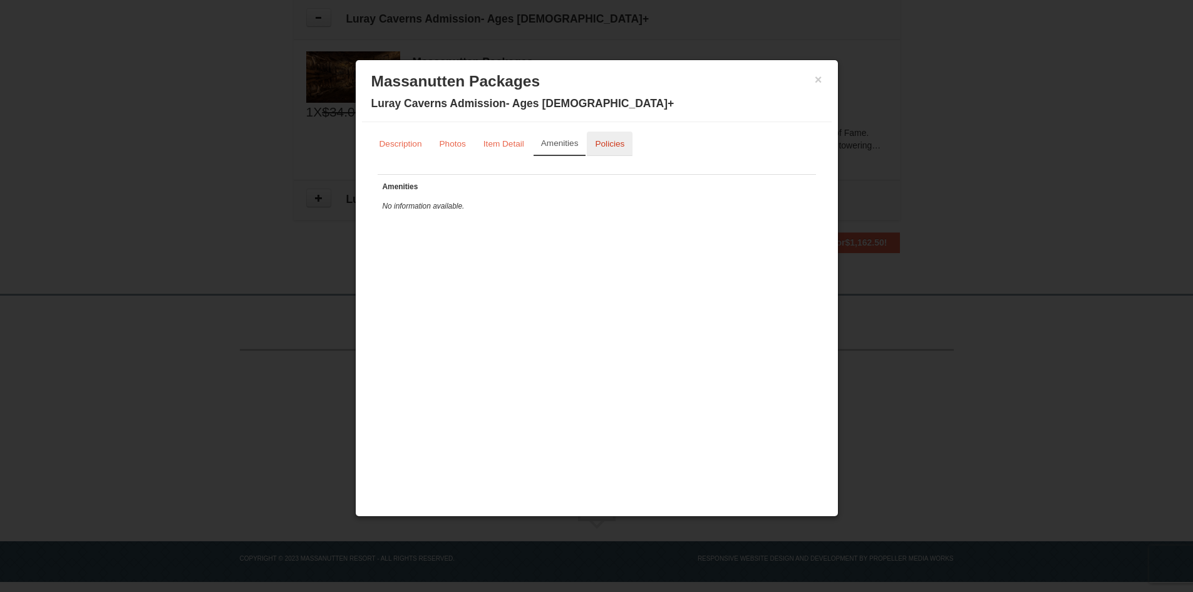
click at [600, 143] on small "Policies" at bounding box center [609, 143] width 29 height 9
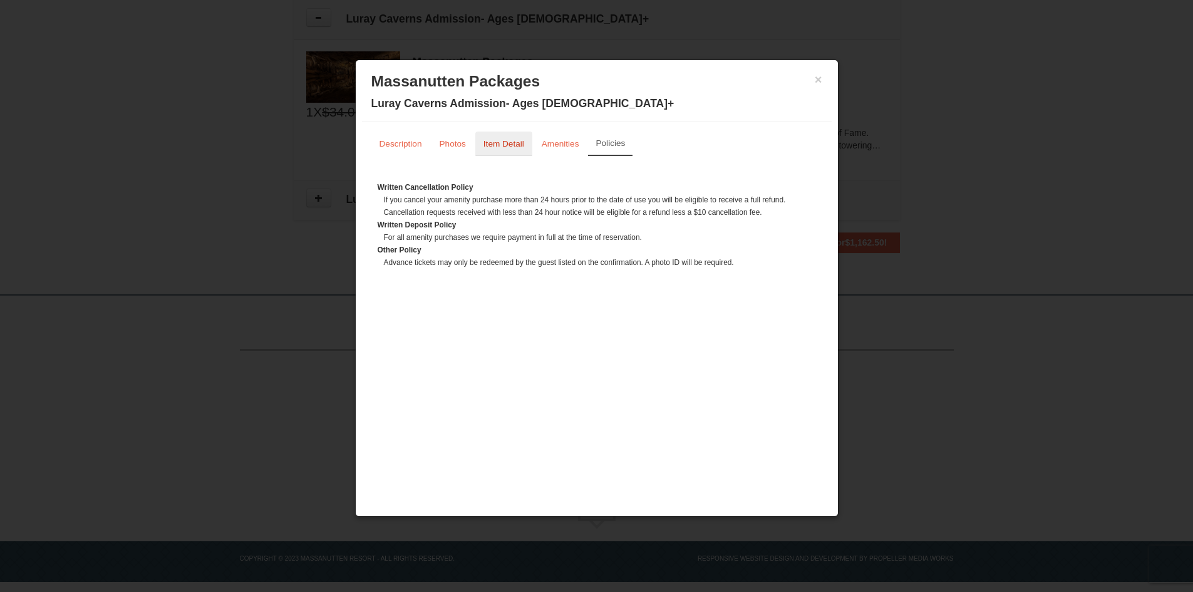
click at [492, 150] on link "Item Detail" at bounding box center [503, 144] width 57 height 24
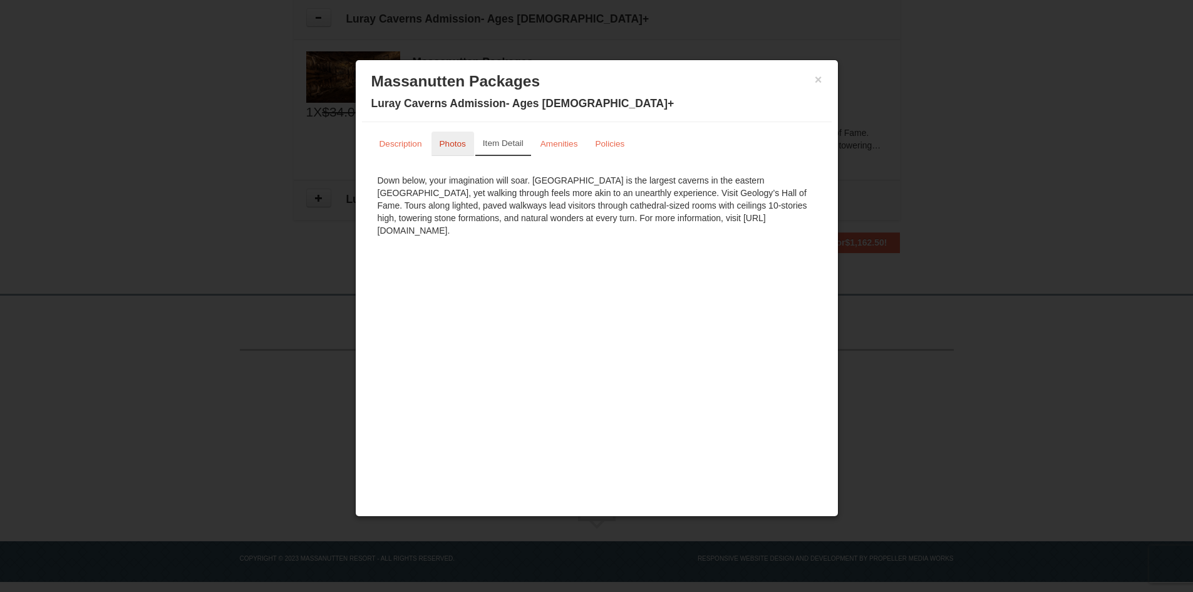
click at [452, 148] on link "Photos" at bounding box center [453, 144] width 43 height 24
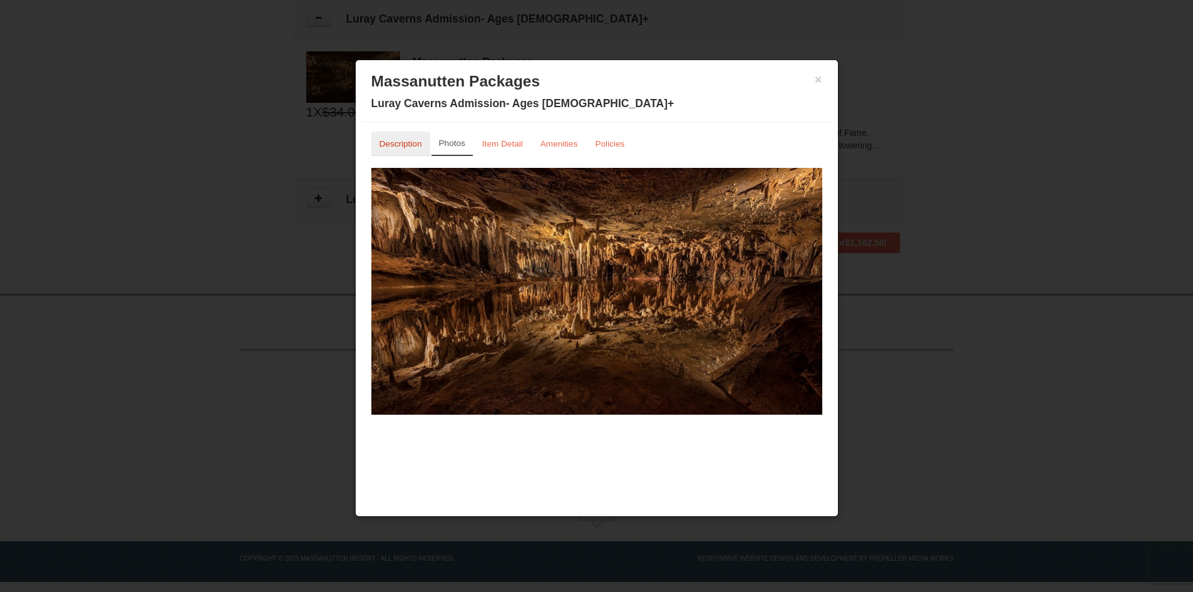
click at [403, 143] on small "Description" at bounding box center [401, 143] width 43 height 9
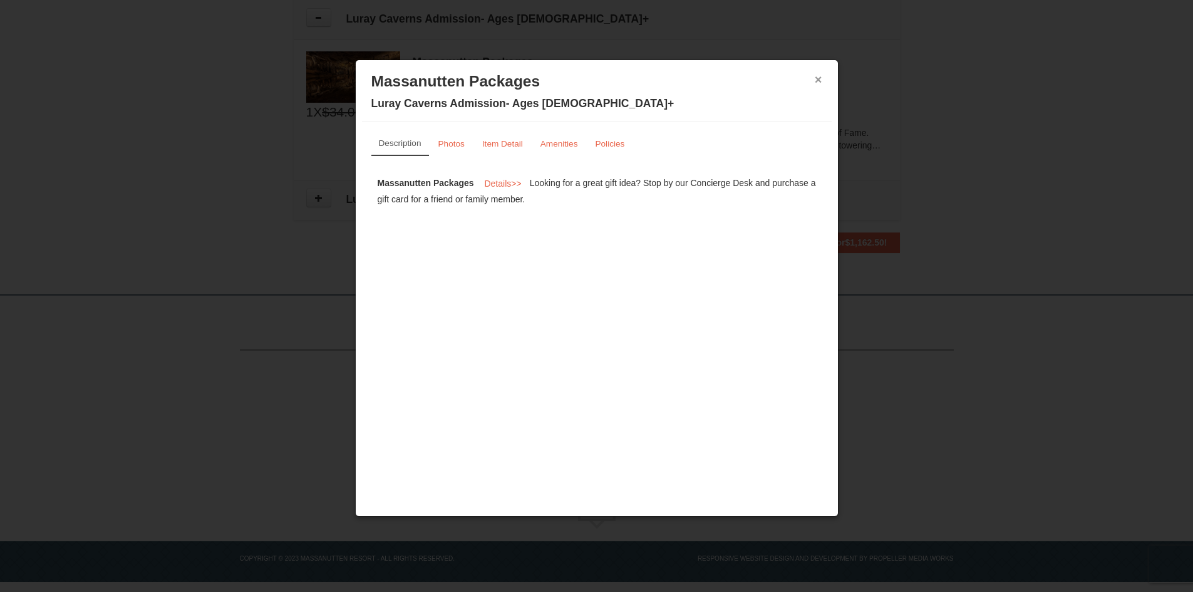
click at [817, 80] on button "×" at bounding box center [819, 79] width 8 height 13
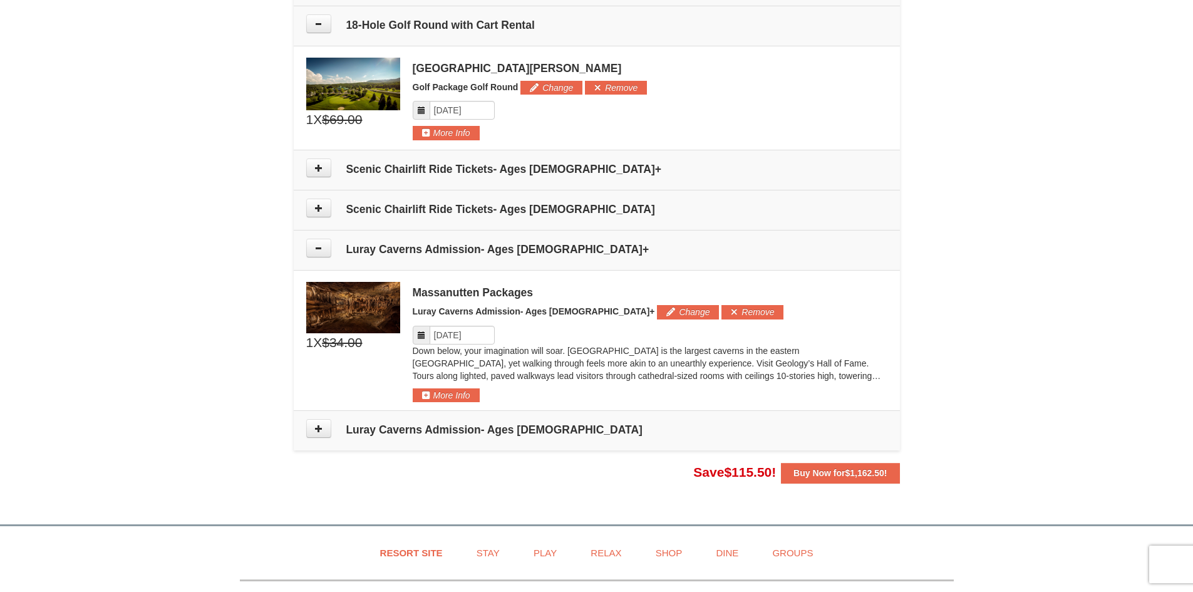
scroll to position [745, 0]
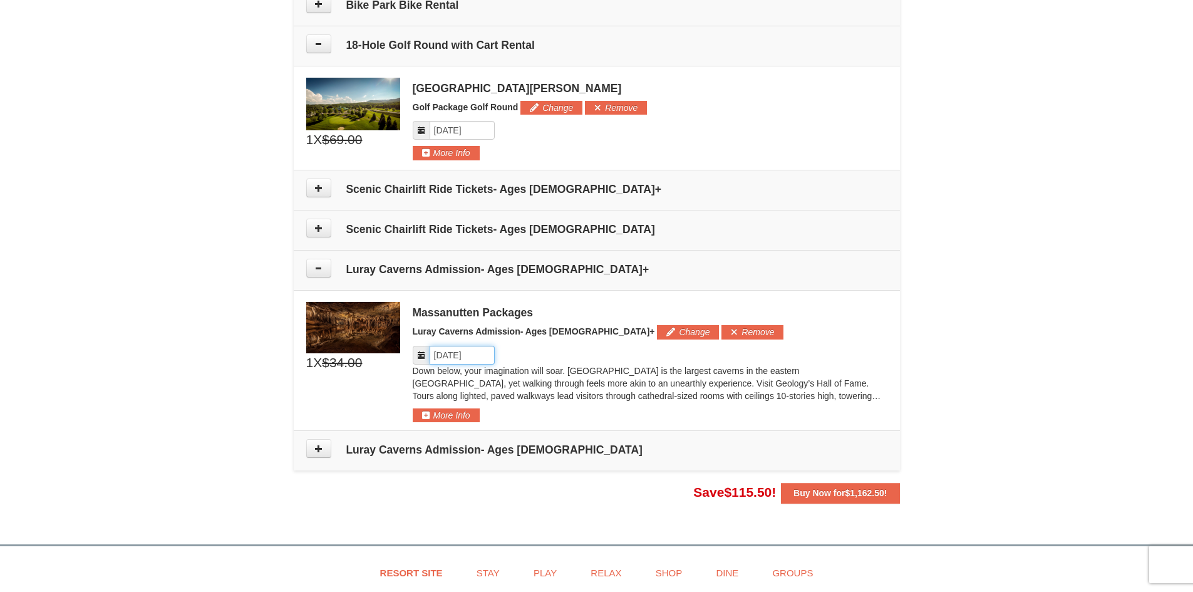
click at [471, 356] on input "Please format dates MM/DD/YYYY" at bounding box center [462, 355] width 65 height 19
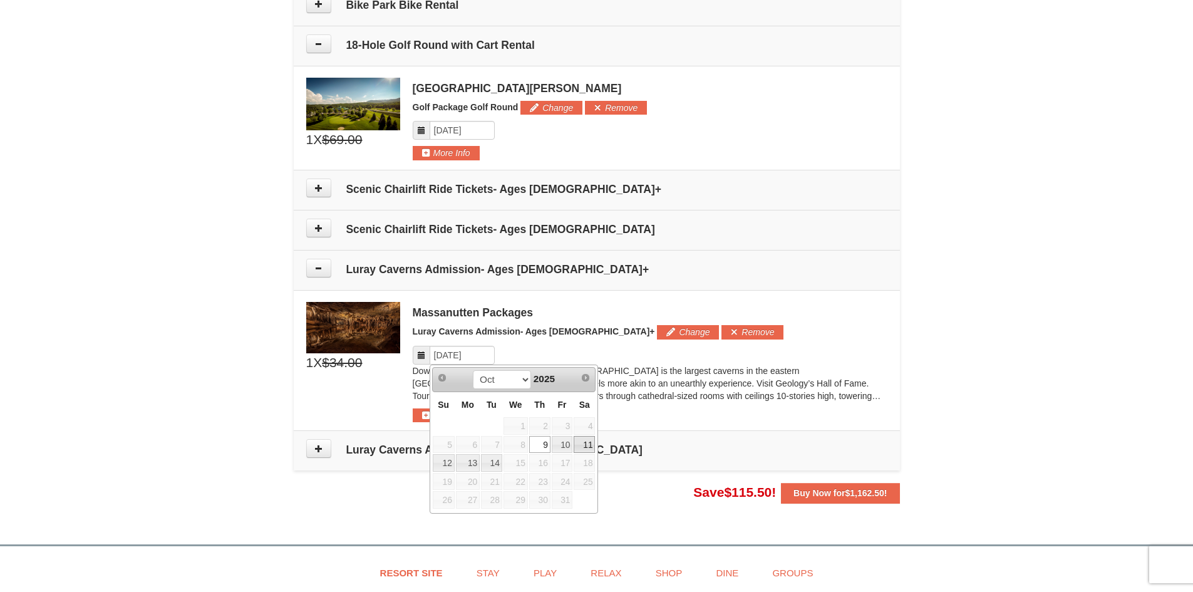
click at [589, 448] on link "11" at bounding box center [584, 445] width 21 height 18
type input "10/11/2025"
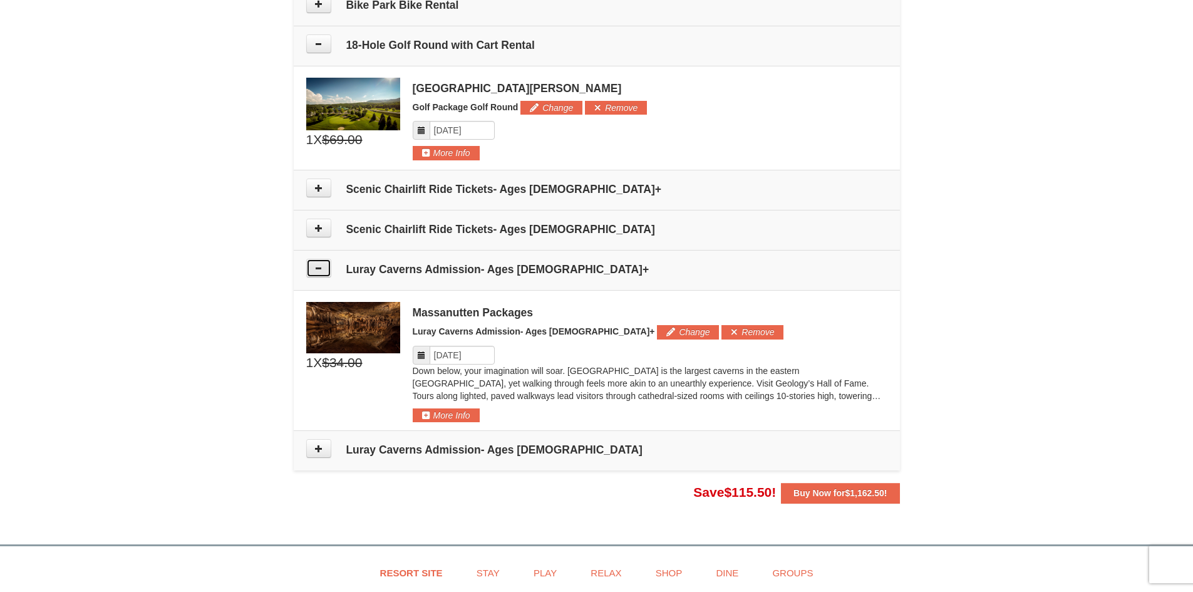
click at [323, 265] on button at bounding box center [318, 268] width 25 height 19
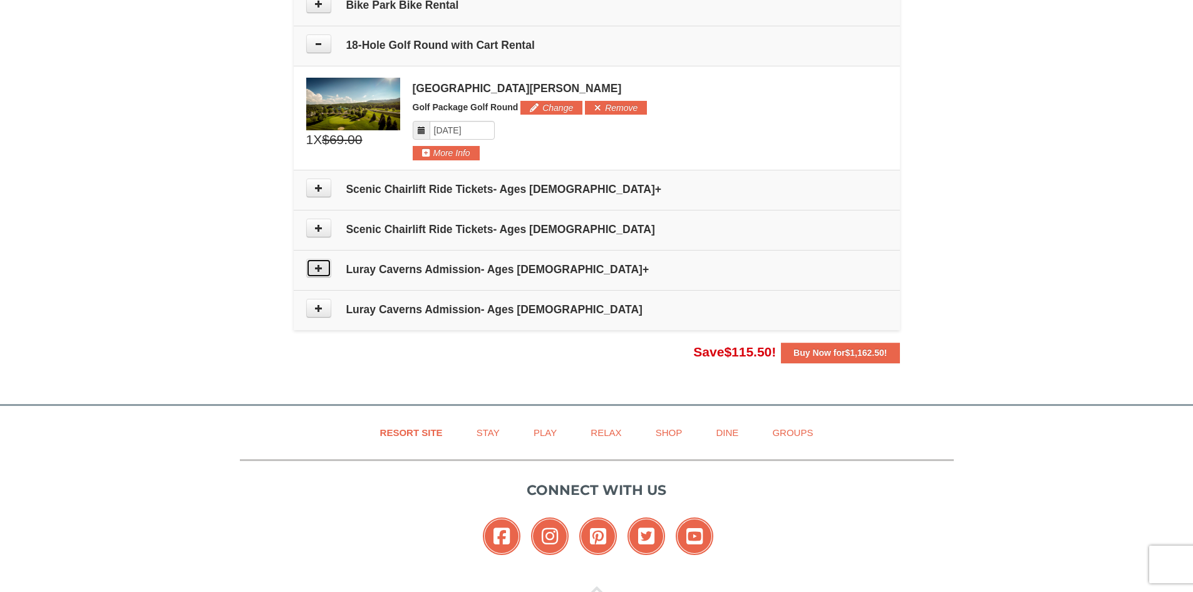
click at [324, 267] on button at bounding box center [318, 268] width 25 height 19
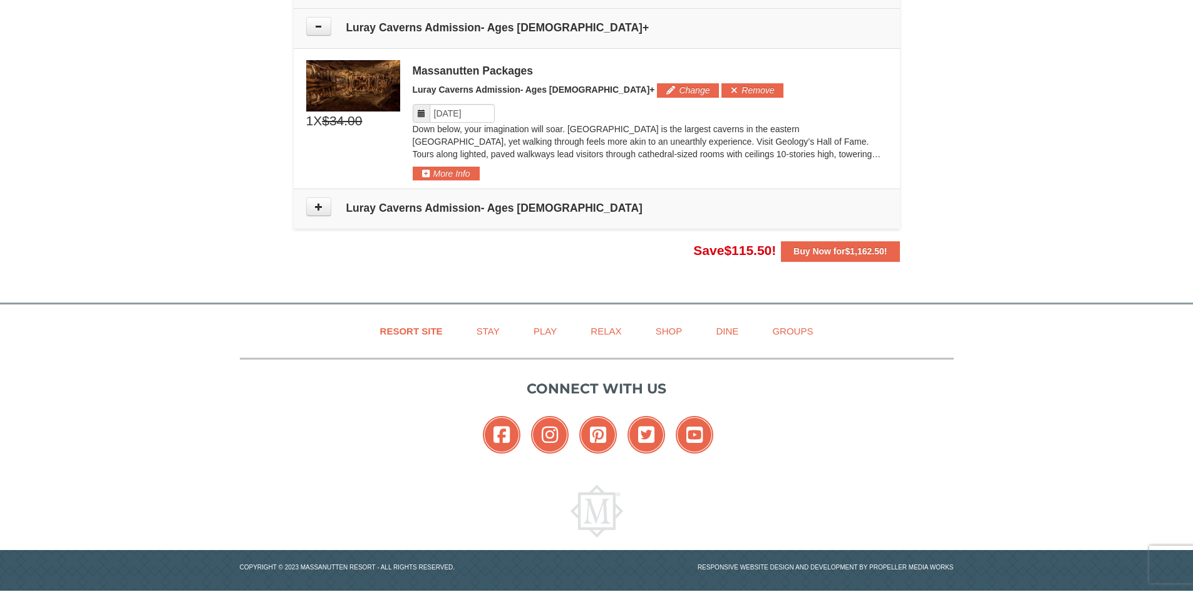
scroll to position [996, 0]
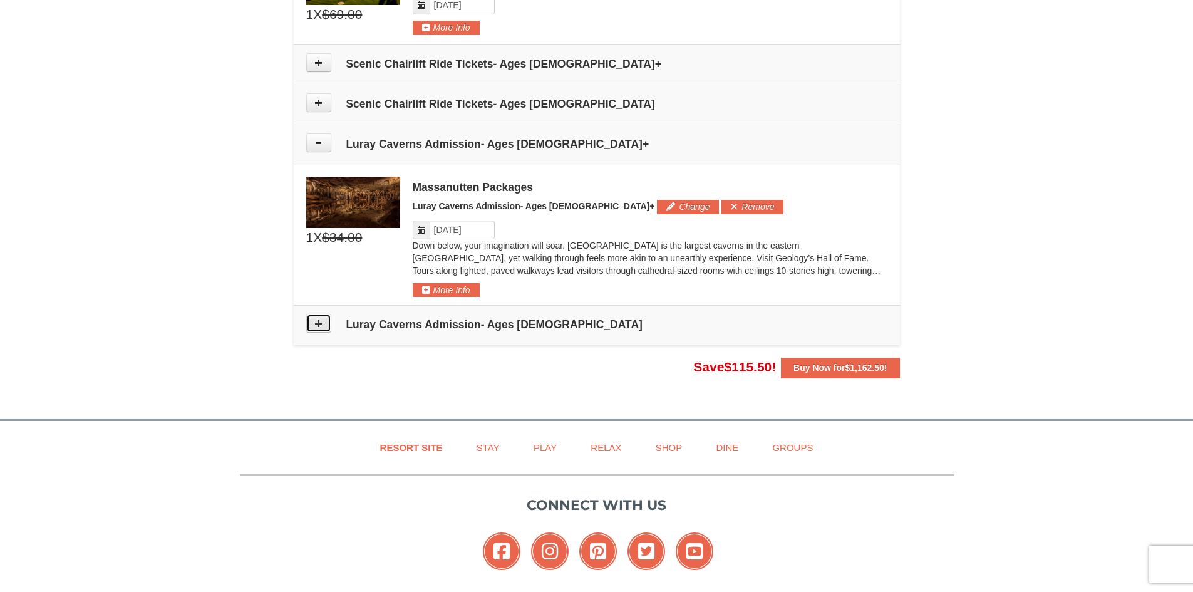
click at [314, 327] on icon at bounding box center [318, 323] width 9 height 9
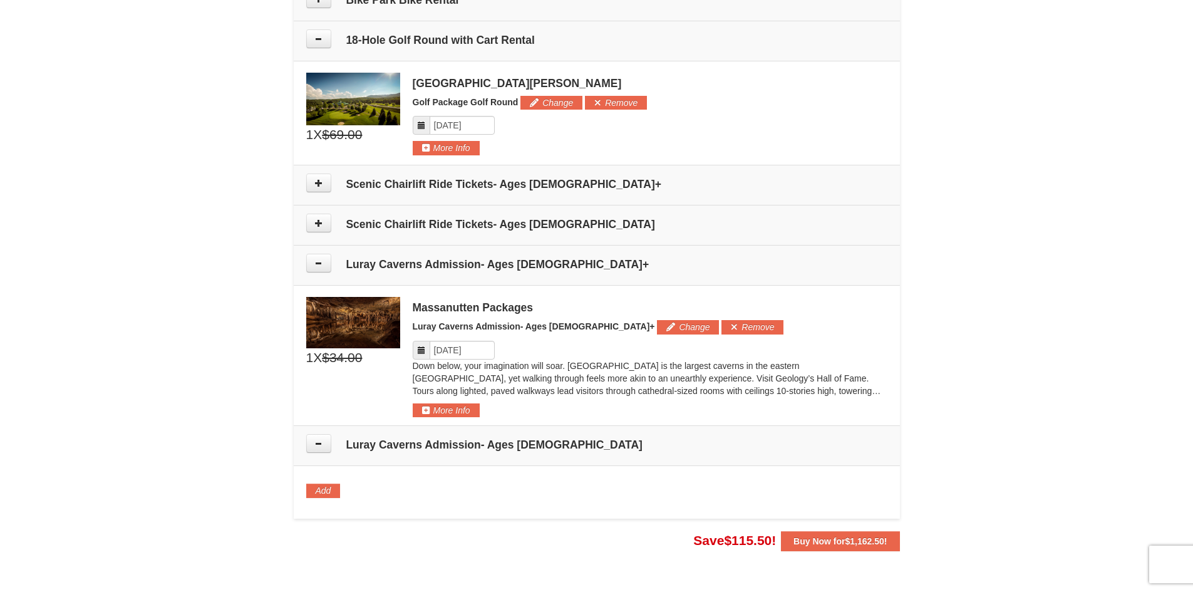
scroll to position [675, 0]
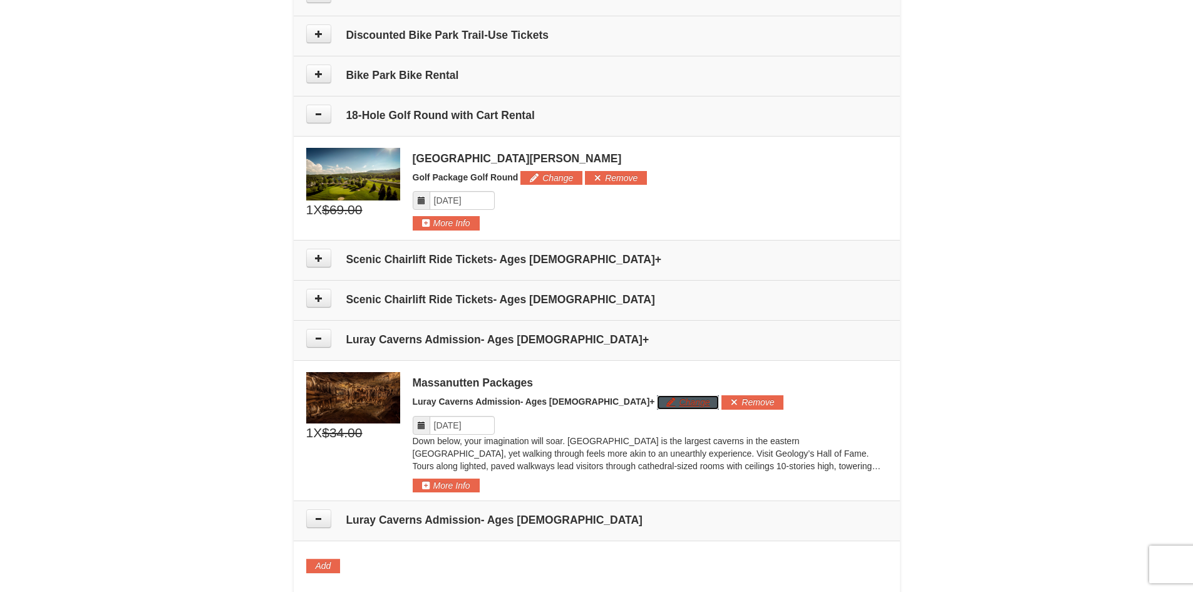
click at [657, 402] on button "Change" at bounding box center [688, 402] width 62 height 14
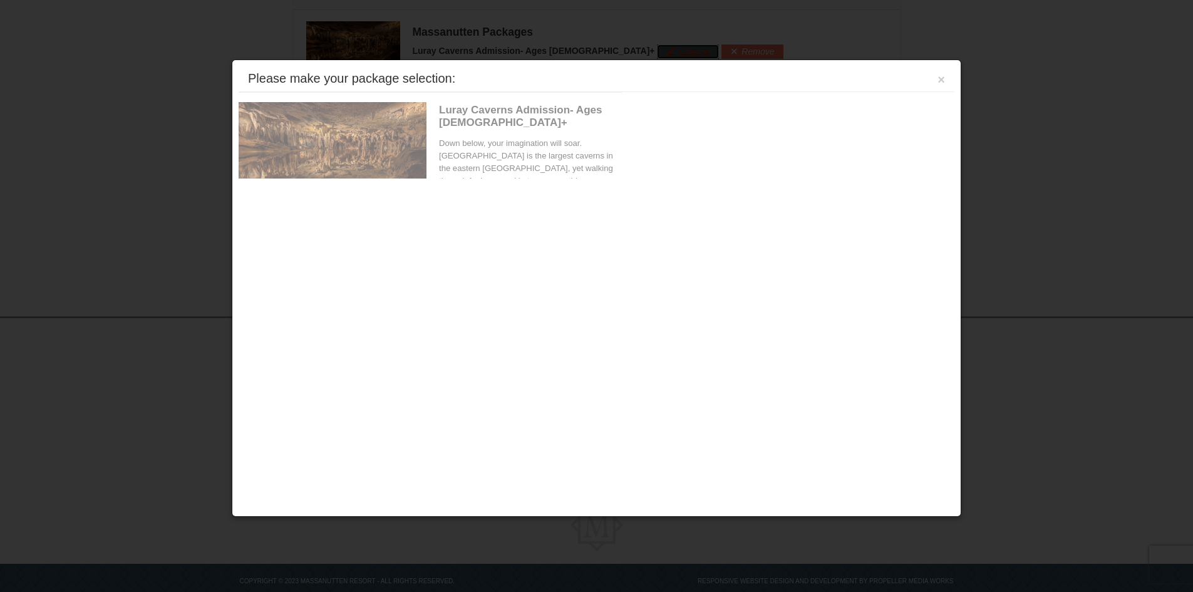
scroll to position [1047, 0]
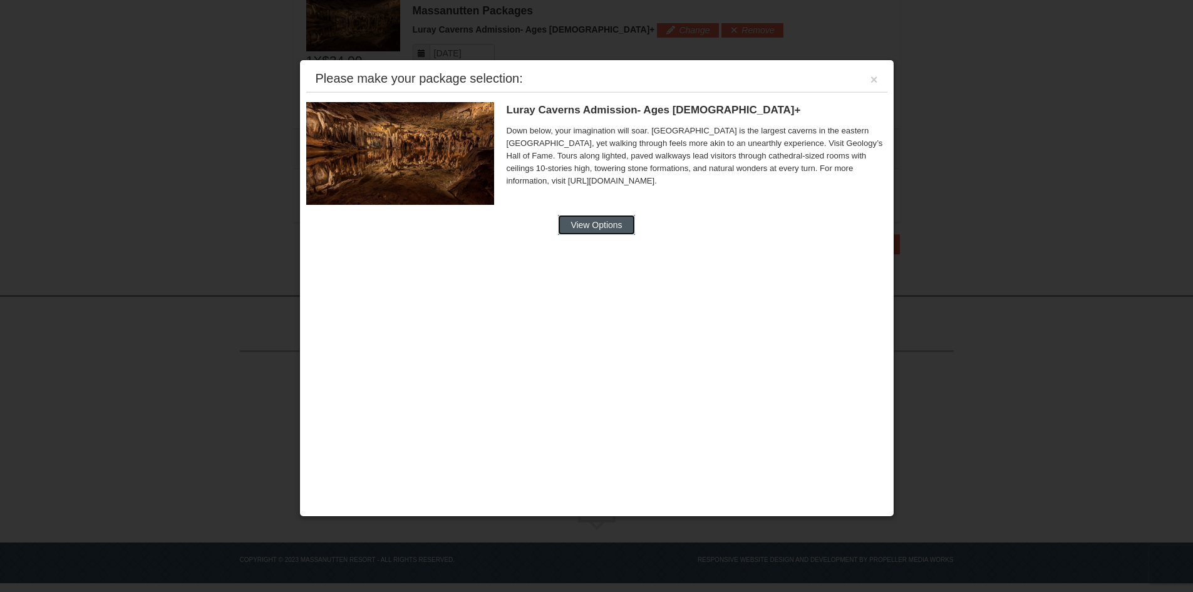
click at [604, 224] on button "View Options" at bounding box center [596, 225] width 76 height 20
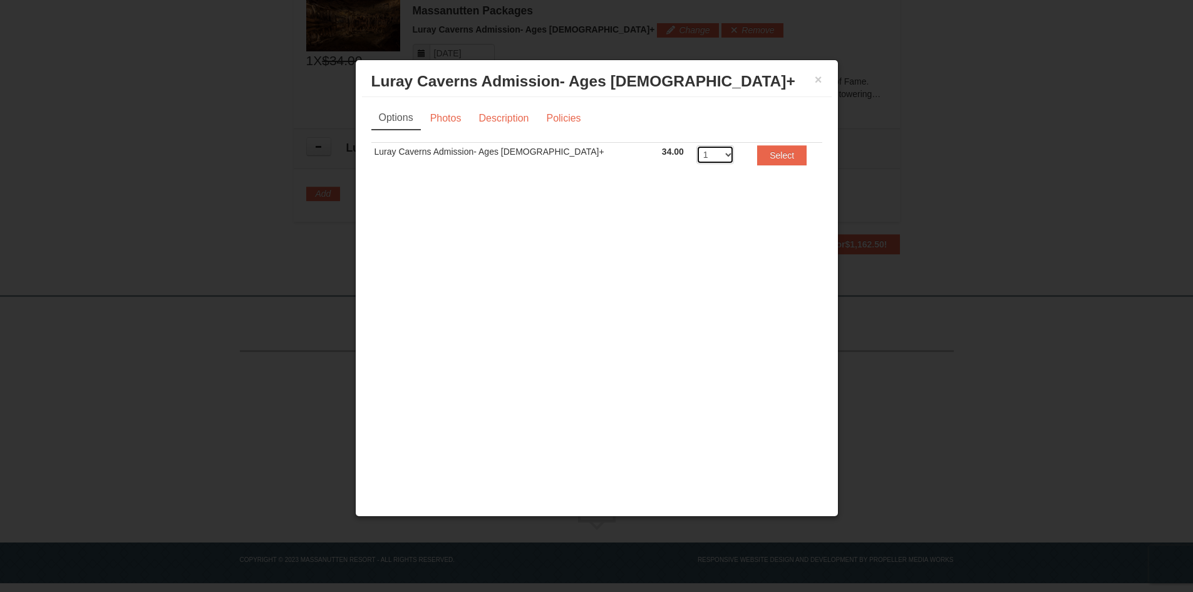
click at [697, 153] on select "1 2 3 4 5 6 7 8 9 10 11 12 13 14 15 16 17 18 19 20" at bounding box center [716, 154] width 38 height 19
select select "2"
click at [697, 145] on select "1 2 3 4 5 6 7 8 9 10 11 12 13 14 15 16 17 18 19 20" at bounding box center [716, 154] width 38 height 19
click at [762, 157] on button "Select" at bounding box center [781, 155] width 49 height 20
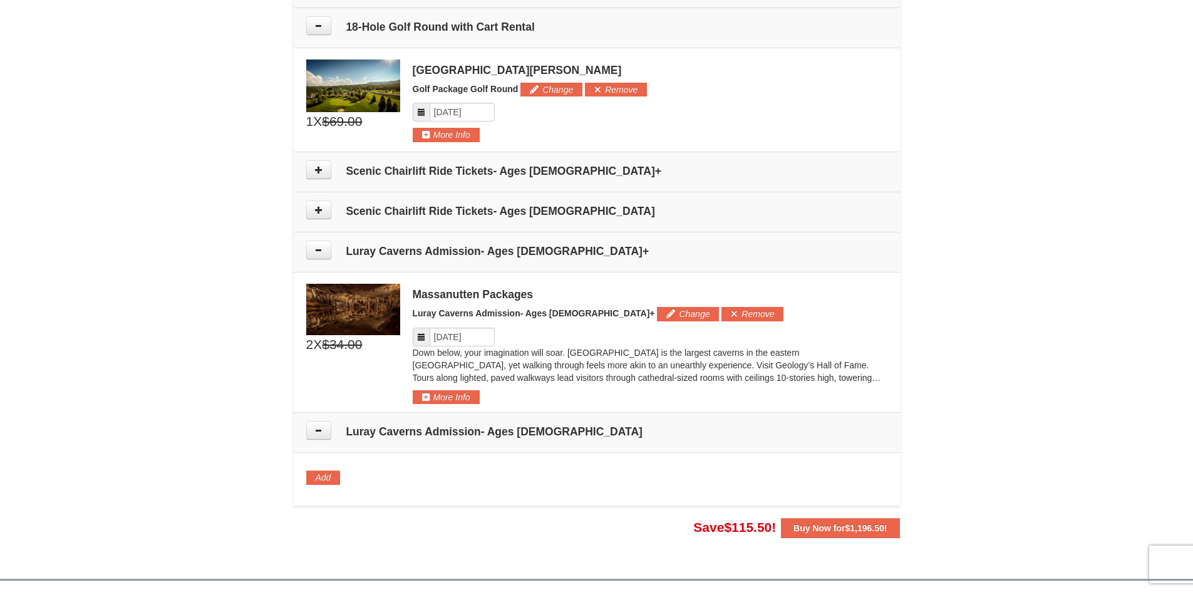
scroll to position [734, 0]
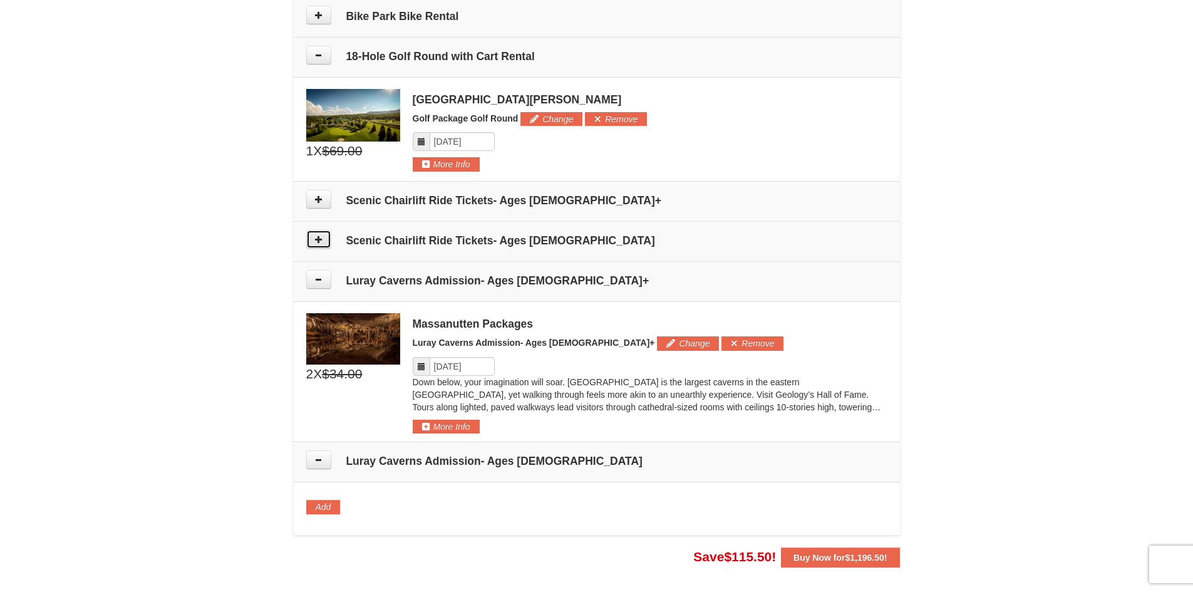
click at [326, 240] on button at bounding box center [318, 239] width 25 height 19
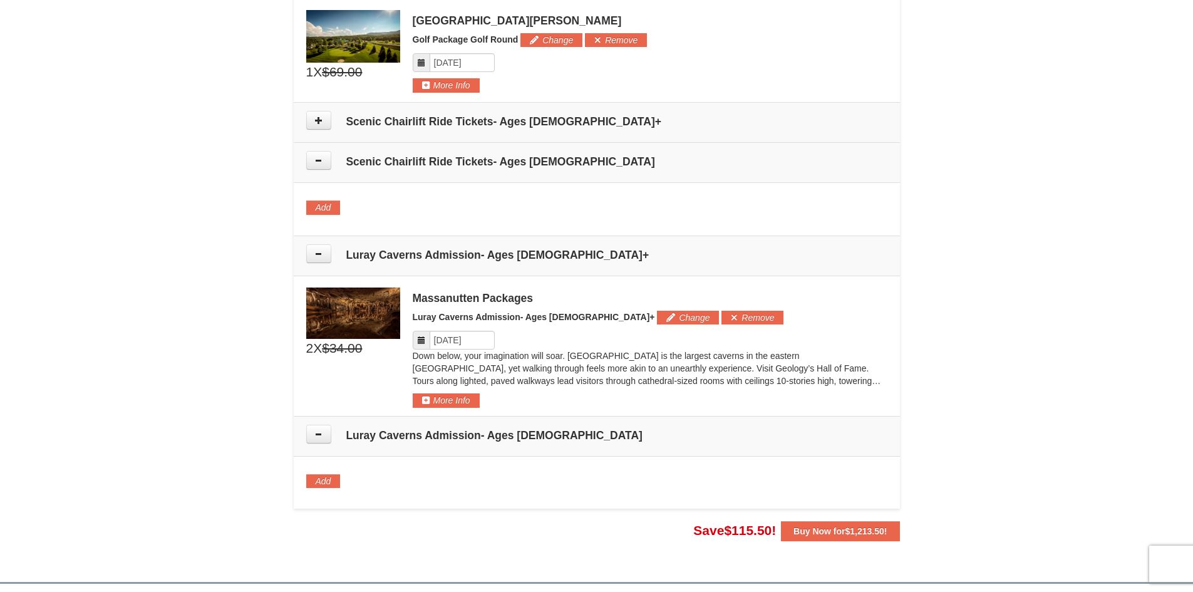
scroll to position [643, 0]
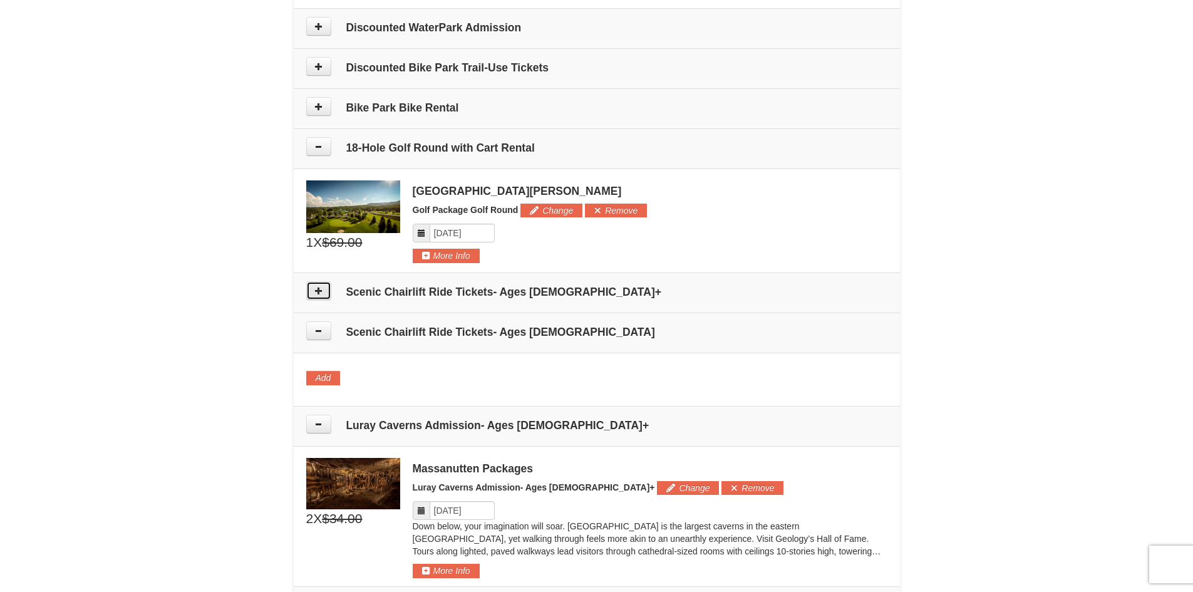
click at [324, 289] on button at bounding box center [318, 290] width 25 height 19
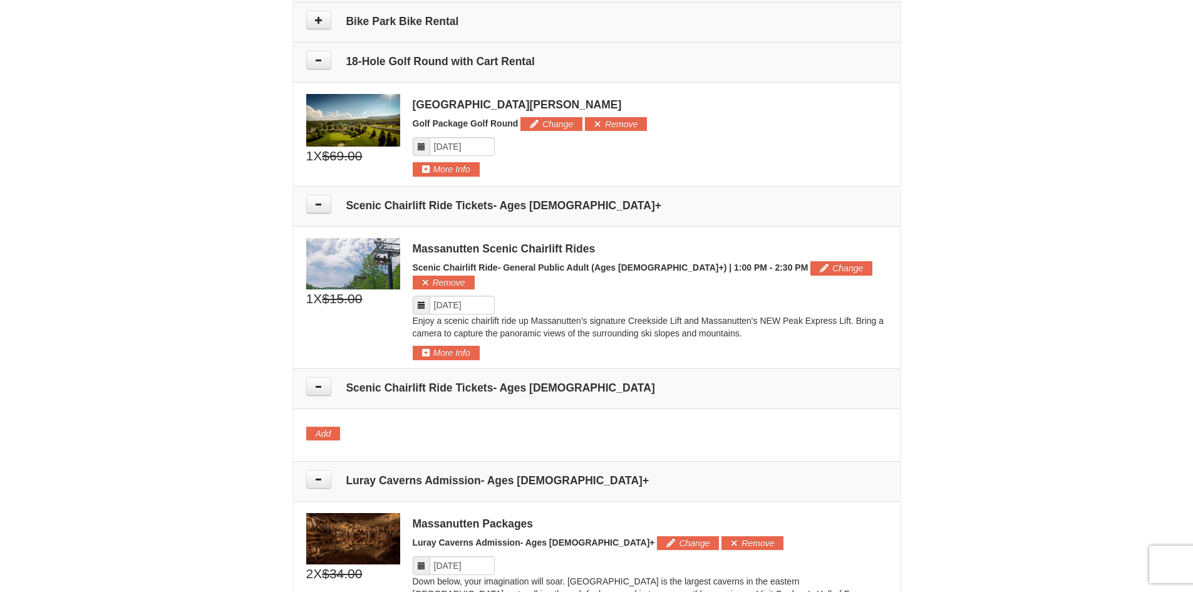
scroll to position [728, 0]
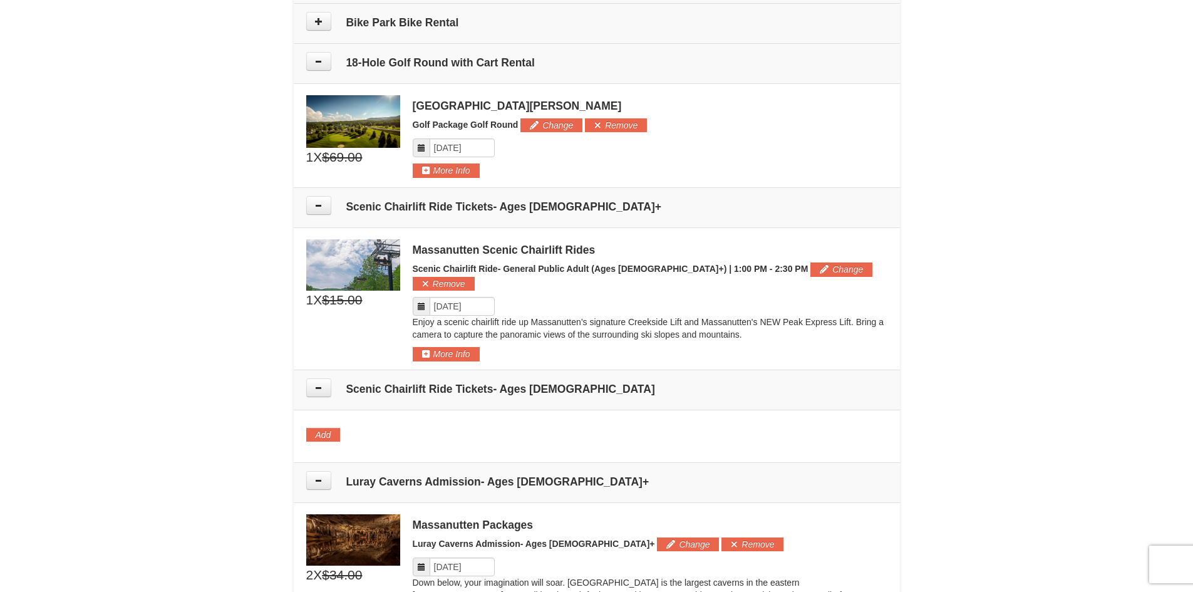
click at [418, 302] on icon at bounding box center [421, 306] width 9 height 9
click at [456, 297] on input "Please format dates MM/DD/YYYY" at bounding box center [462, 306] width 65 height 19
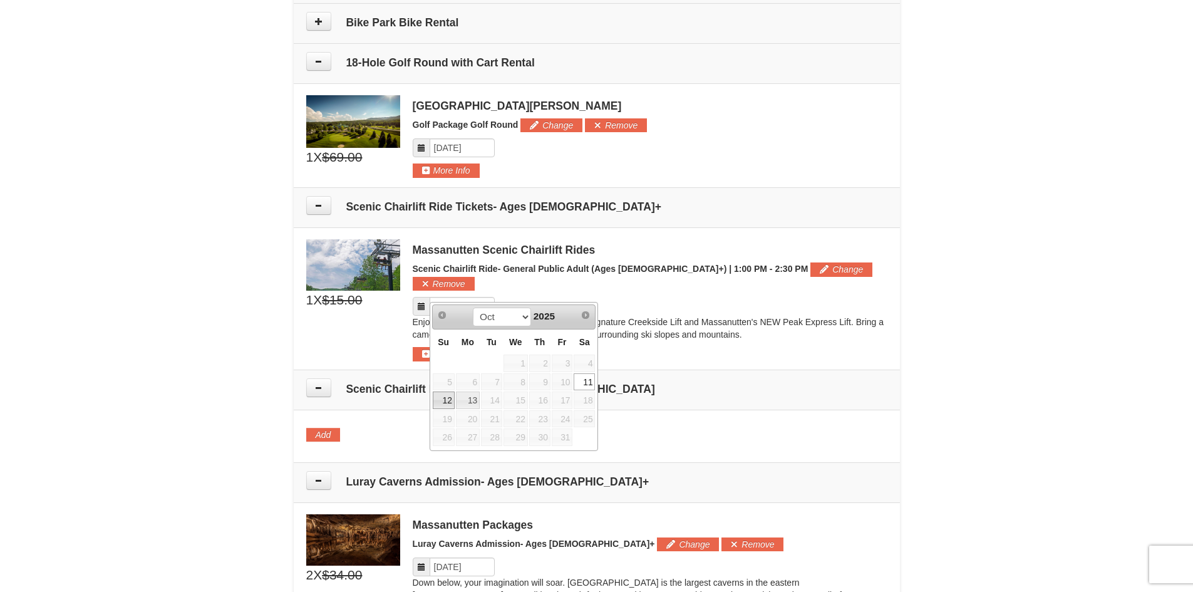
click at [447, 400] on link "12" at bounding box center [444, 400] width 22 height 18
type input "10/12/2025"
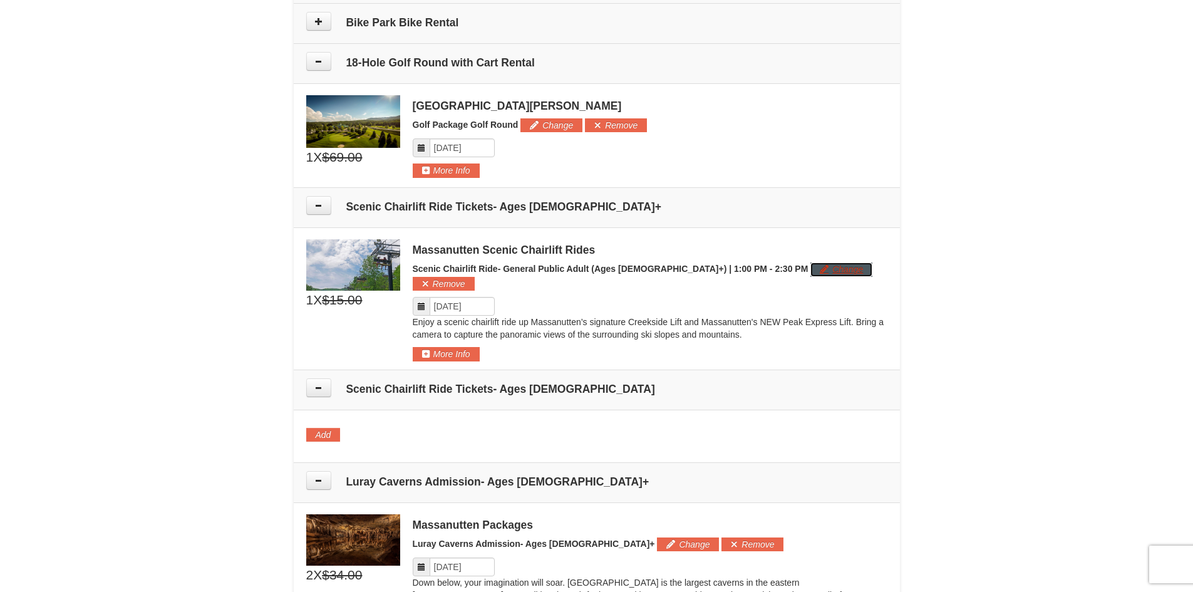
click at [811, 272] on button "Change" at bounding box center [842, 269] width 62 height 14
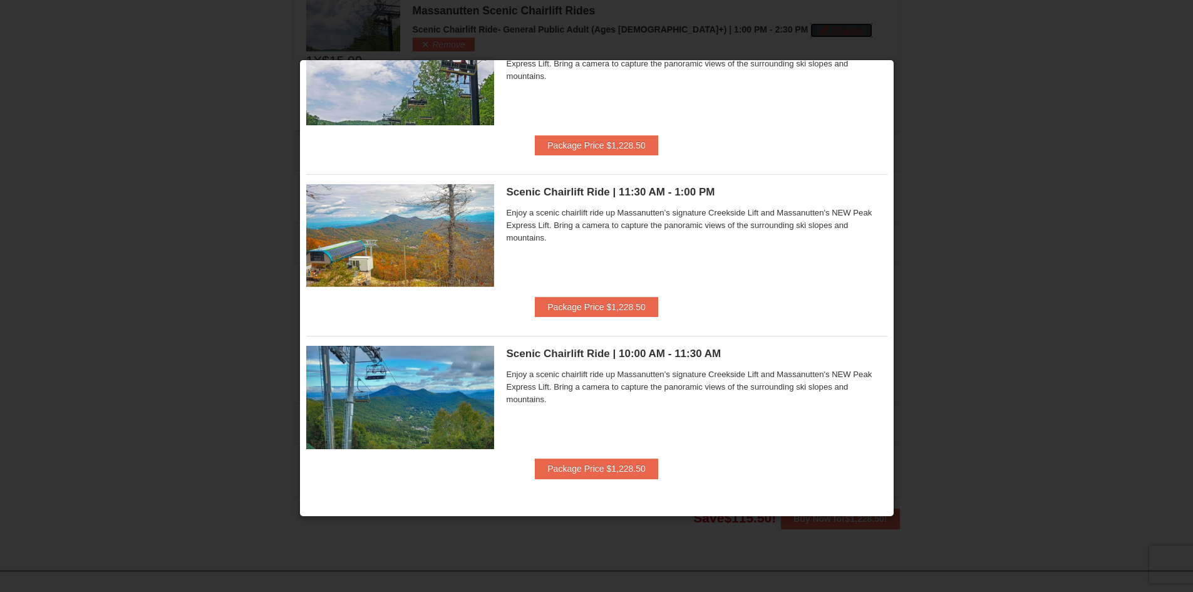
scroll to position [0, 0]
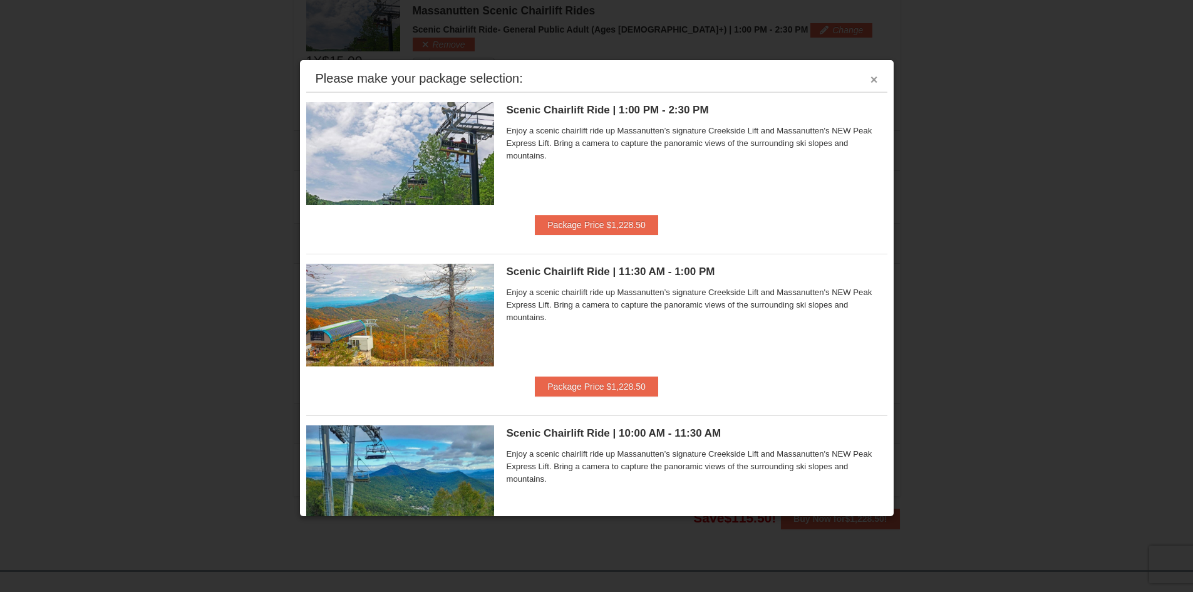
click at [871, 78] on button "×" at bounding box center [875, 79] width 8 height 13
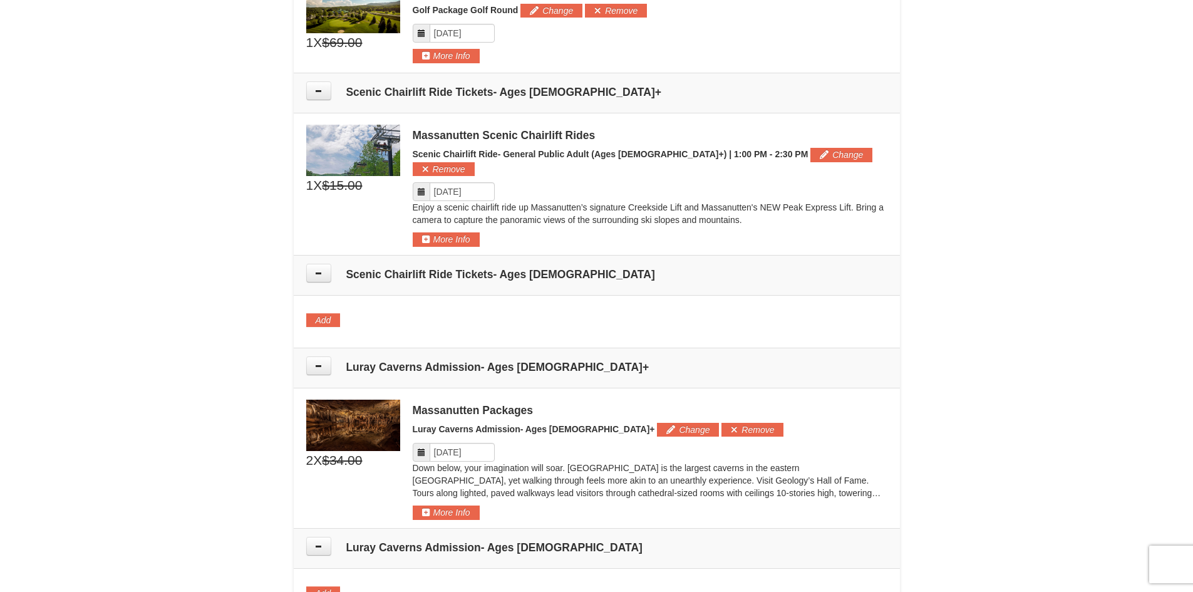
scroll to position [842, 0]
click at [811, 157] on button "Change" at bounding box center [842, 155] width 62 height 14
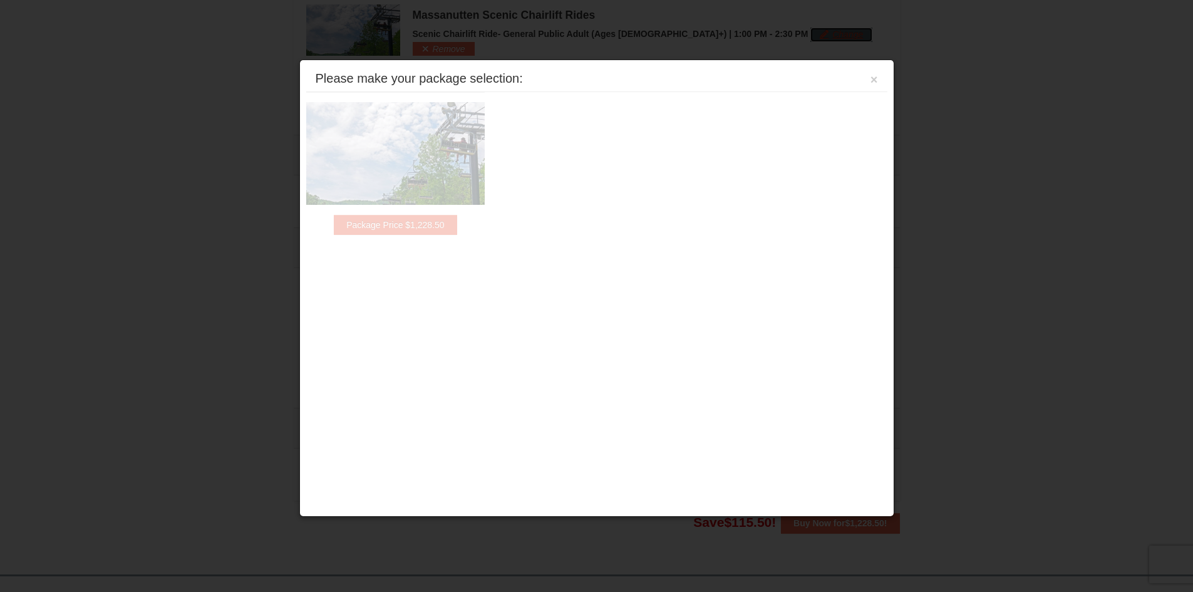
scroll to position [967, 0]
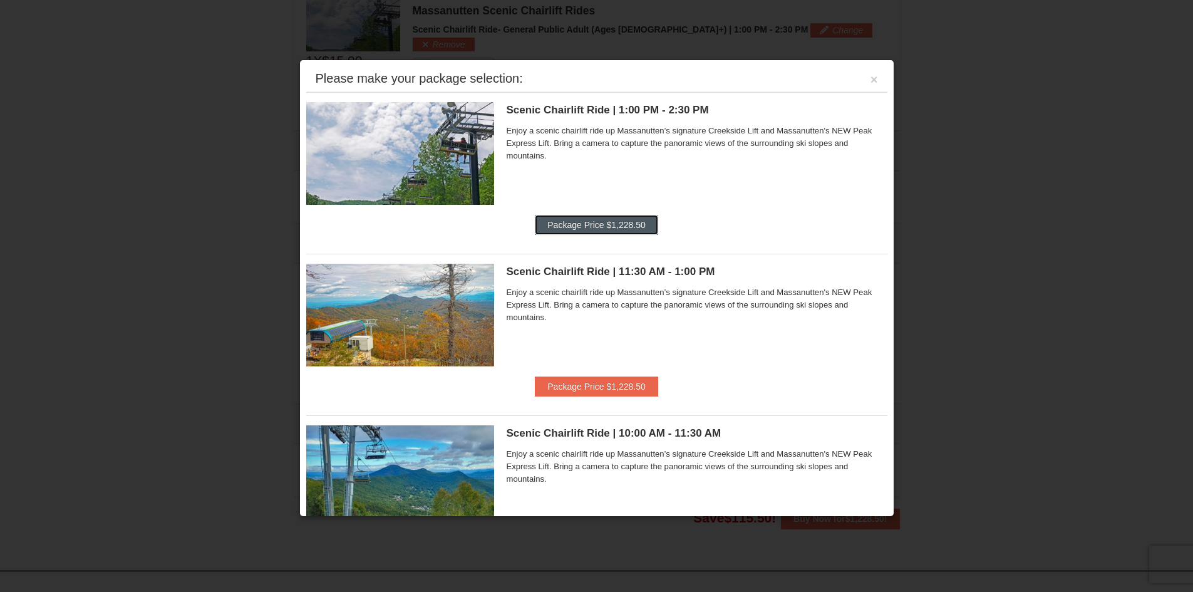
click at [567, 225] on button "Package Price $1,228.50" at bounding box center [596, 225] width 123 height 20
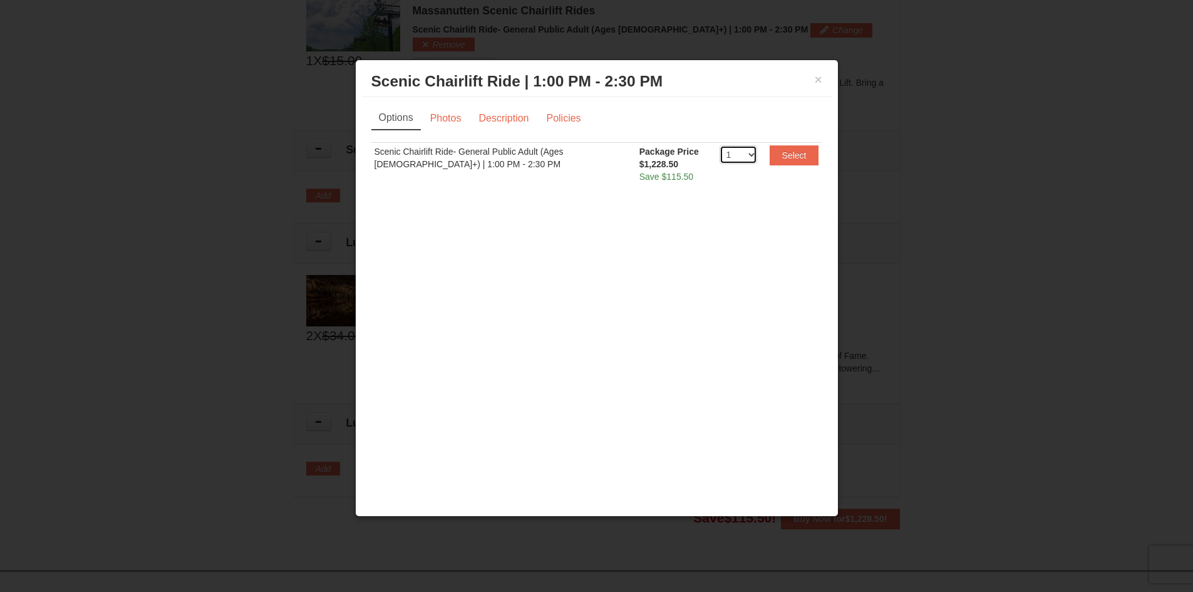
click at [744, 152] on select "1 2 3 4 5 6 7 8 9 10 11 12 13 14 15 16 17 18 19 20" at bounding box center [739, 154] width 38 height 19
select select "2"
click at [720, 145] on select "1 2 3 4 5 6 7 8 9 10 11 12 13 14 15 16 17 18 19 20" at bounding box center [739, 154] width 38 height 19
click at [809, 154] on button "Select" at bounding box center [794, 155] width 49 height 20
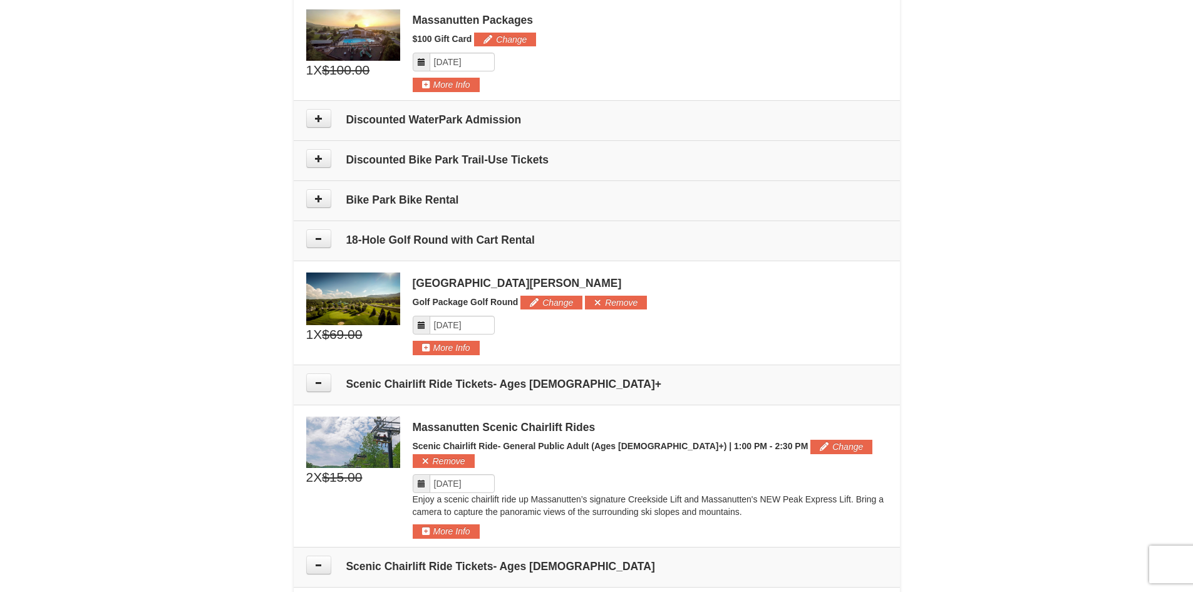
scroll to position [529, 0]
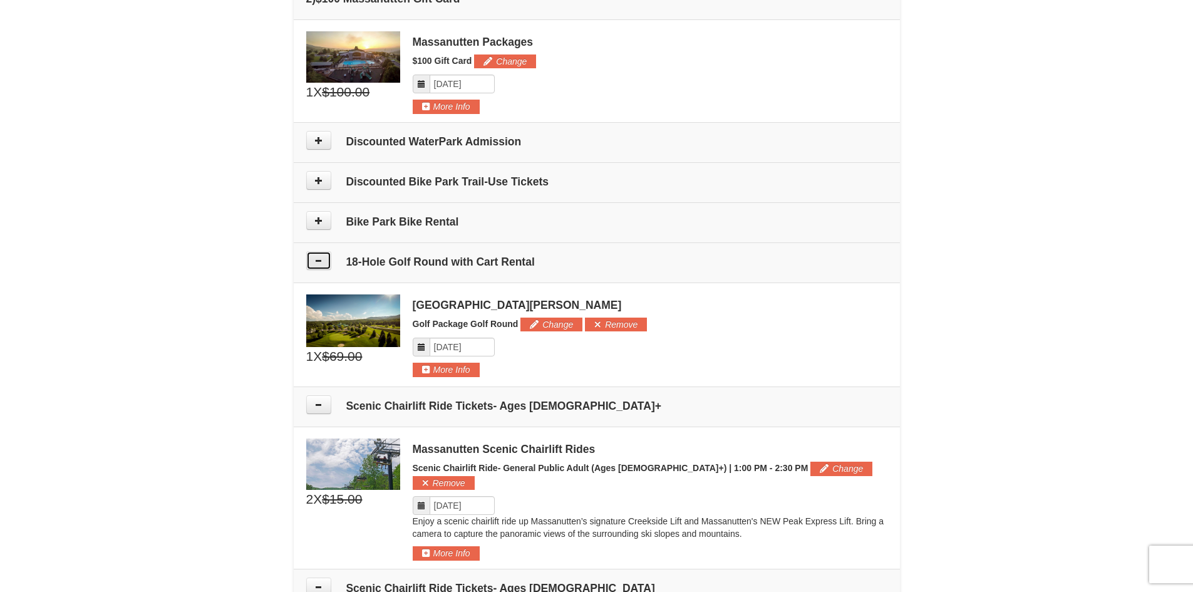
click at [329, 261] on button at bounding box center [318, 260] width 25 height 19
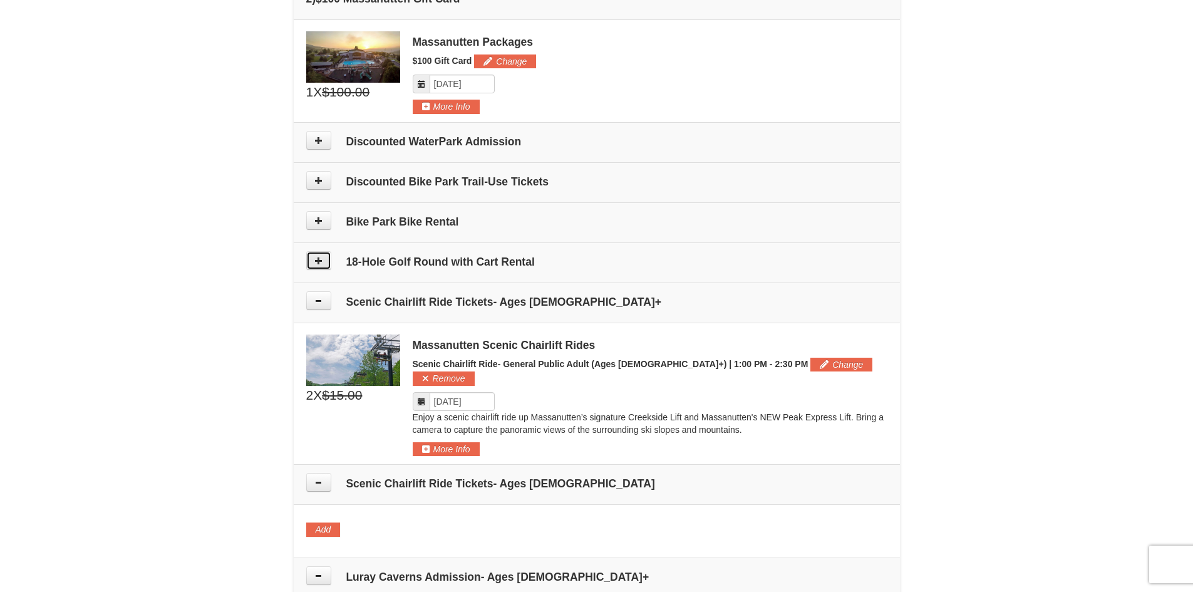
click at [324, 262] on button at bounding box center [318, 260] width 25 height 19
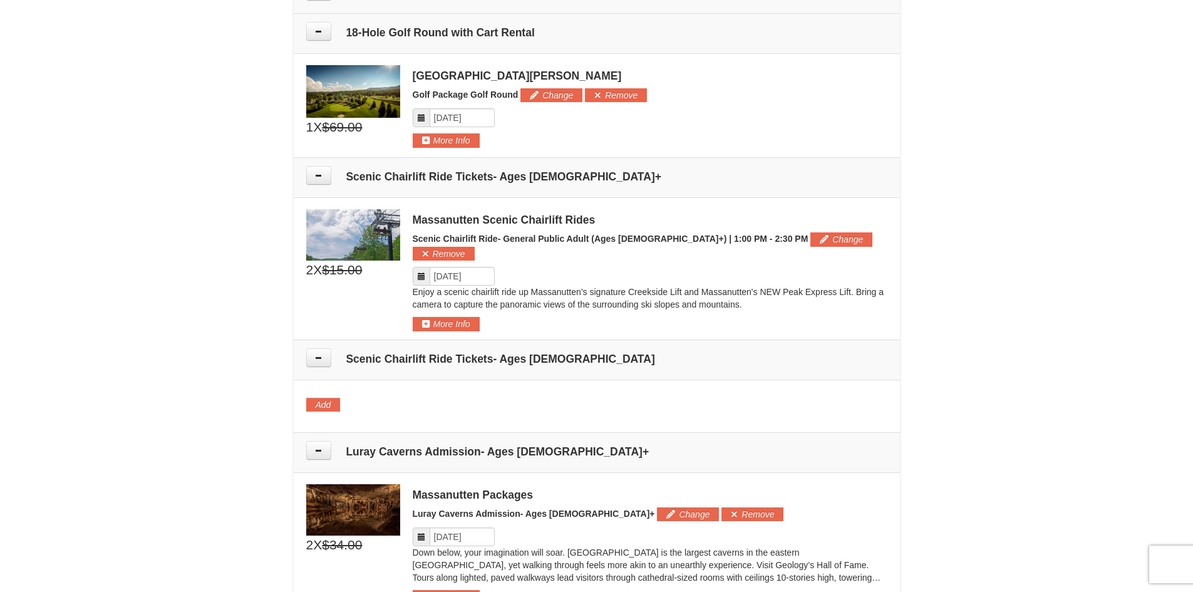
scroll to position [771, 0]
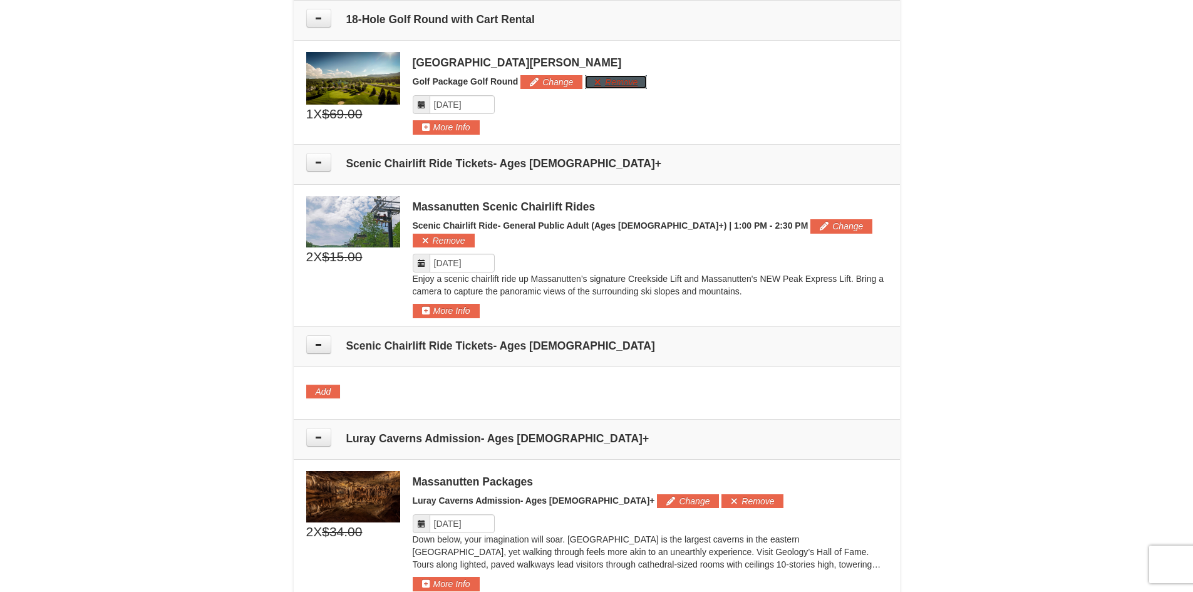
click at [614, 83] on button "Remove" at bounding box center [616, 82] width 62 height 14
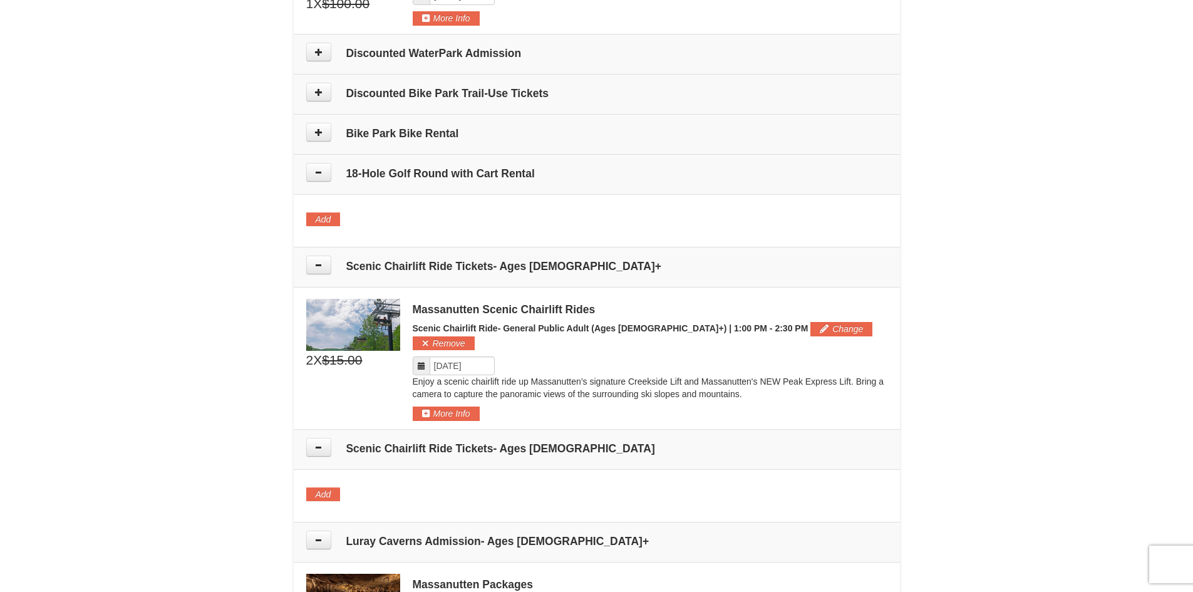
scroll to position [458, 0]
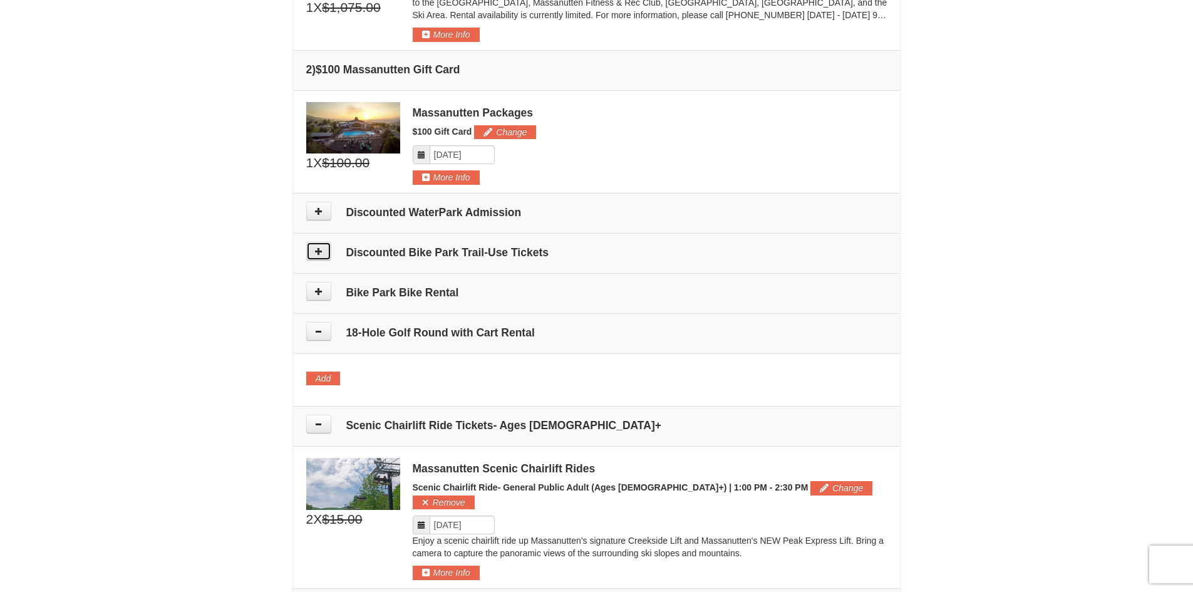
click at [326, 256] on button at bounding box center [318, 251] width 25 height 19
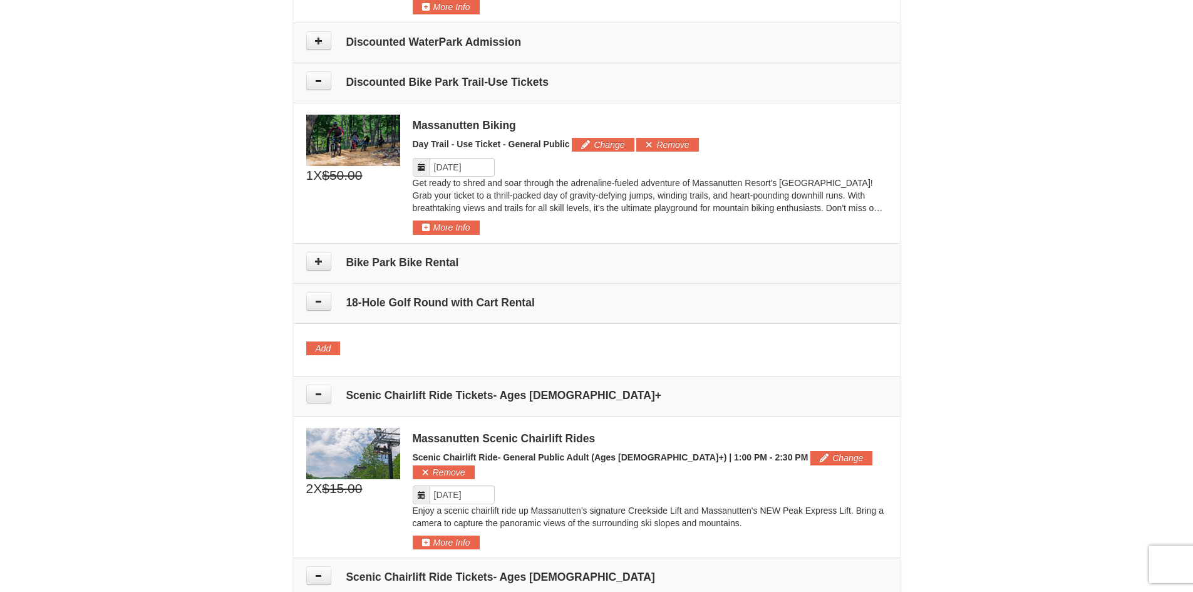
scroll to position [566, 0]
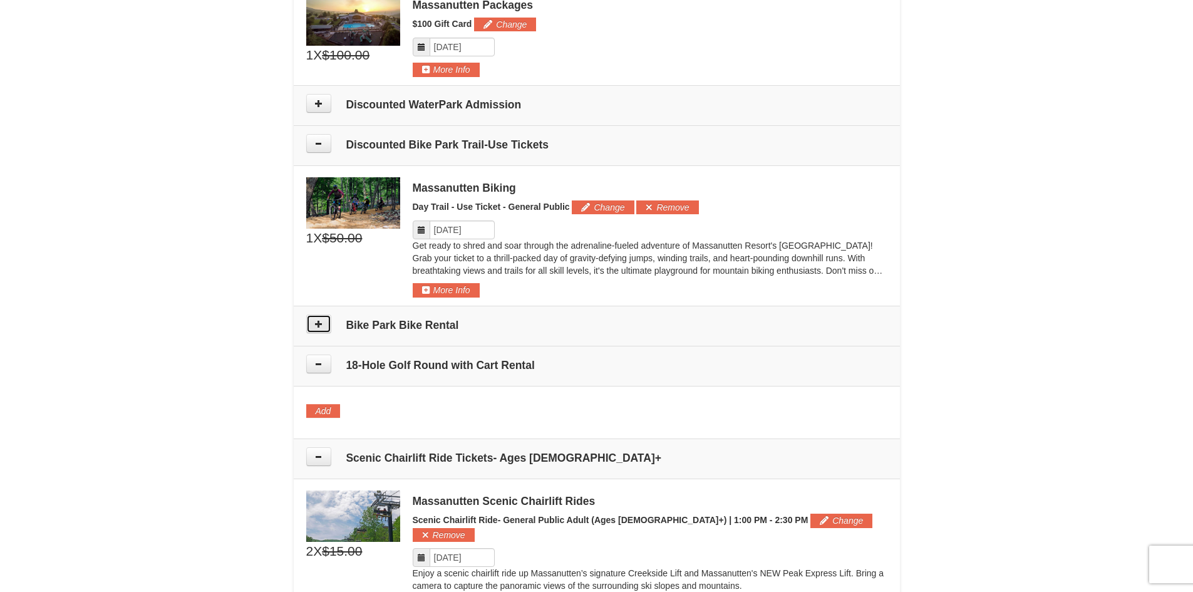
click at [324, 324] on button at bounding box center [318, 323] width 25 height 19
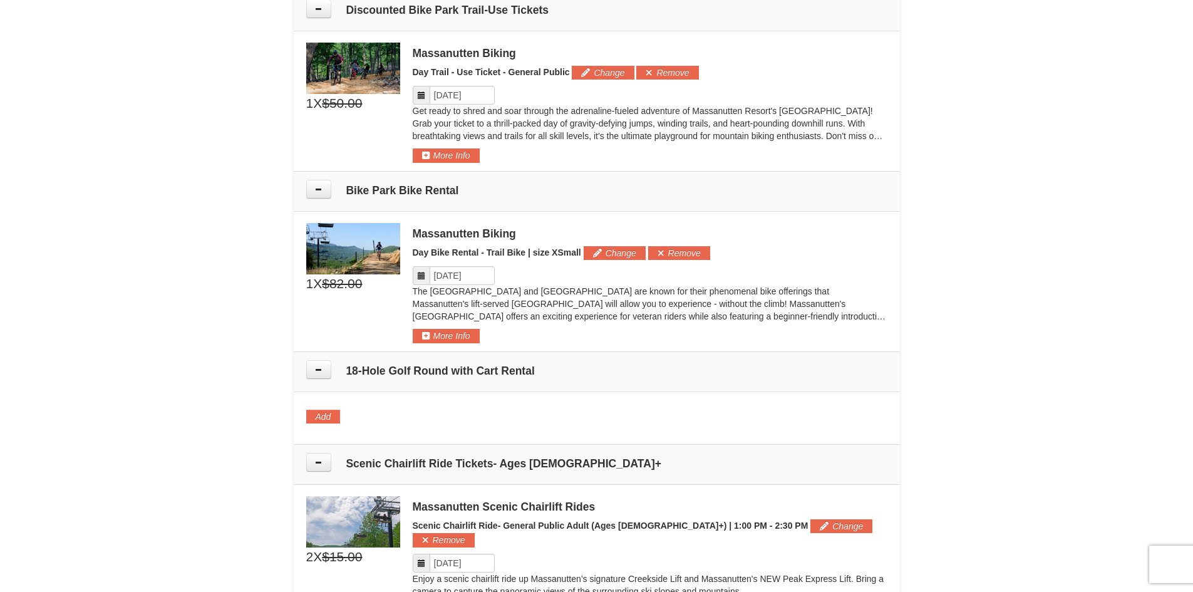
scroll to position [683, 0]
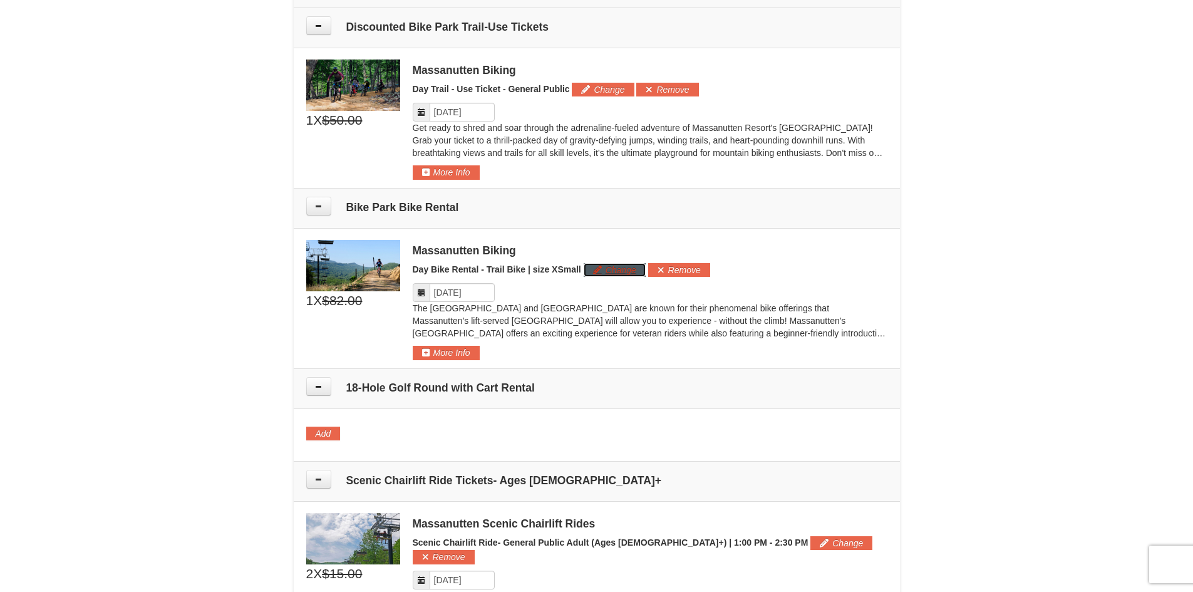
click at [620, 269] on button "Change" at bounding box center [615, 270] width 62 height 14
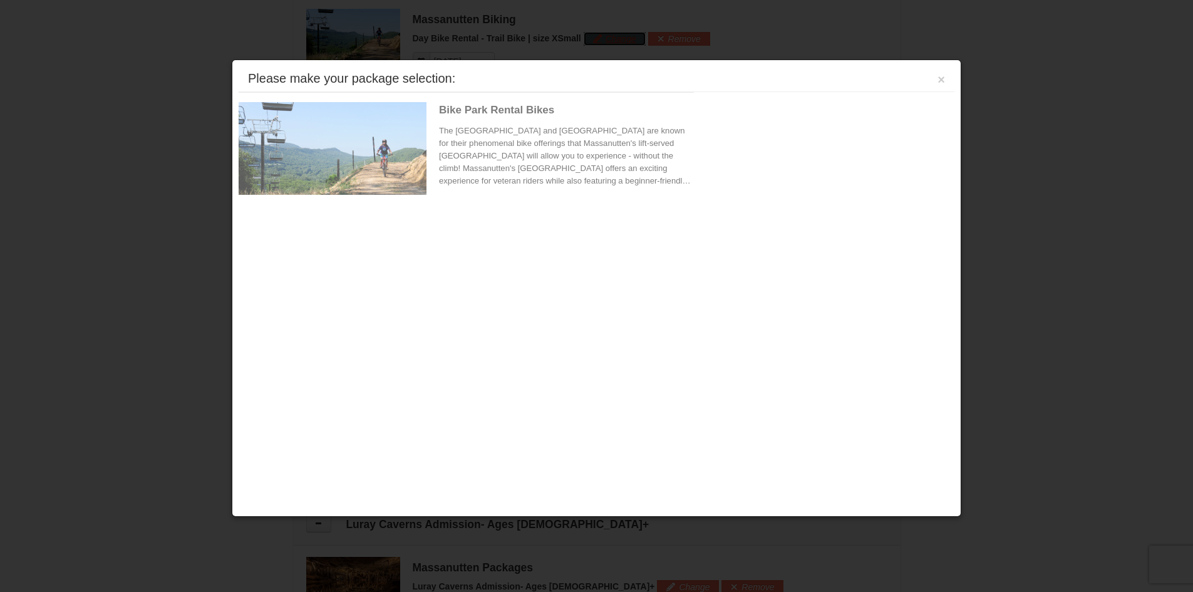
scroll to position [923, 0]
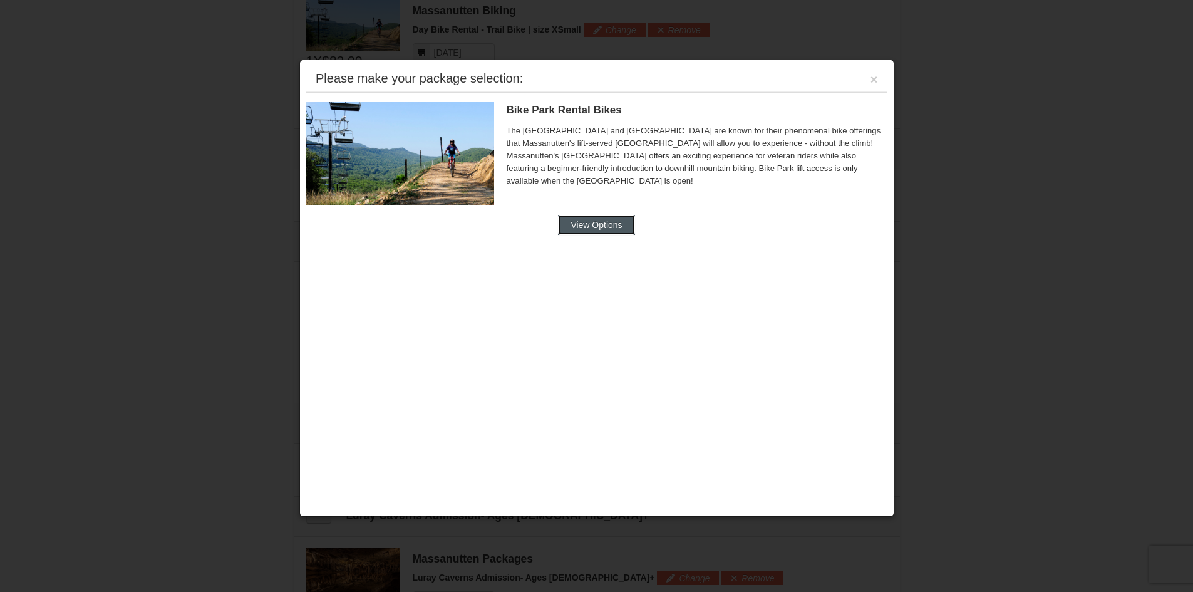
click at [603, 228] on button "View Options" at bounding box center [596, 225] width 76 height 20
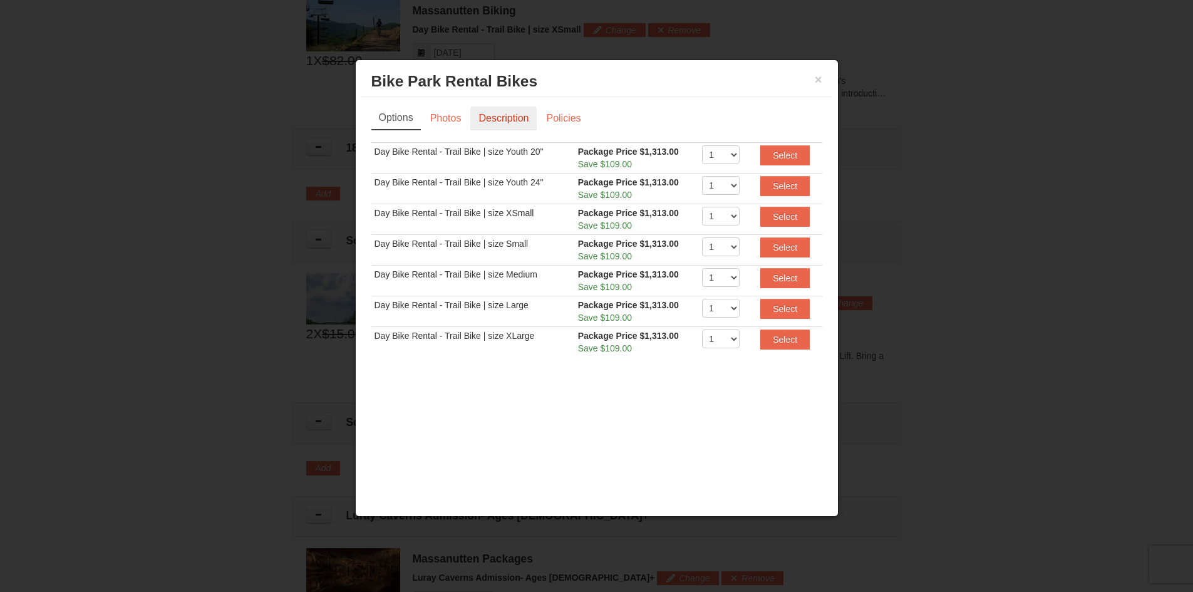
click at [495, 115] on link "Description" at bounding box center [503, 118] width 66 height 24
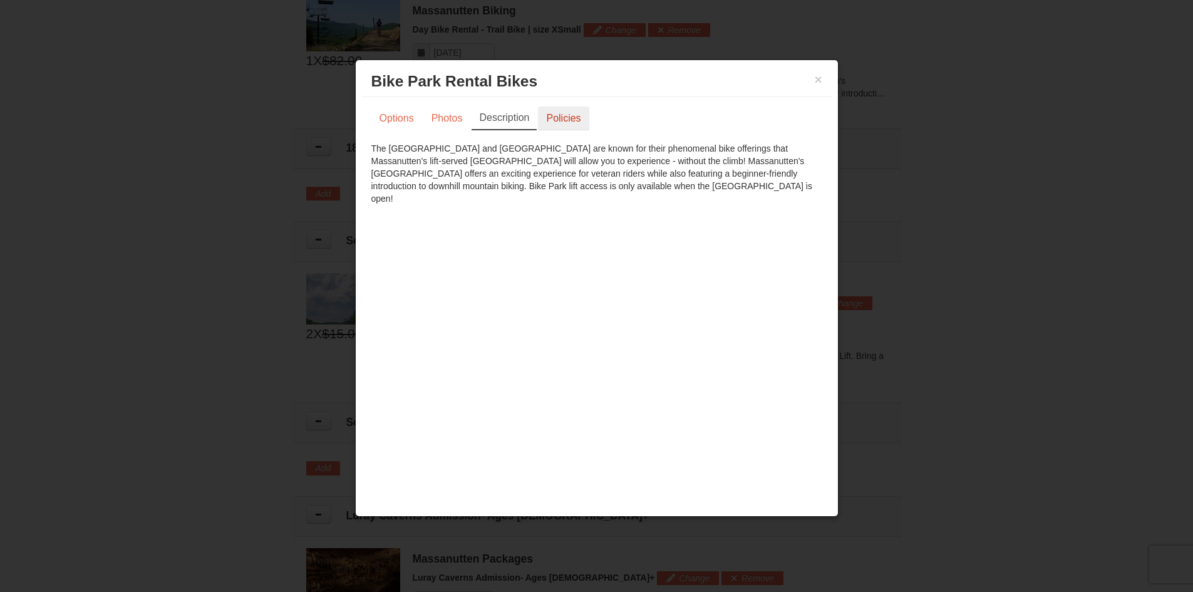
click at [565, 119] on link "Policies" at bounding box center [563, 118] width 51 height 24
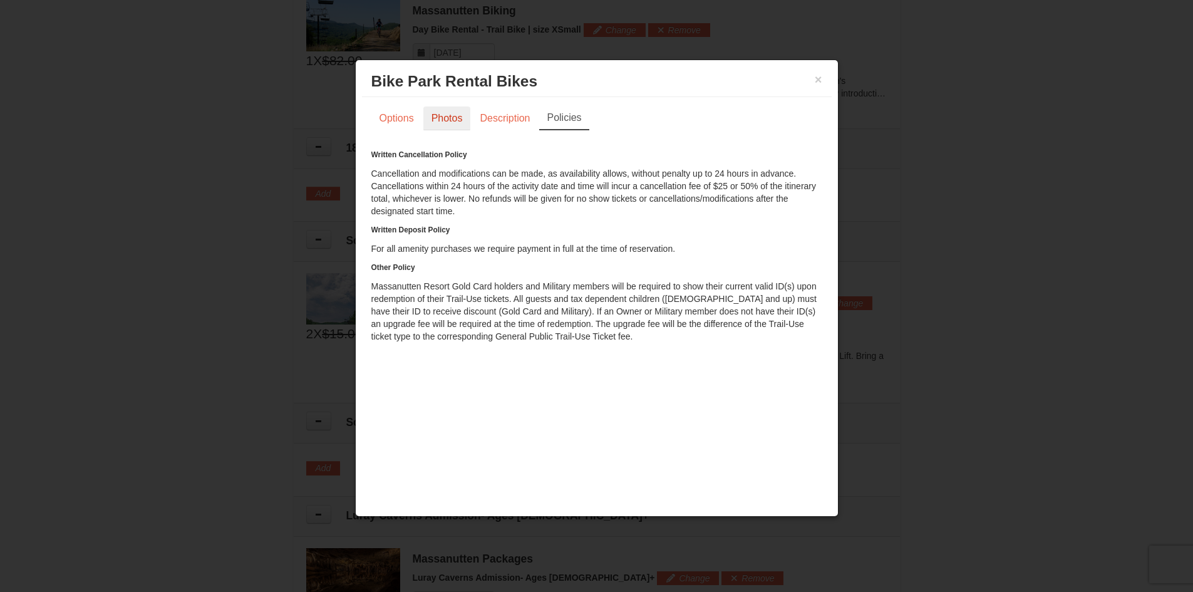
click at [455, 118] on link "Photos" at bounding box center [447, 118] width 48 height 24
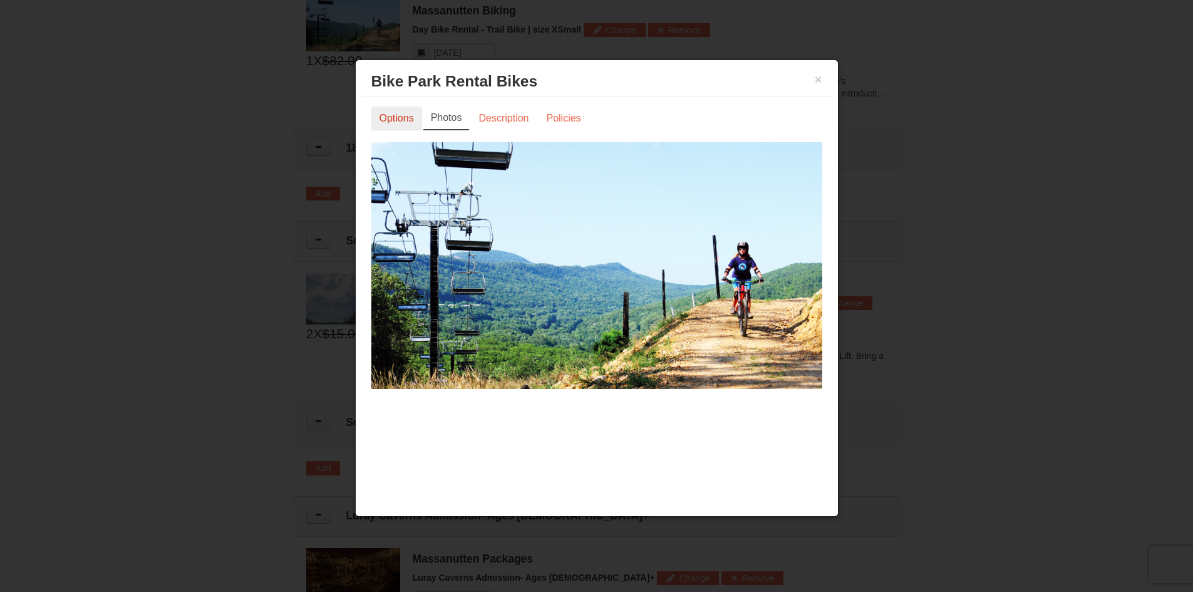
click at [405, 119] on link "Options" at bounding box center [396, 118] width 51 height 24
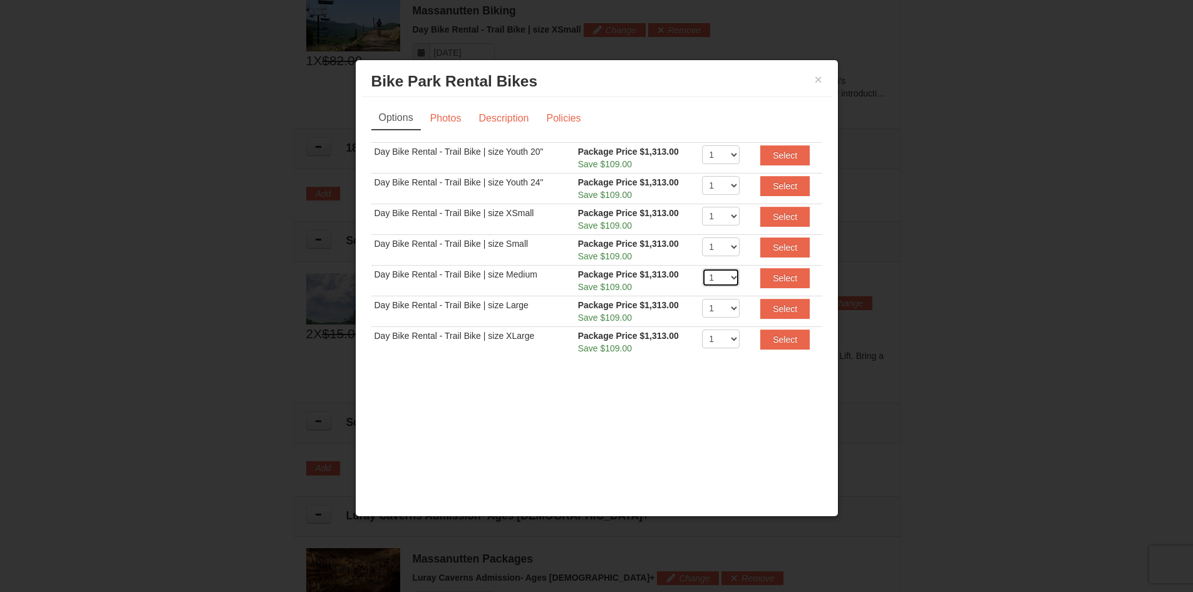
click at [733, 281] on select "1 2 3 4 5 6 7 8 9 10 11 12 13 14 15 16 17 18 19 20" at bounding box center [721, 277] width 38 height 19
select select "2"
click at [702, 268] on select "1 2 3 4 5 6 7 8 9 10 11 12 13 14 15 16 17 18 19 20" at bounding box center [721, 277] width 38 height 19
click at [783, 279] on button "Select" at bounding box center [784, 278] width 49 height 20
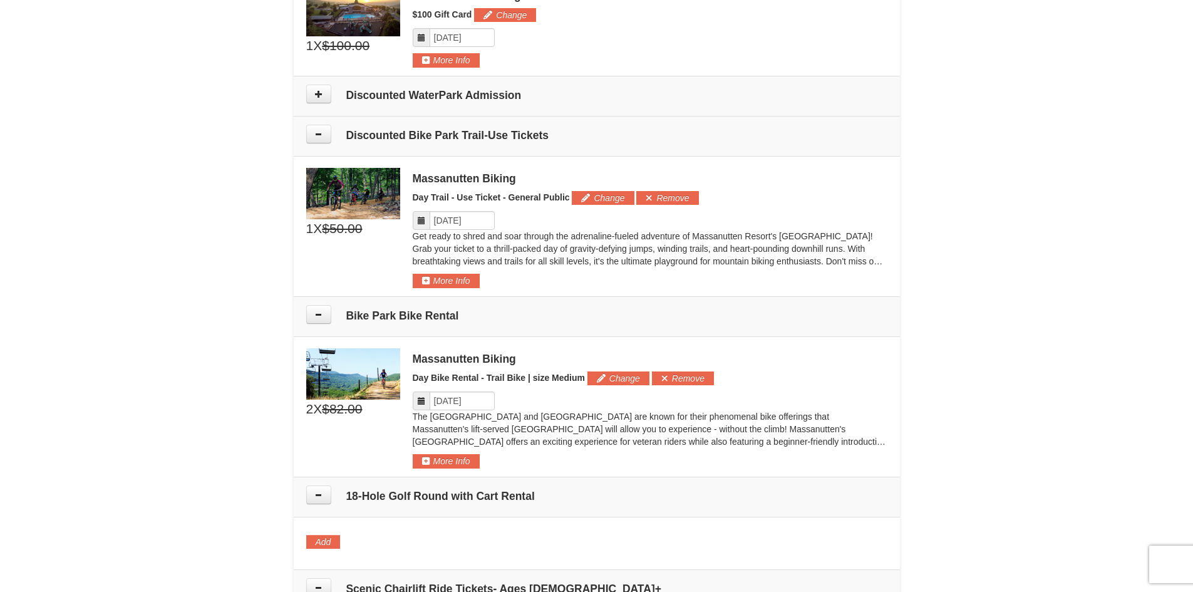
scroll to position [547, 0]
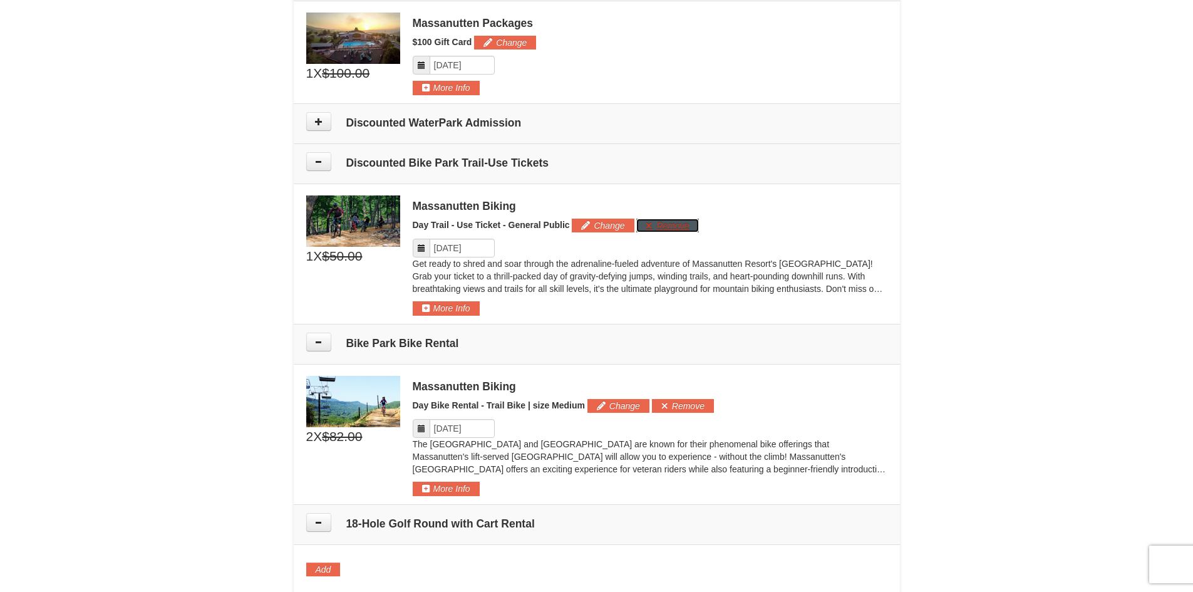
click at [670, 224] on button "Remove" at bounding box center [667, 226] width 62 height 14
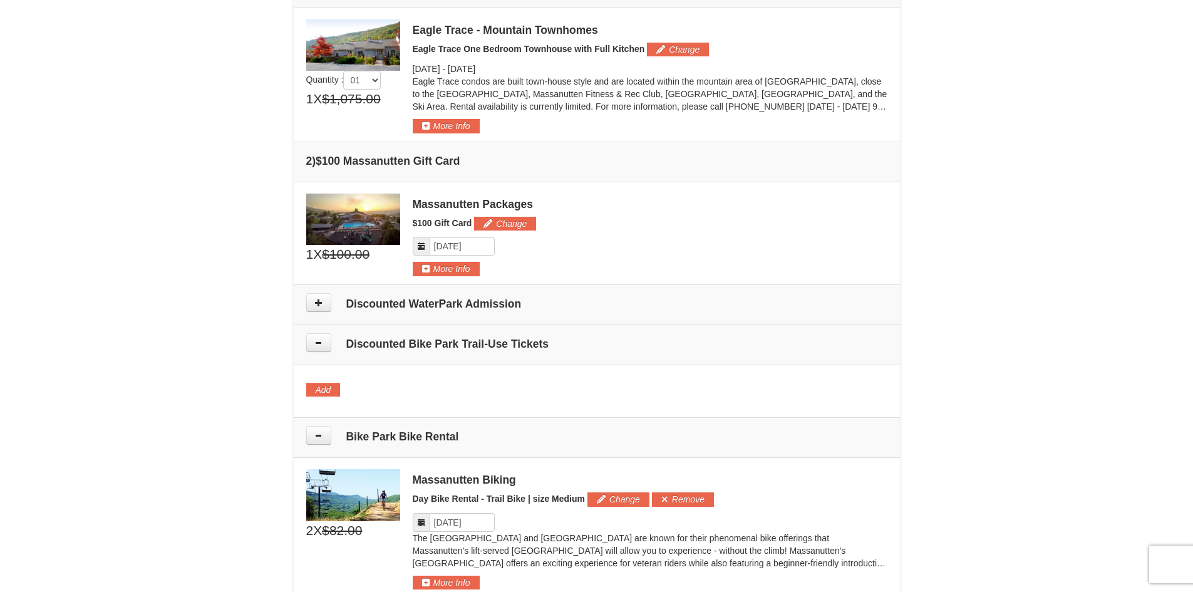
scroll to position [360, 0]
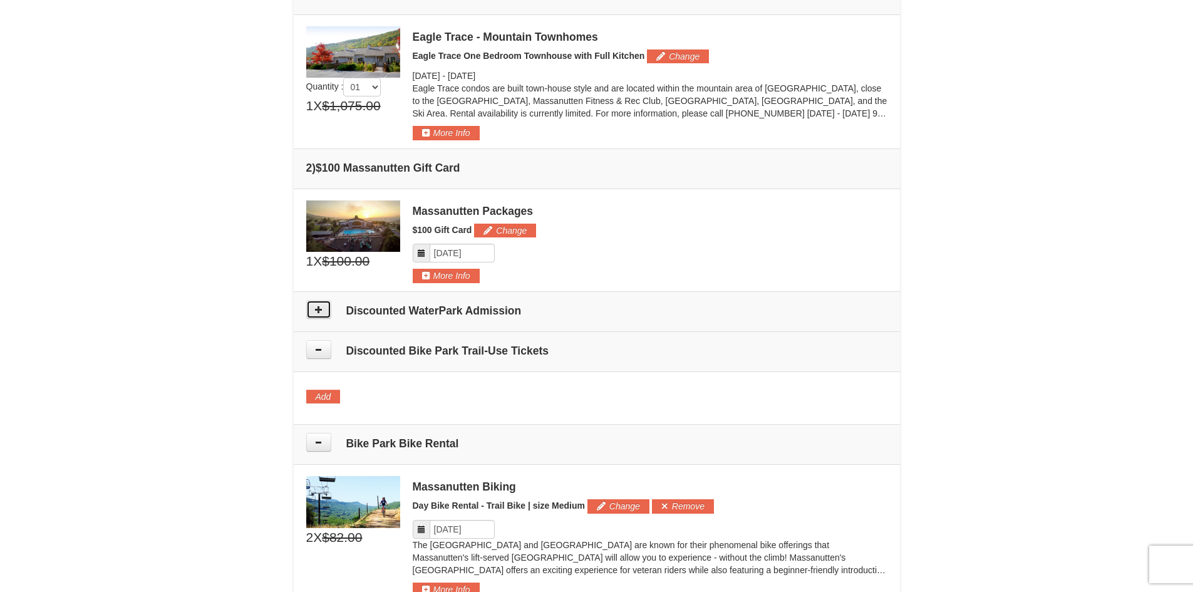
click at [319, 306] on icon at bounding box center [318, 309] width 9 height 9
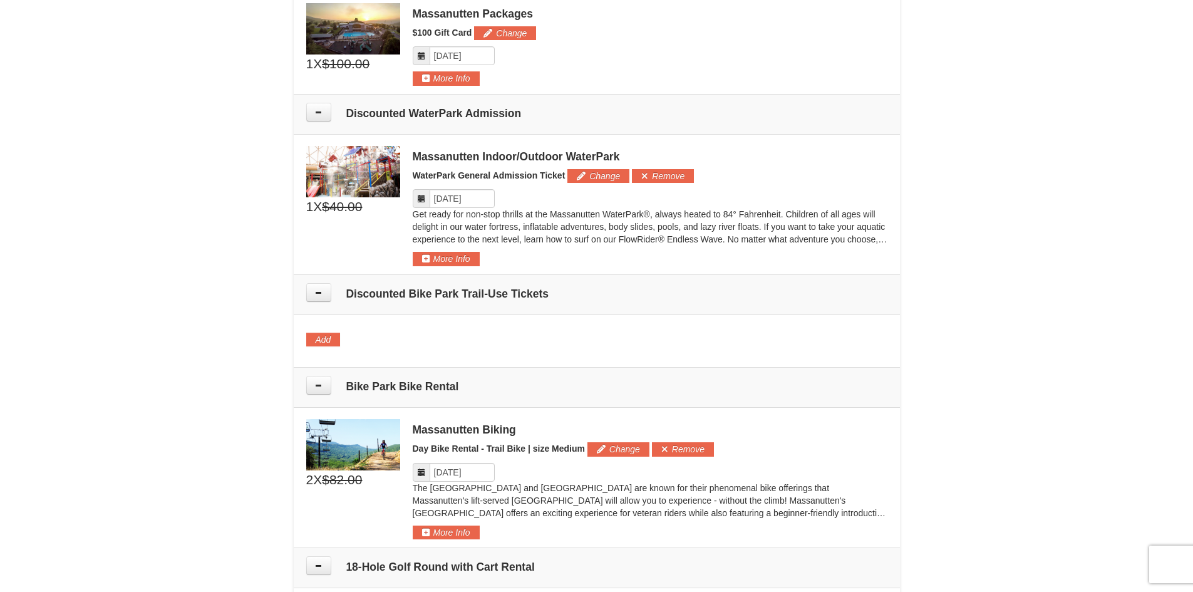
scroll to position [526, 0]
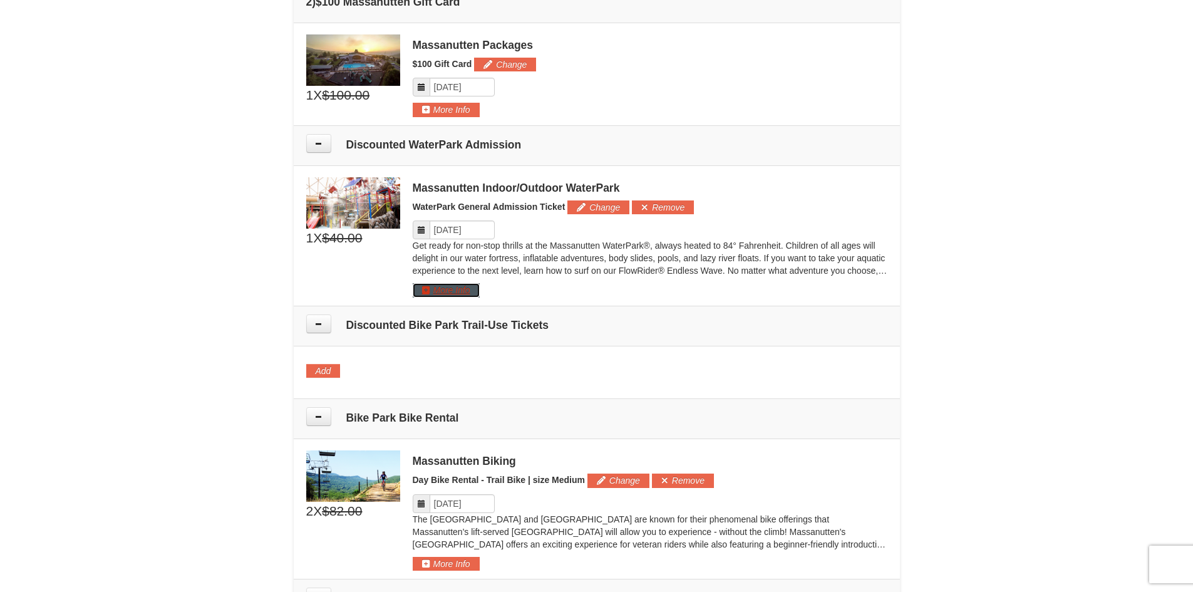
click at [472, 289] on button "More Info" at bounding box center [446, 290] width 67 height 14
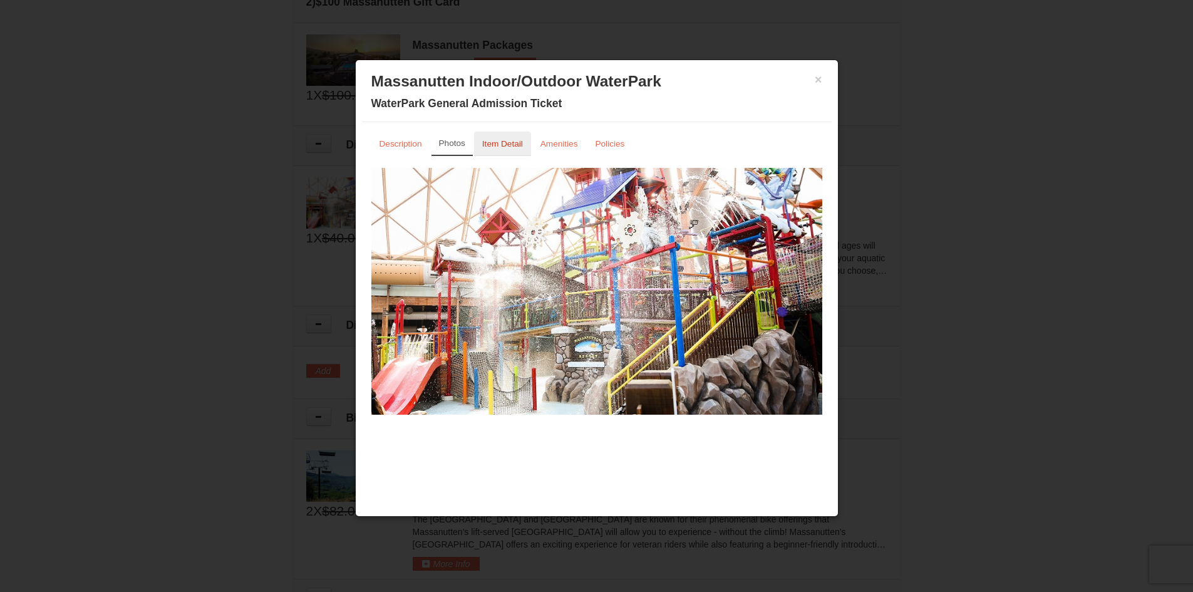
click at [495, 148] on link "Item Detail" at bounding box center [502, 144] width 57 height 24
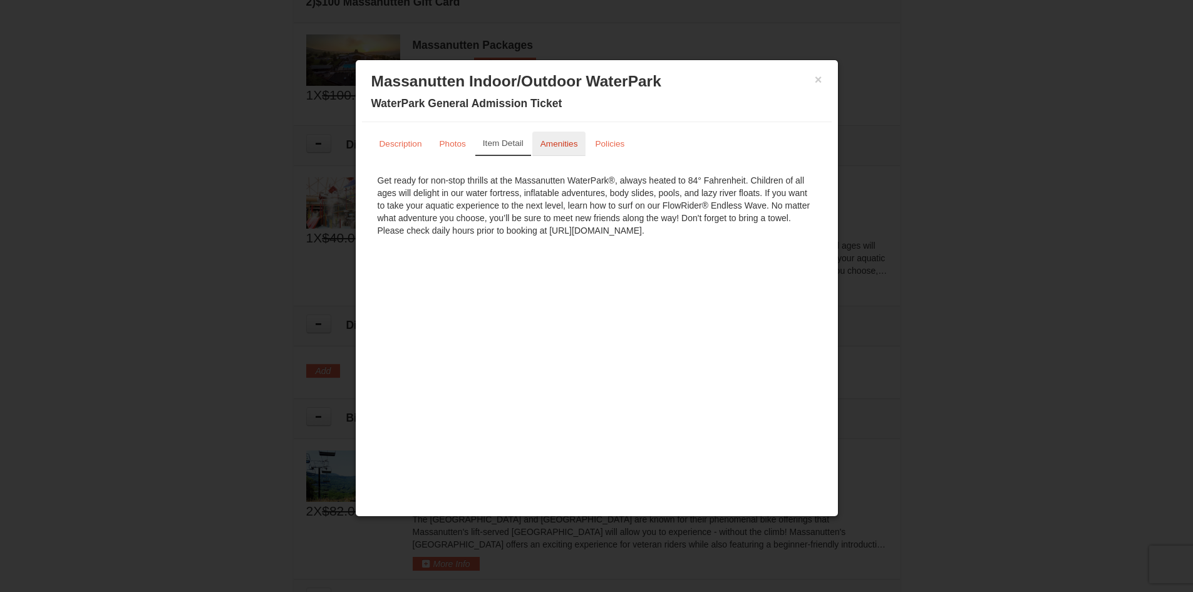
click at [564, 140] on small "Amenities" at bounding box center [560, 143] width 38 height 9
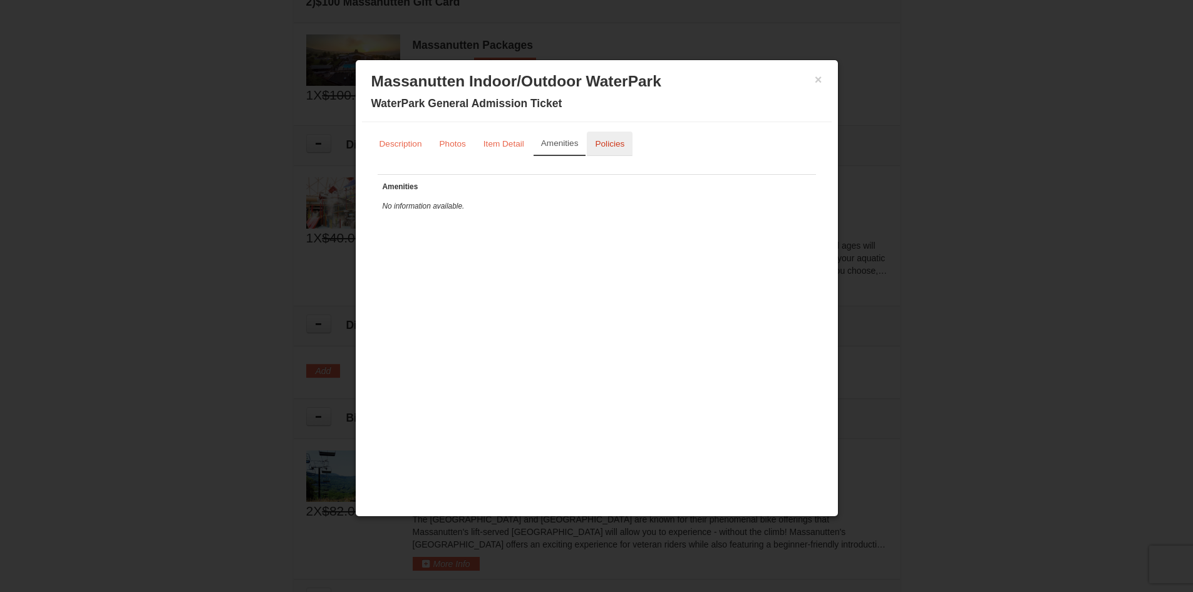
click at [606, 139] on small "Policies" at bounding box center [609, 143] width 29 height 9
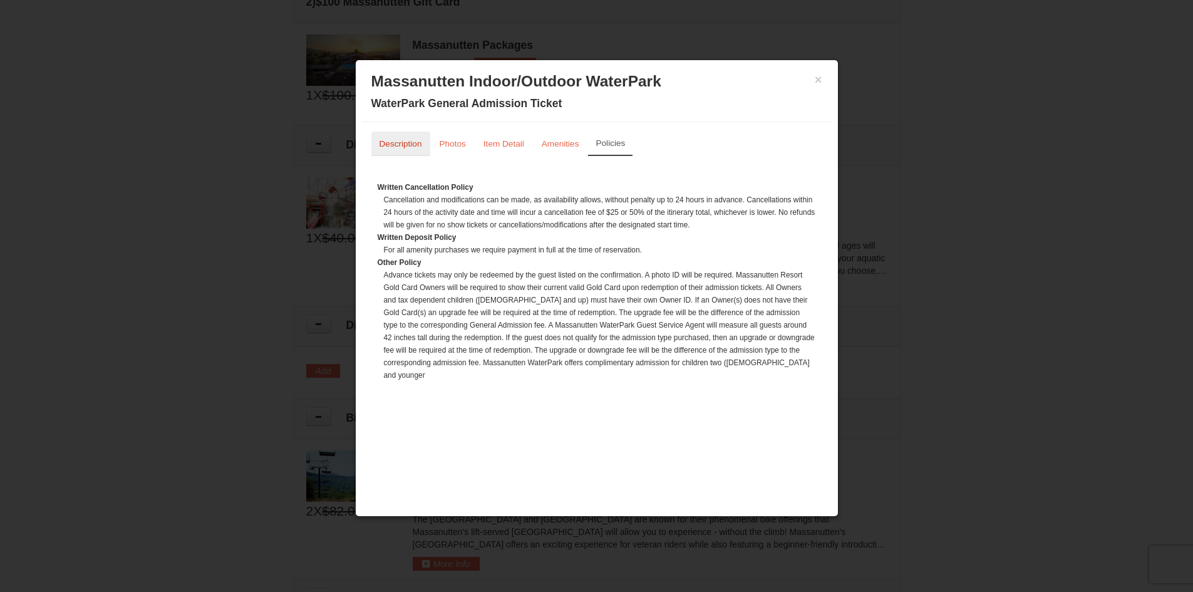
click at [399, 145] on small "Description" at bounding box center [401, 143] width 43 height 9
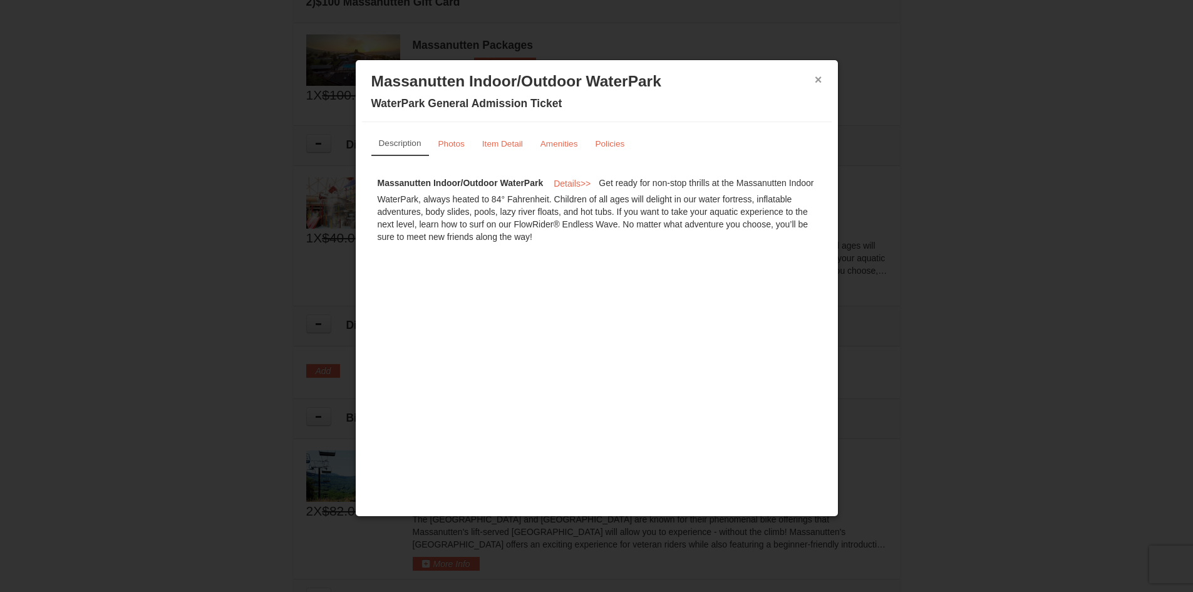
click at [819, 80] on button "×" at bounding box center [819, 79] width 8 height 13
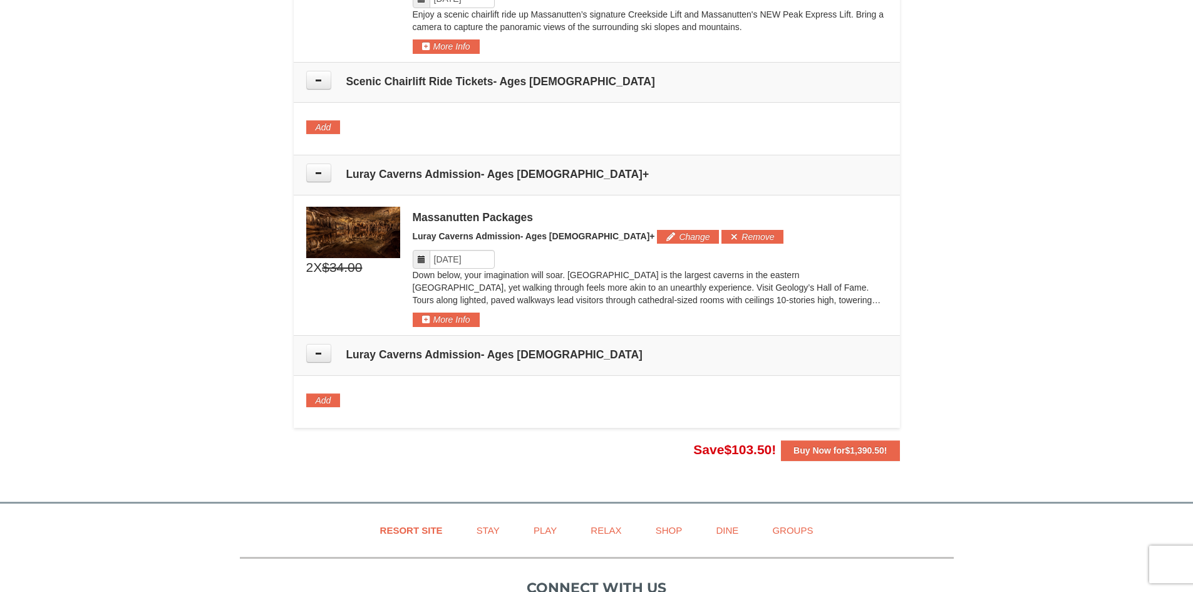
scroll to position [1451, 0]
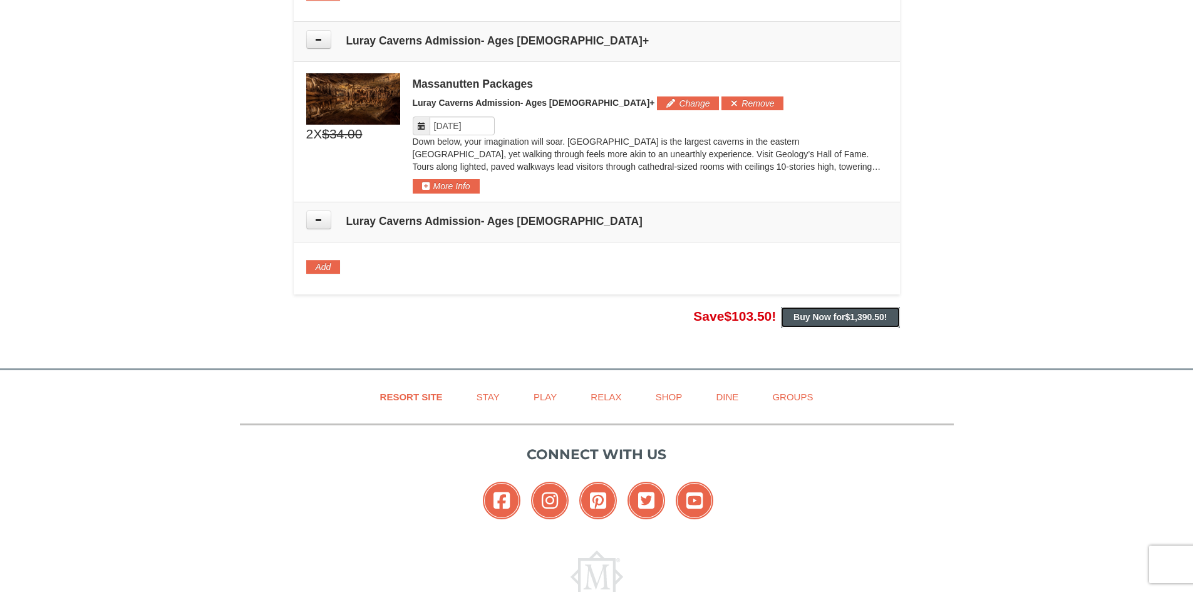
click at [857, 312] on span "$1,390.50" at bounding box center [865, 317] width 39 height 10
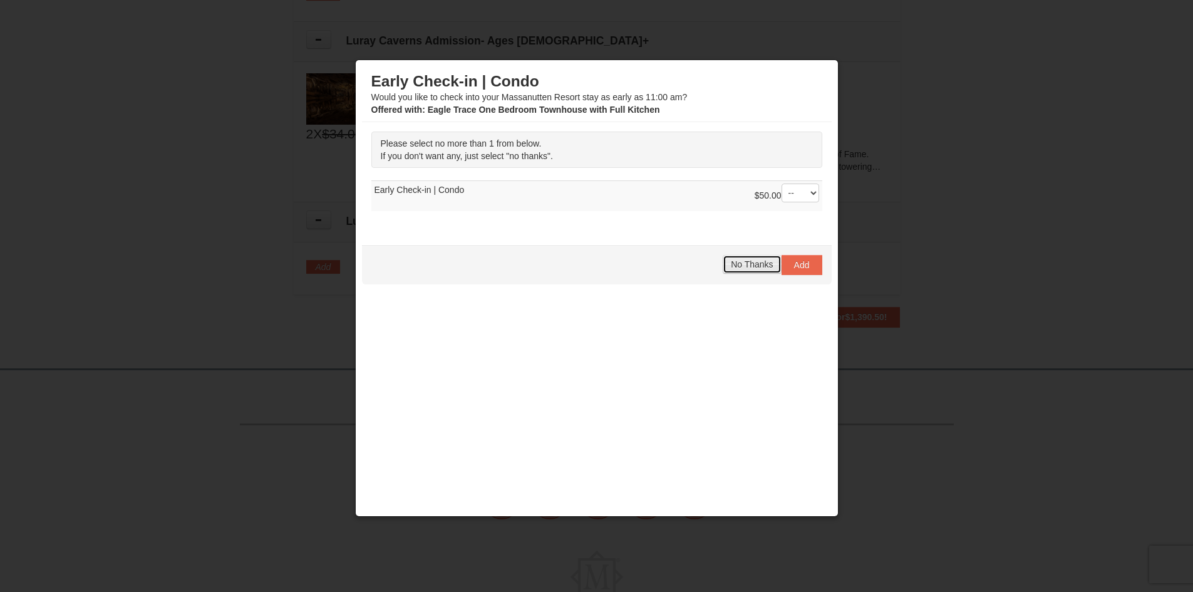
click at [751, 266] on span "No Thanks" at bounding box center [752, 264] width 42 height 10
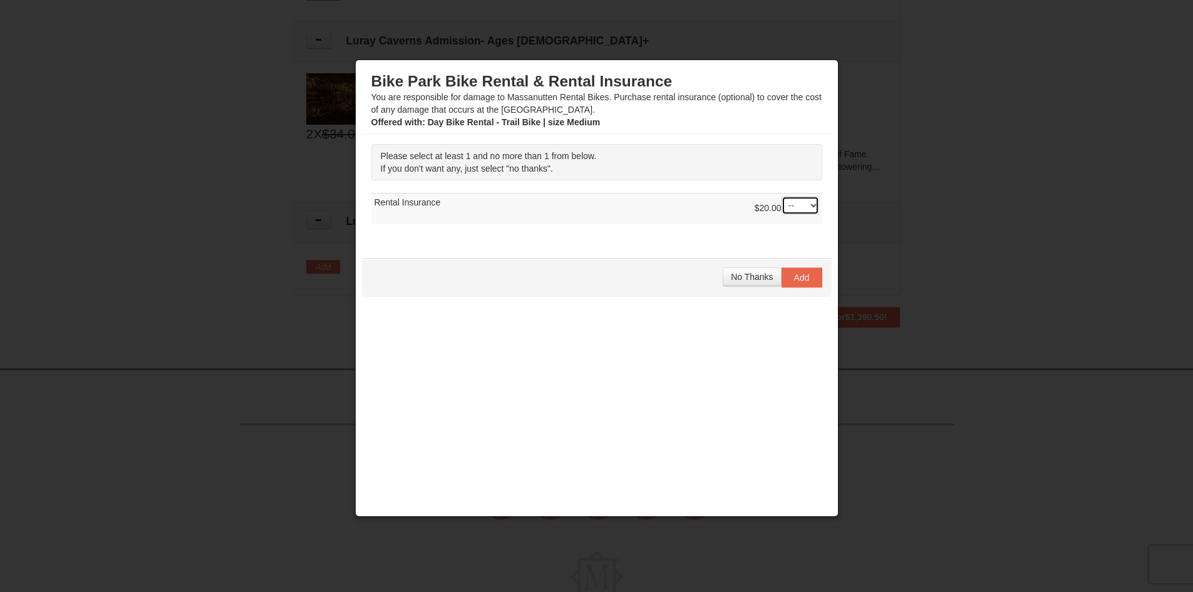
click at [809, 204] on select "-- 01" at bounding box center [801, 205] width 38 height 19
select select "1"
click at [782, 196] on select "-- 01" at bounding box center [801, 205] width 38 height 19
click at [805, 276] on span "Add" at bounding box center [802, 277] width 16 height 10
click at [812, 203] on select "-- 01" at bounding box center [801, 205] width 38 height 19
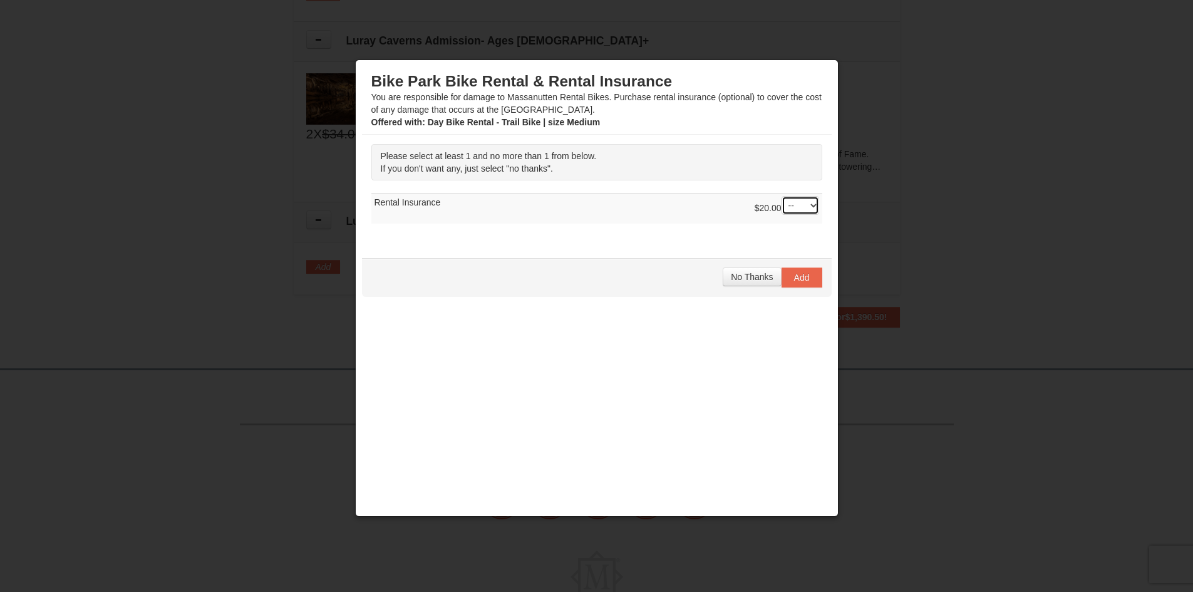
select select "1"
click at [782, 196] on select "-- 01" at bounding box center [801, 205] width 38 height 19
click at [806, 274] on span "Add" at bounding box center [802, 277] width 16 height 10
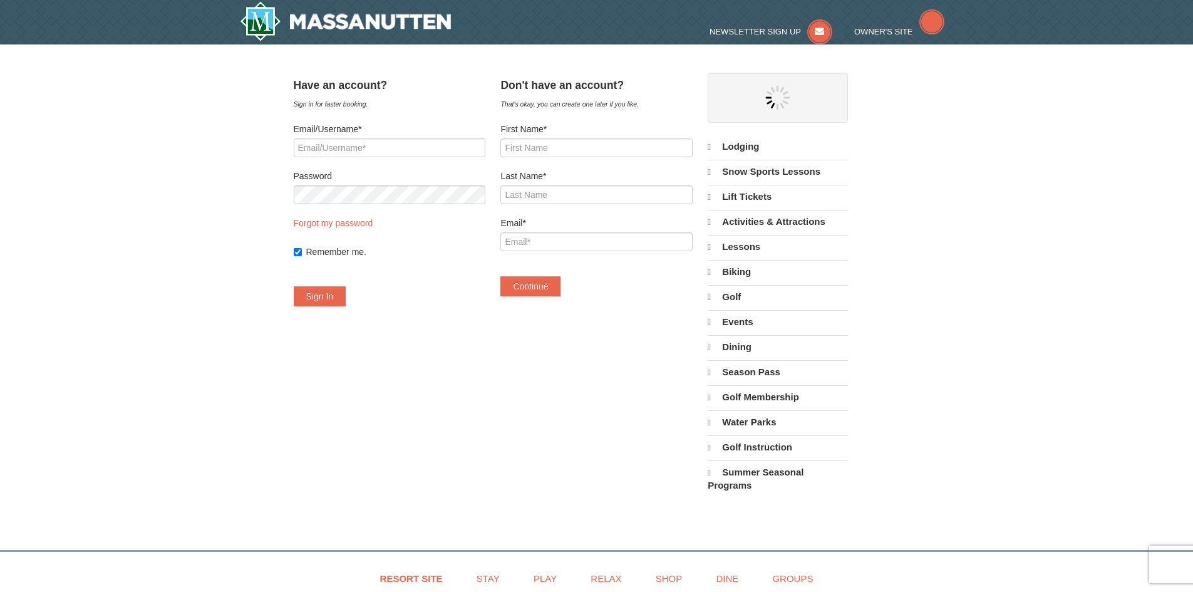
select select "9"
